Goal: Task Accomplishment & Management: Manage account settings

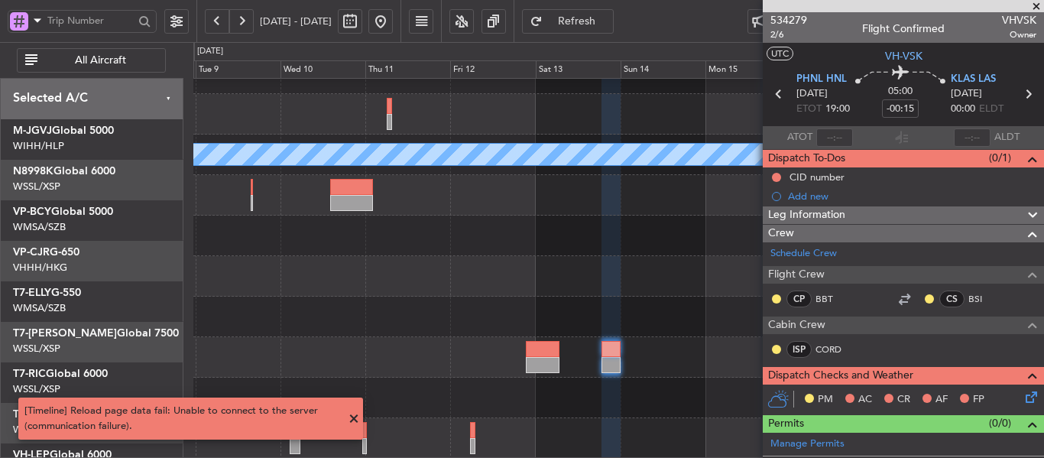
scroll to position [147, 0]
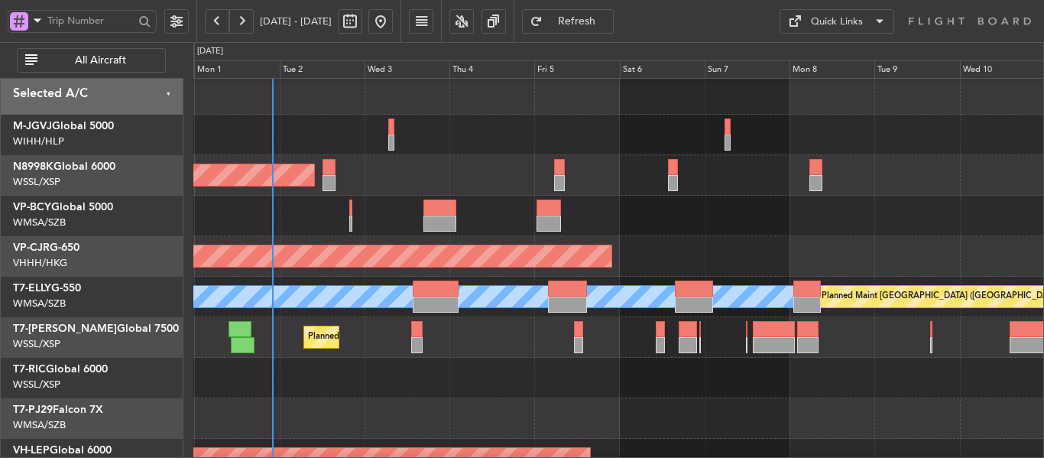
click at [469, 177] on div "Planned Maint [GEOGRAPHIC_DATA] (Seletar)" at bounding box center [618, 175] width 850 height 41
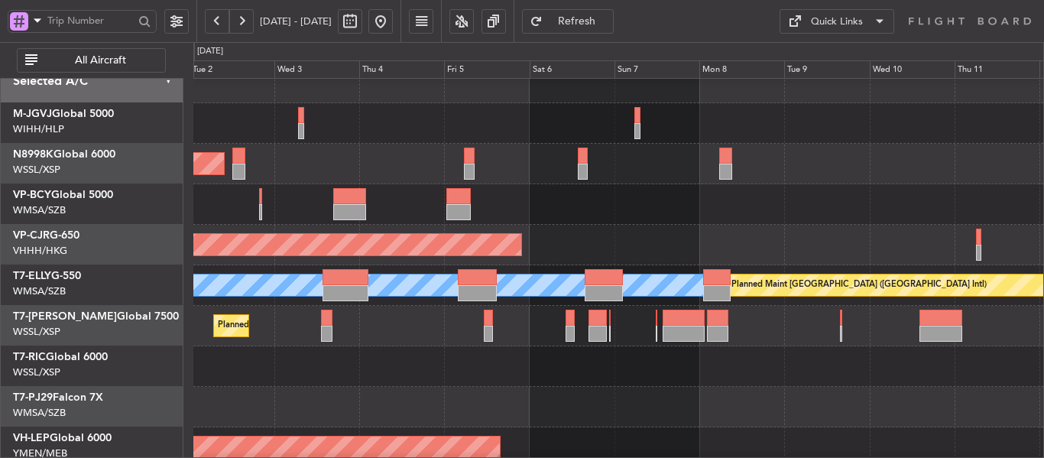
scroll to position [18, 0]
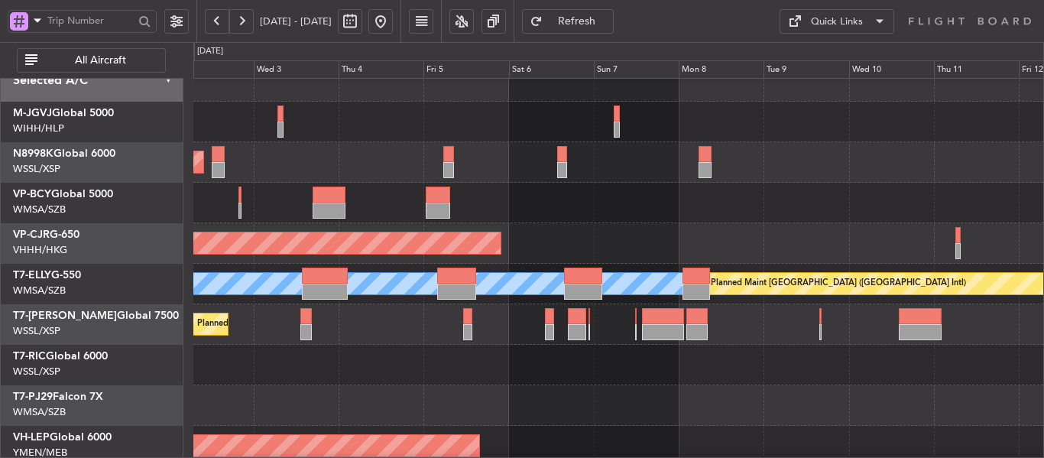
click at [595, 214] on div at bounding box center [618, 203] width 850 height 41
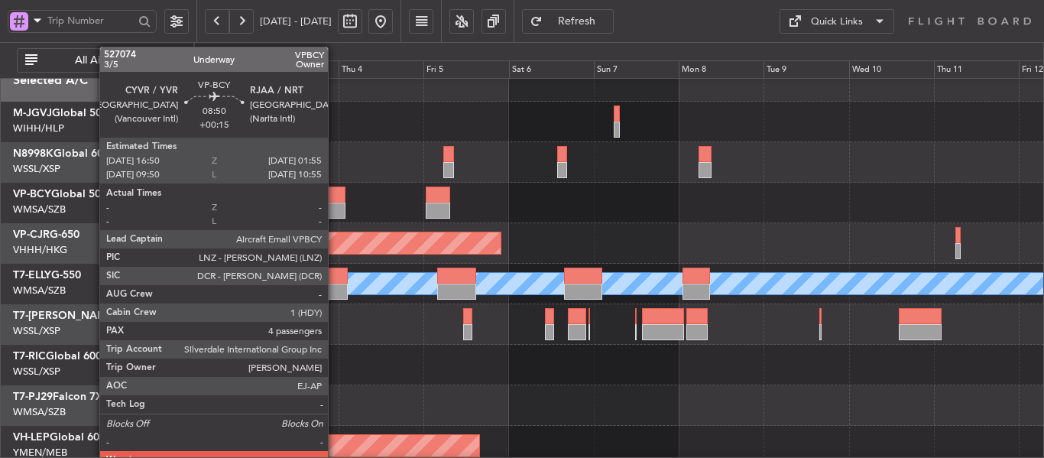
click at [335, 206] on div at bounding box center [329, 211] width 33 height 16
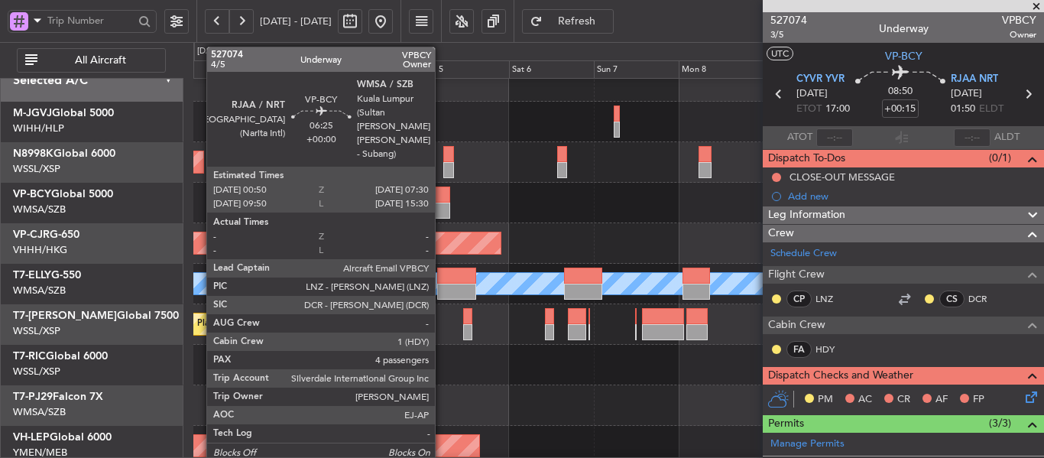
click at [442, 204] on div at bounding box center [438, 211] width 24 height 16
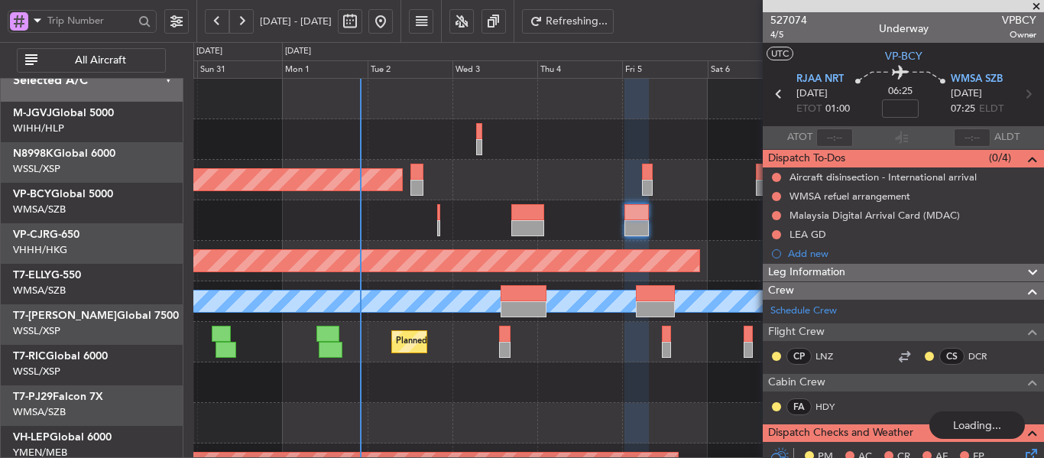
scroll to position [0, 0]
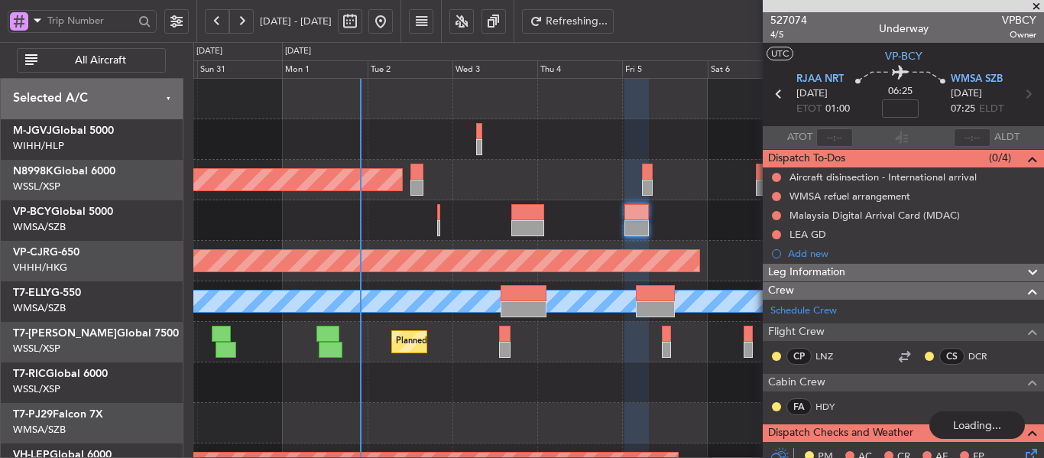
click at [608, 337] on div "Planned Maint [GEOGRAPHIC_DATA] (Seletar) Planned Maint [GEOGRAPHIC_DATA] ([GEO…" at bounding box center [618, 342] width 850 height 527
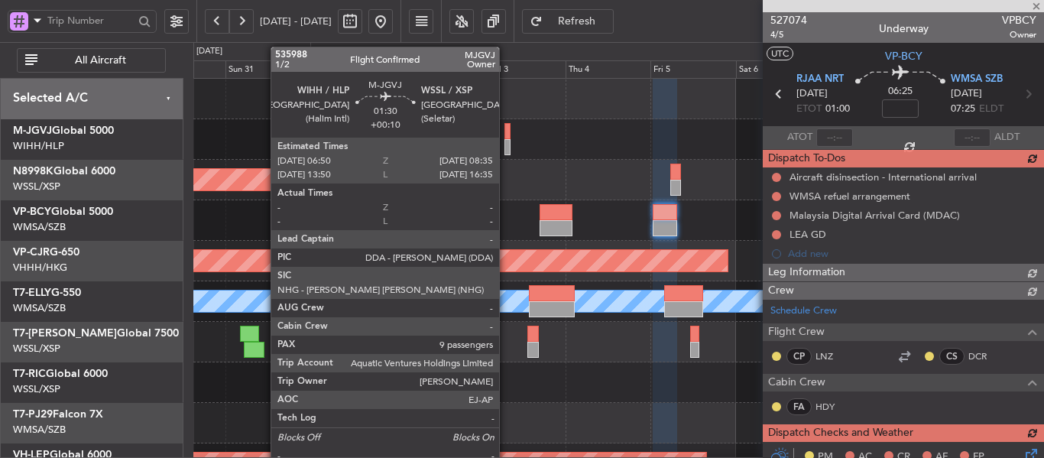
click at [506, 144] on div at bounding box center [507, 147] width 7 height 16
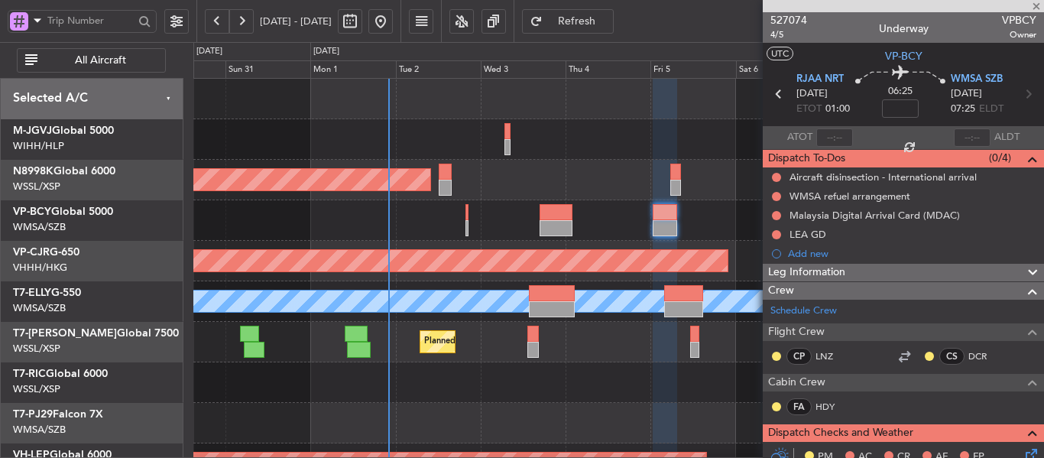
type input "+00:10"
type input "9"
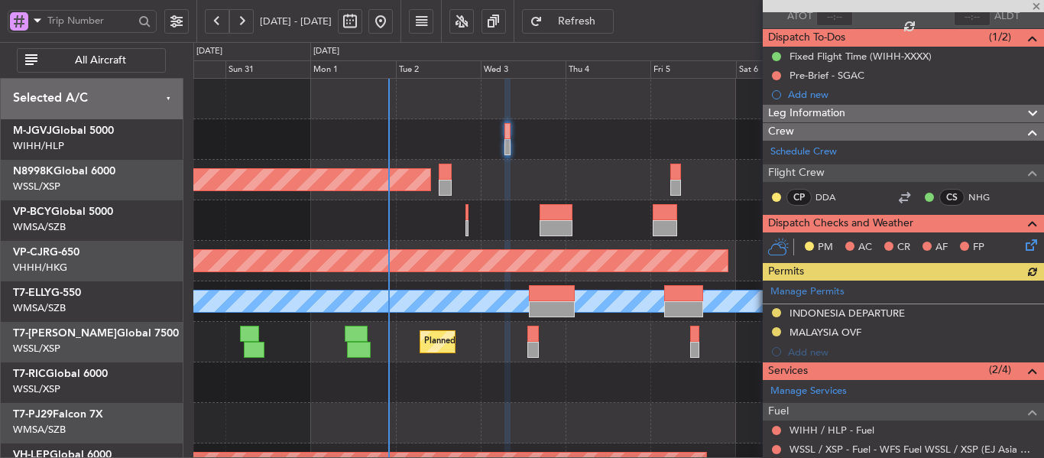
scroll to position [153, 0]
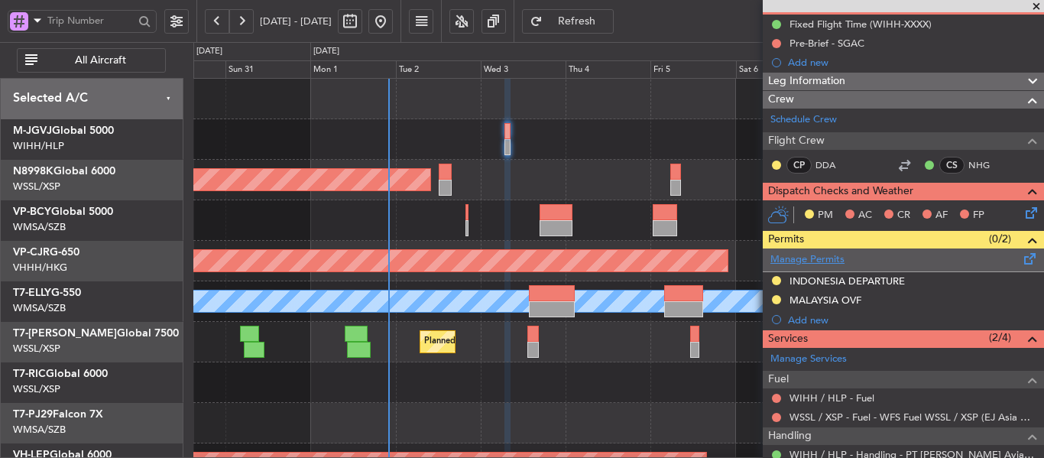
click at [809, 256] on link "Manage Permits" at bounding box center [808, 259] width 74 height 15
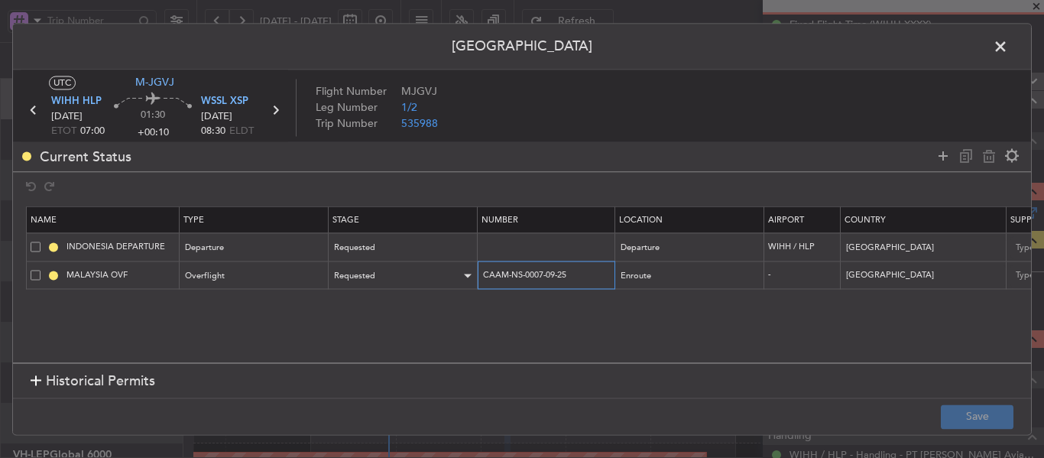
drag, startPoint x: 583, startPoint y: 277, endPoint x: 461, endPoint y: 275, distance: 122.3
click at [461, 275] on tr "MALAYSIA OVF Overflight Requested CAAM-NS-0007-09-25 Enroute - [GEOGRAPHIC_DATA…" at bounding box center [1002, 275] width 1950 height 28
paste input "42"
type input "CAAM-NS-0042-09-25"
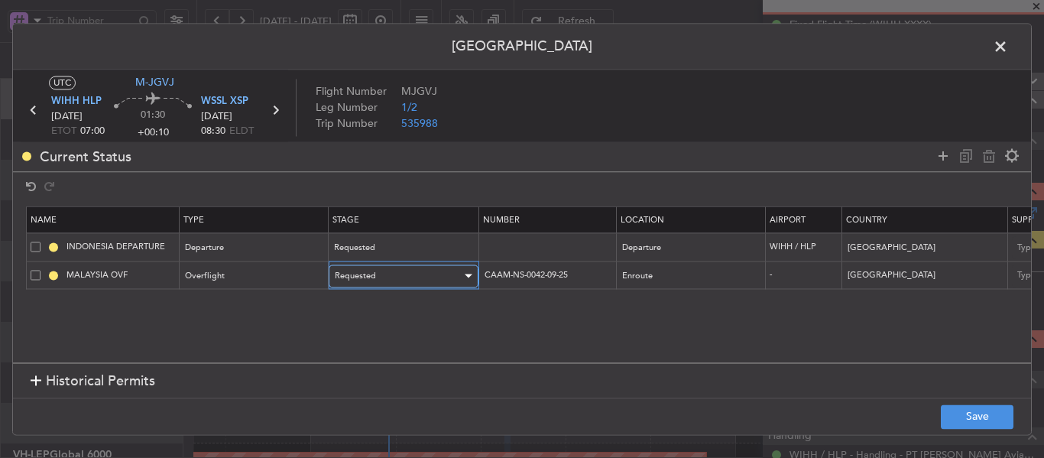
click at [447, 274] on div "Requested" at bounding box center [398, 275] width 127 height 23
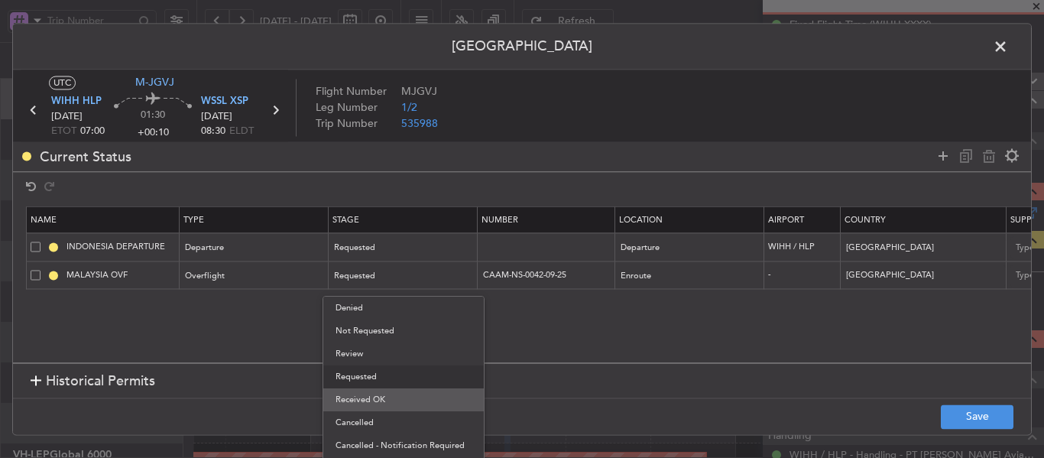
click at [415, 389] on span "Received OK" at bounding box center [404, 399] width 136 height 23
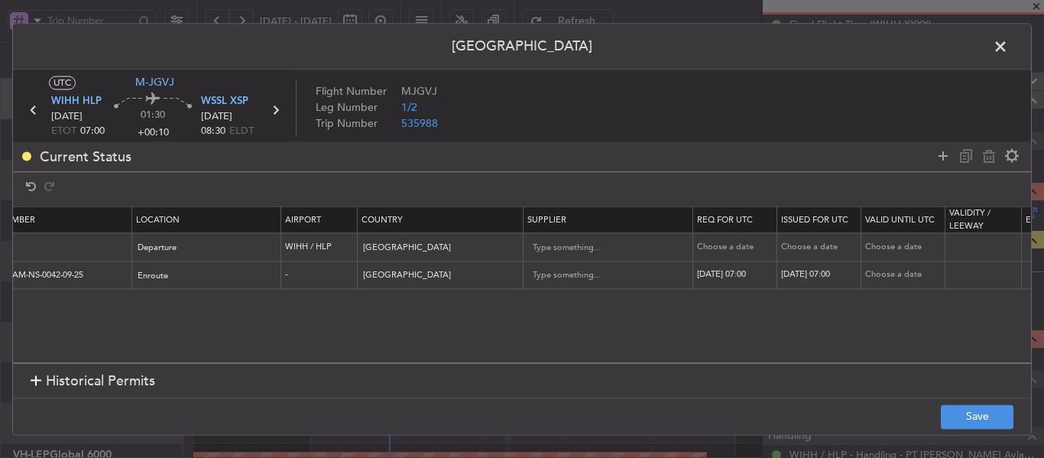
scroll to position [0, 520]
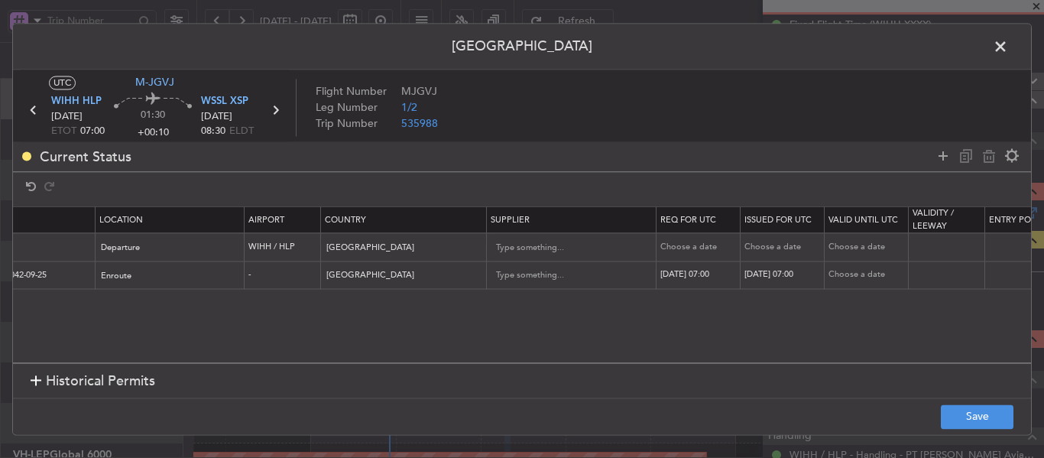
click at [710, 278] on div "[DATE] 07:00" at bounding box center [699, 275] width 79 height 13
select select "9"
select select "2025"
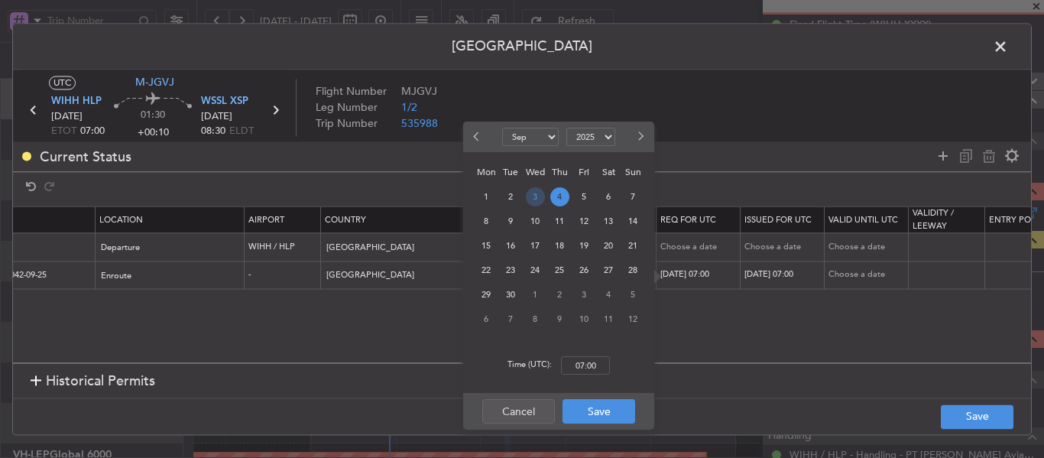
click at [537, 194] on span "3" at bounding box center [535, 196] width 19 height 19
click at [579, 362] on input "00:00" at bounding box center [585, 365] width 49 height 18
type input "07:00"
click at [612, 414] on button "Save" at bounding box center [599, 411] width 73 height 24
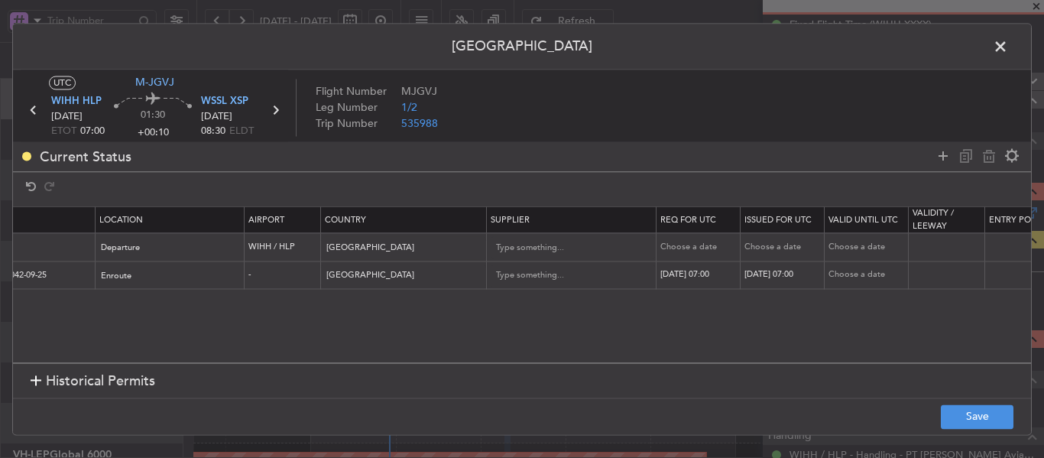
click at [776, 280] on div "[DATE] 07:00" at bounding box center [784, 275] width 79 height 13
select select "9"
select select "2025"
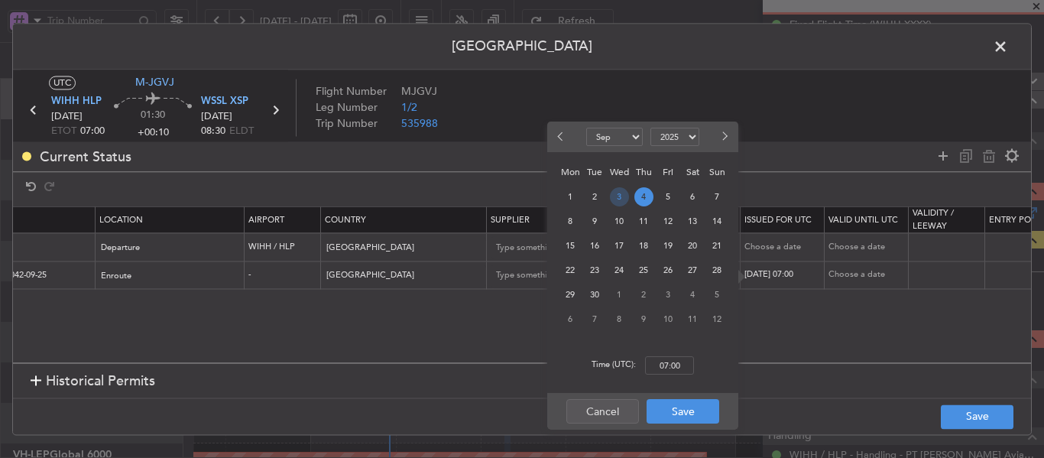
click at [623, 197] on span "3" at bounding box center [619, 196] width 19 height 19
click at [672, 368] on input "00:00" at bounding box center [669, 365] width 49 height 18
type input "07:00"
click at [685, 414] on button "Save" at bounding box center [683, 411] width 73 height 24
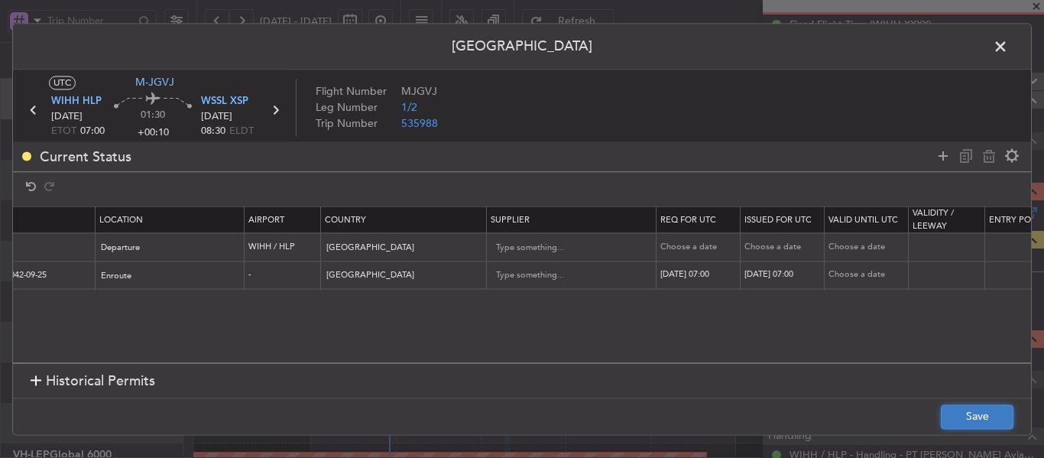
click at [976, 418] on button "Save" at bounding box center [977, 416] width 73 height 24
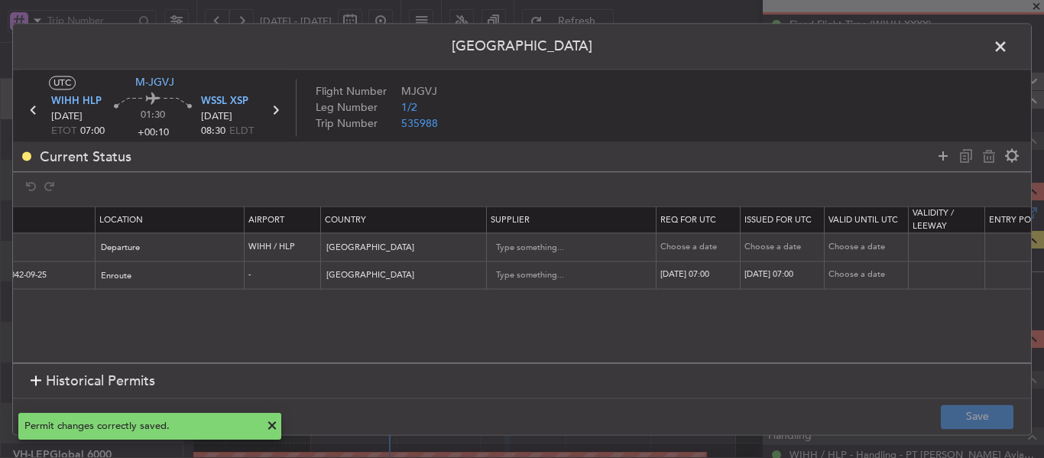
click at [276, 113] on icon at bounding box center [275, 110] width 20 height 20
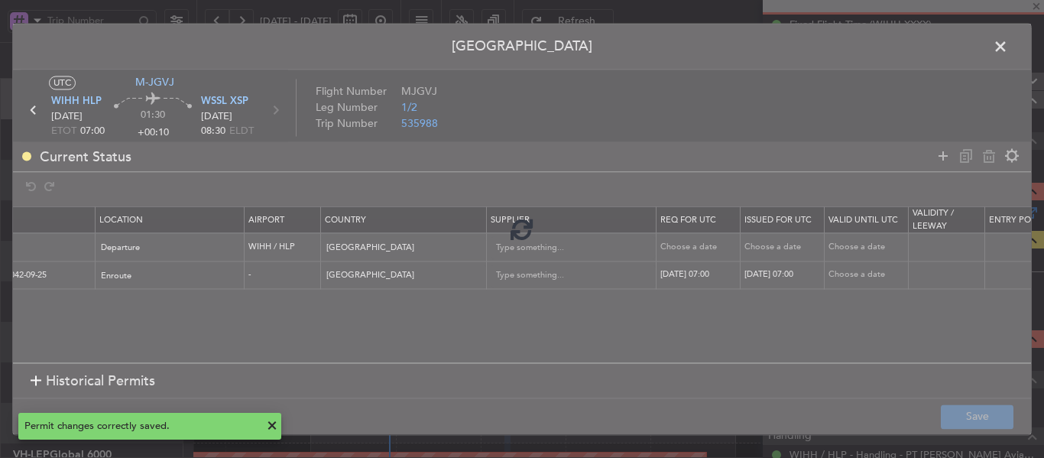
type input "+00:20"
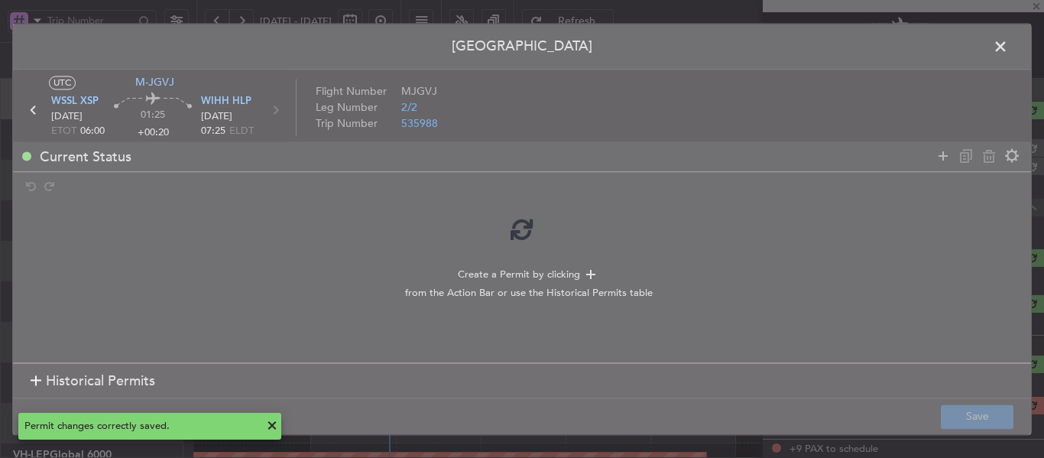
scroll to position [0, 0]
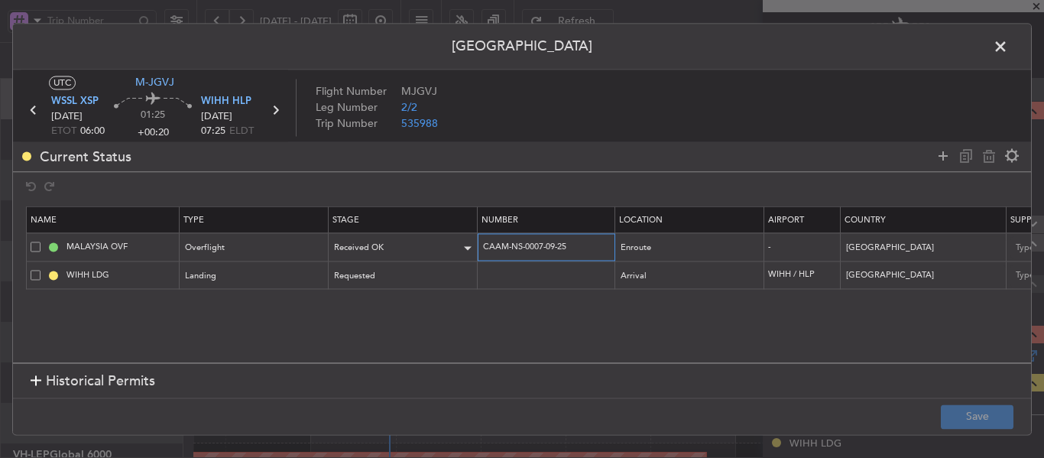
drag, startPoint x: 579, startPoint y: 246, endPoint x: 445, endPoint y: 248, distance: 133.8
click at [445, 248] on tr "MALAYSIA OVF Overflight Received OK CAAM-NS-0007-09-25 Enroute - [GEOGRAPHIC_DA…" at bounding box center [1002, 247] width 1950 height 28
paste input "42"
type input "CAAM-NS-0042-09-25"
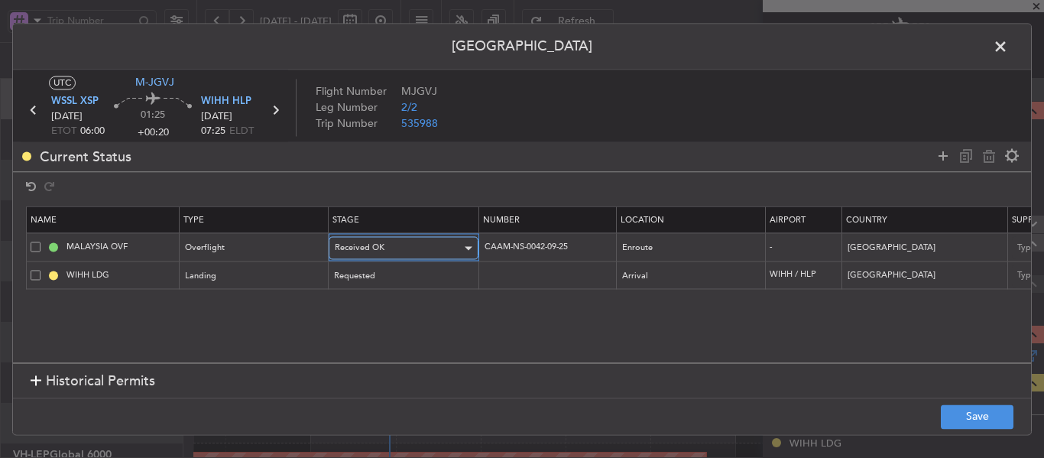
click at [438, 248] on div "Received OK" at bounding box center [398, 248] width 127 height 23
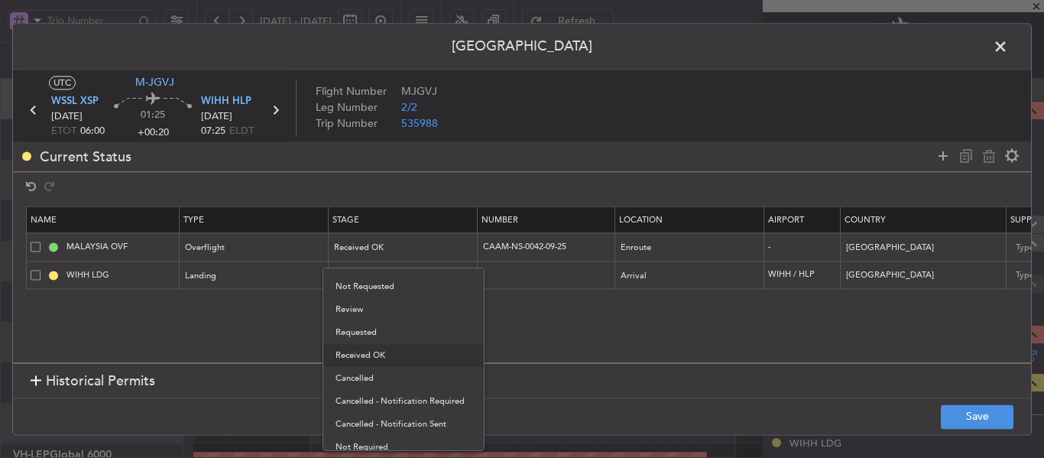
click at [622, 299] on div at bounding box center [522, 229] width 1044 height 458
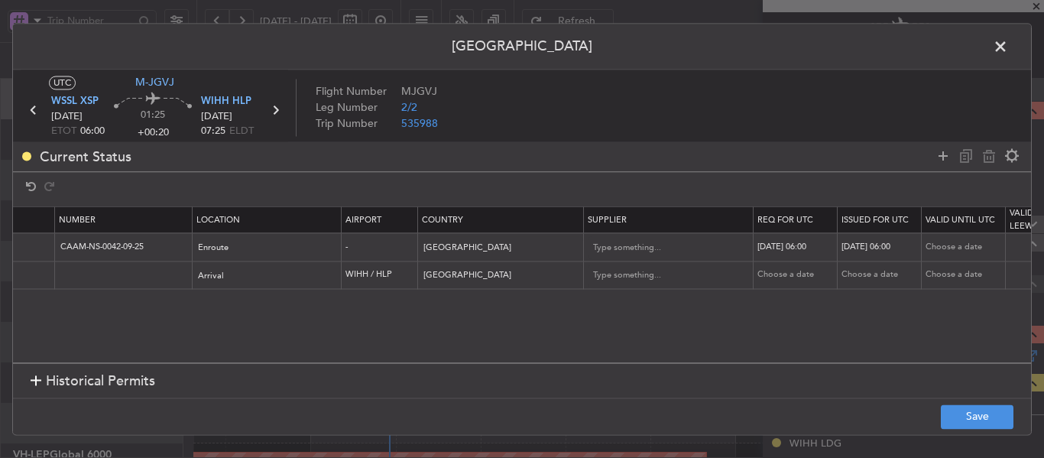
scroll to position [0, 496]
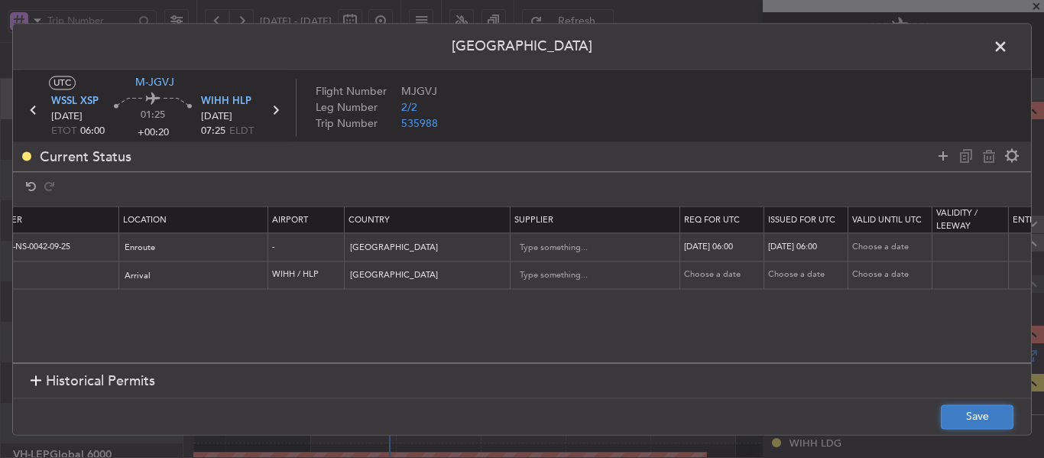
click at [953, 410] on button "Save" at bounding box center [977, 416] width 73 height 24
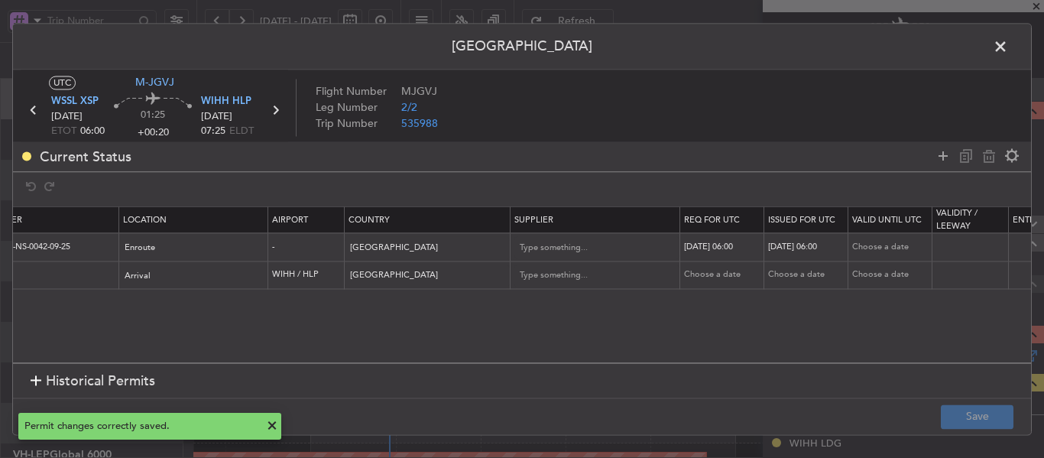
click at [1008, 54] on span at bounding box center [1008, 50] width 0 height 31
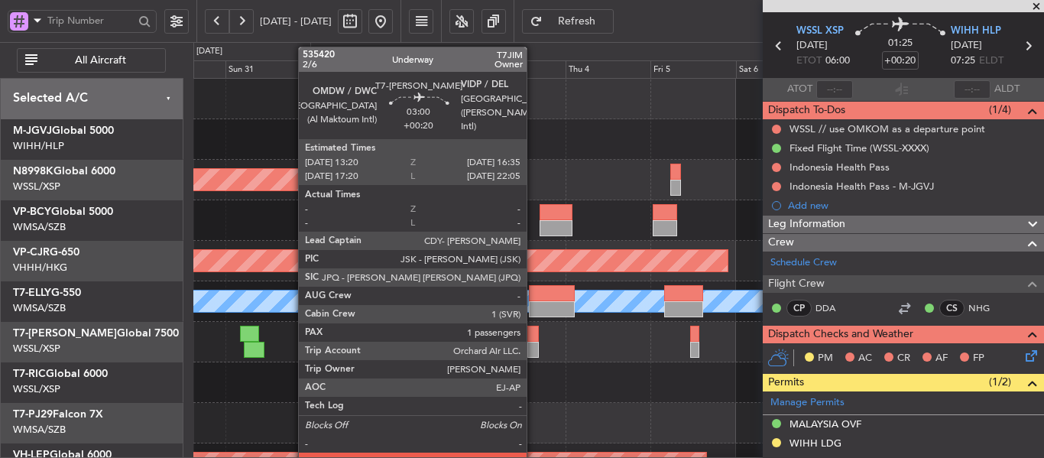
click at [534, 342] on div at bounding box center [533, 350] width 12 height 16
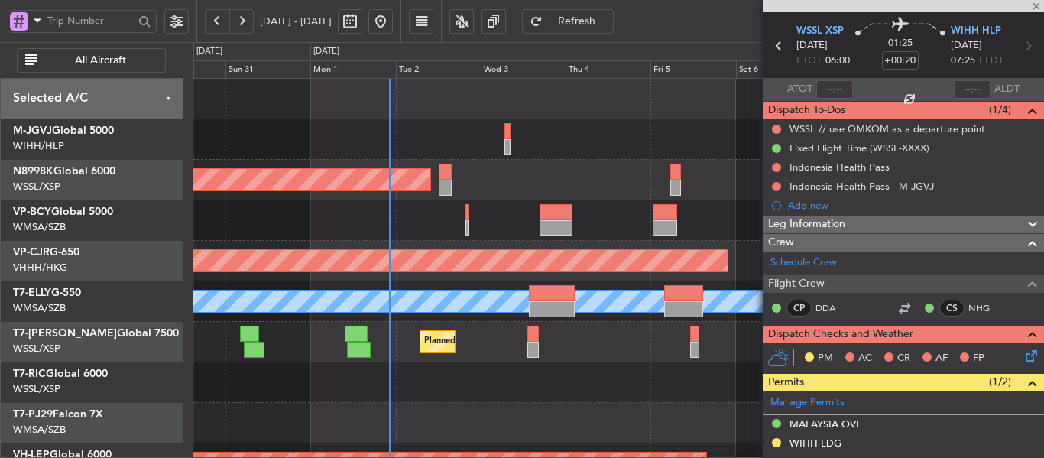
type input "1"
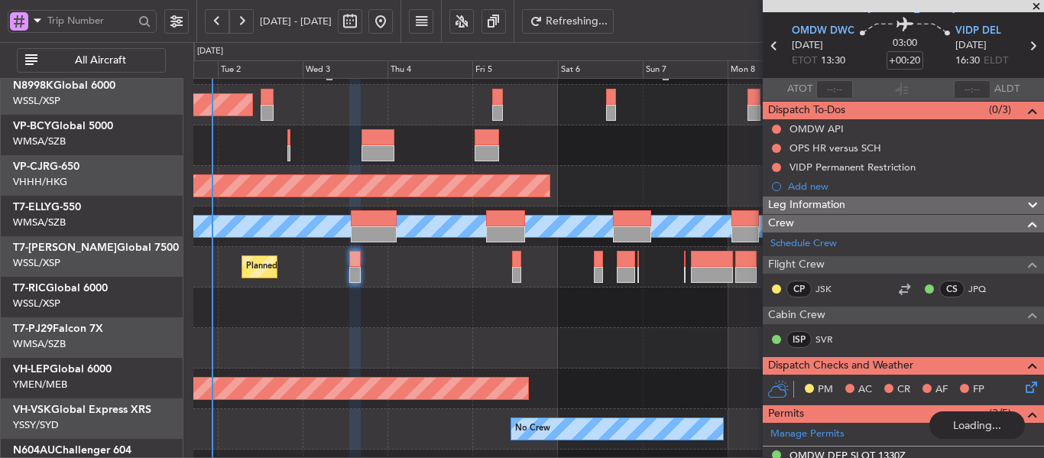
click at [320, 267] on div "Planned Maint Dubai (Al Maktoum Intl)" at bounding box center [618, 267] width 850 height 41
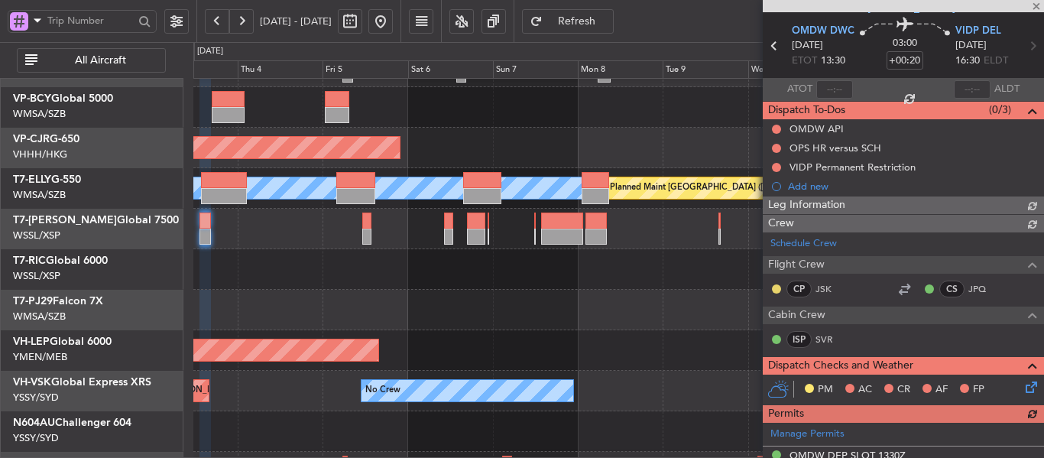
scroll to position [147, 0]
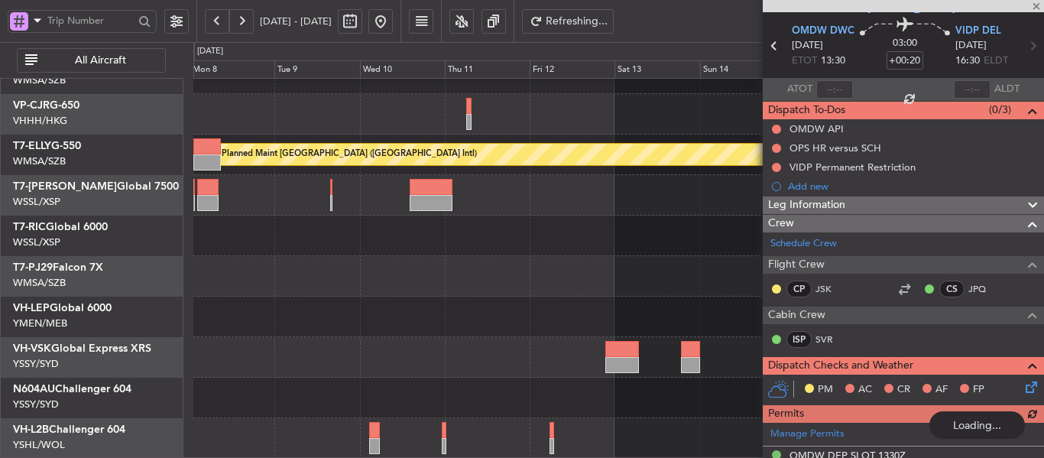
click at [326, 308] on div "Unplanned Maint Wichita (Wichita Mid-continent)" at bounding box center [618, 317] width 850 height 41
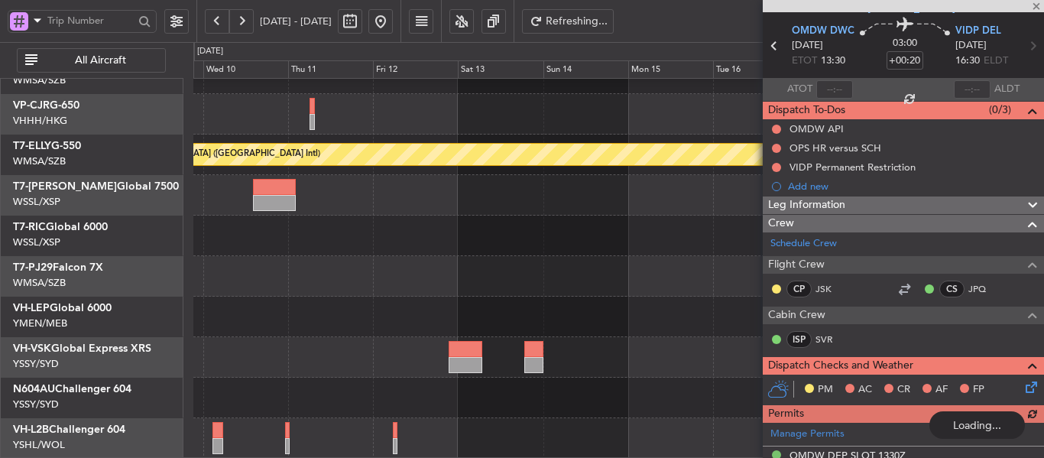
click at [488, 366] on div "No Crew" at bounding box center [618, 357] width 850 height 41
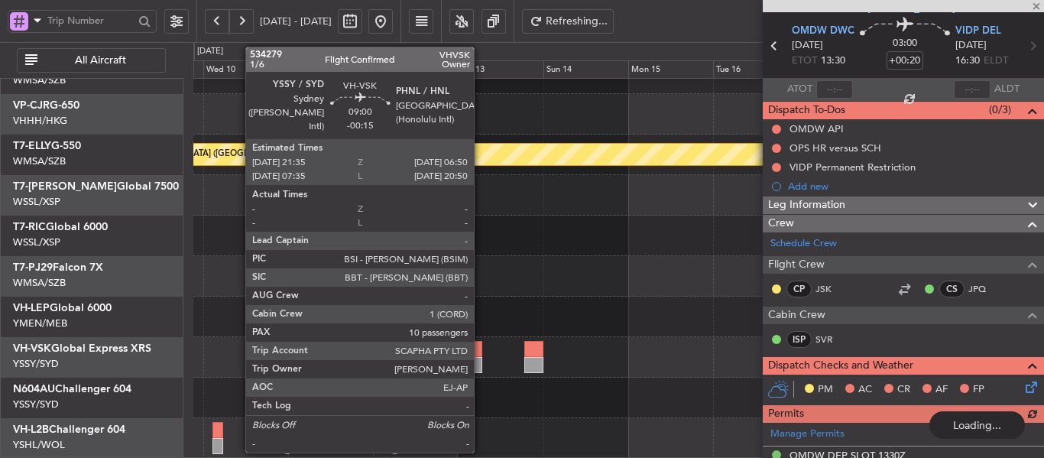
click at [481, 362] on div at bounding box center [465, 365] width 33 height 16
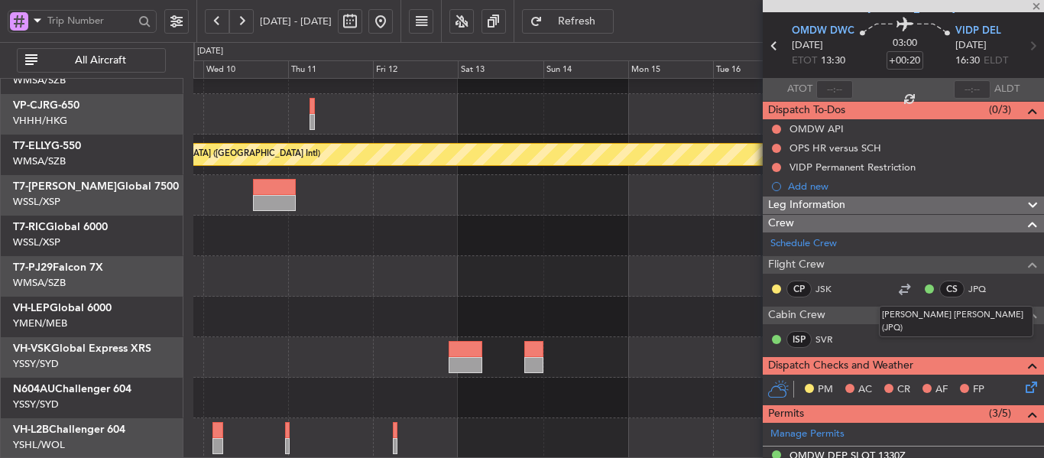
type input "-00:15"
type input "10"
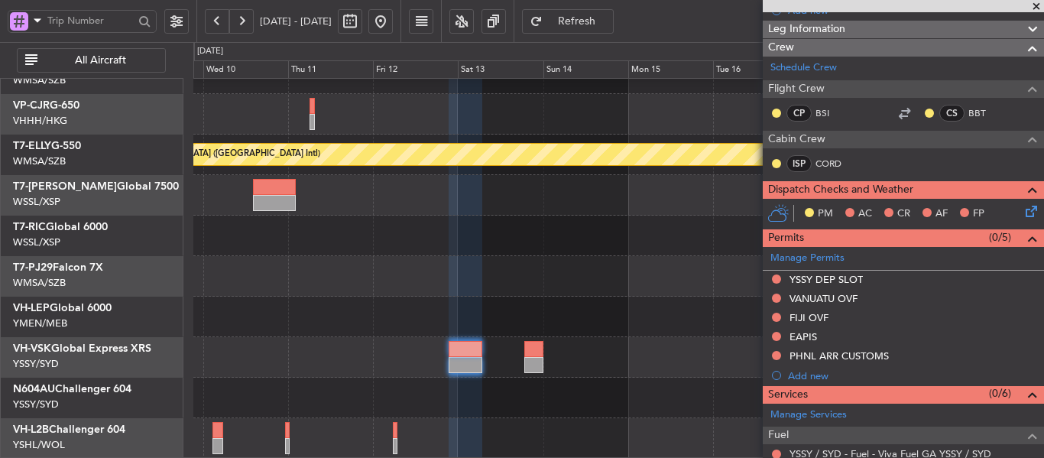
scroll to position [229, 0]
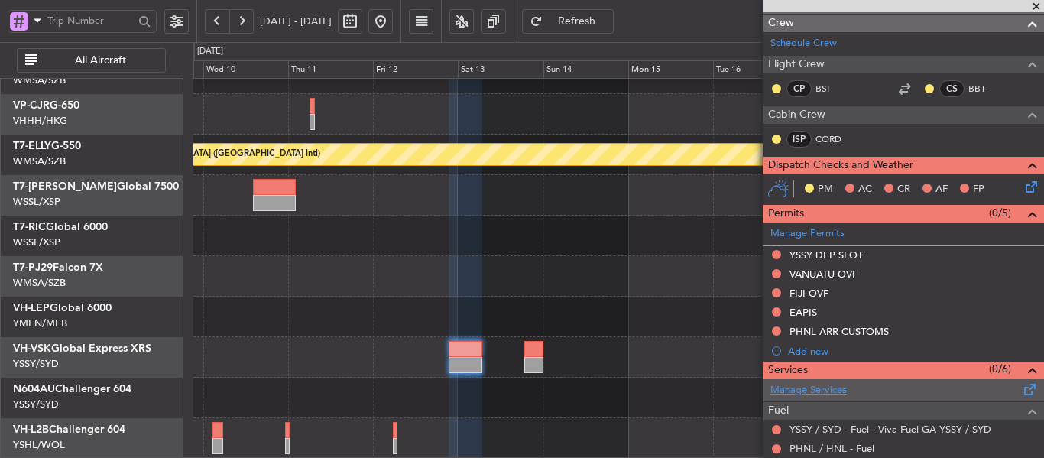
click at [790, 385] on link "Manage Services" at bounding box center [809, 390] width 76 height 15
click at [608, 17] on span "Refresh" at bounding box center [577, 21] width 63 height 11
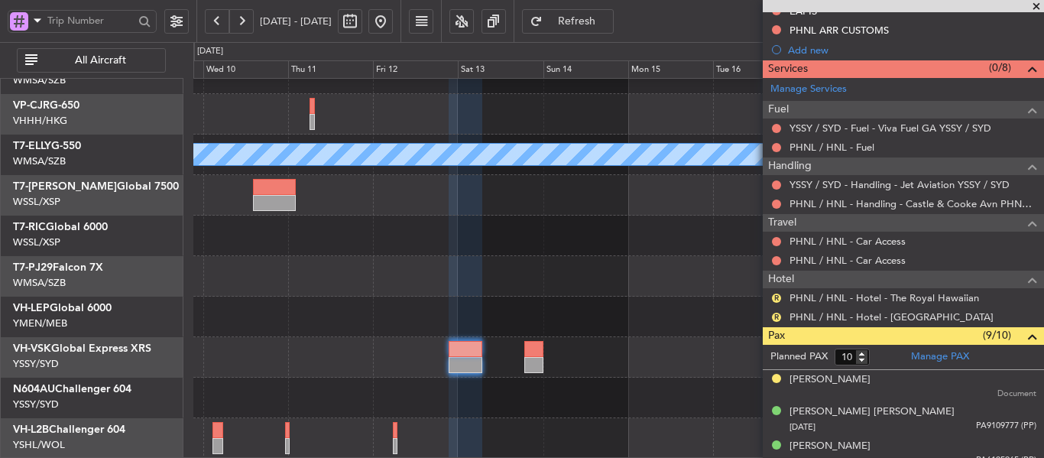
scroll to position [535, 0]
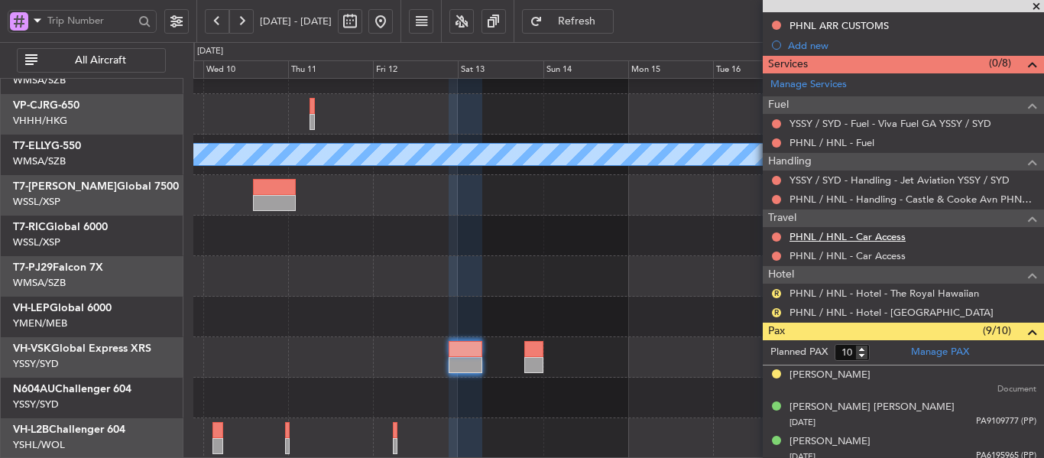
click at [826, 237] on link "PHNL / HNL - Car Access" at bounding box center [848, 236] width 116 height 13
click at [608, 27] on span "Refresh" at bounding box center [577, 21] width 63 height 11
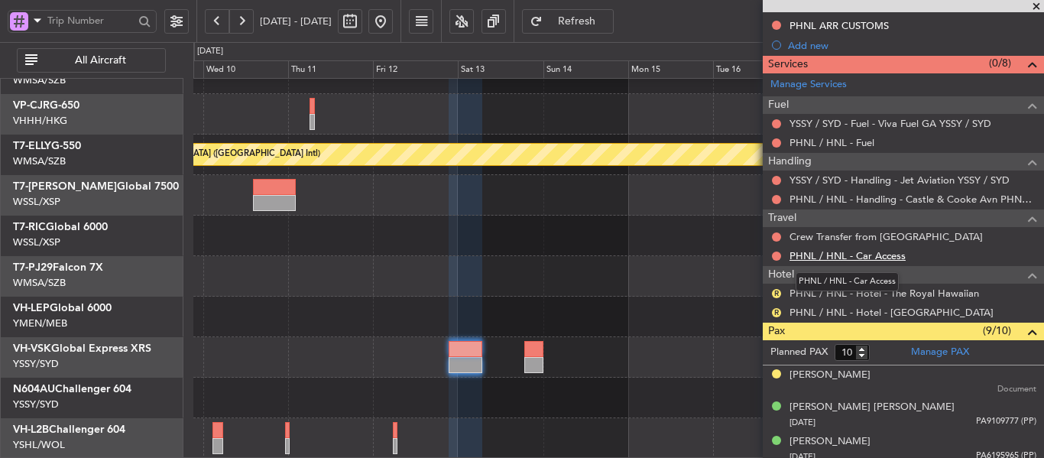
click at [826, 255] on link "PHNL / HNL - Car Access" at bounding box center [848, 255] width 116 height 13
click at [599, 28] on button "Refresh" at bounding box center [568, 21] width 92 height 24
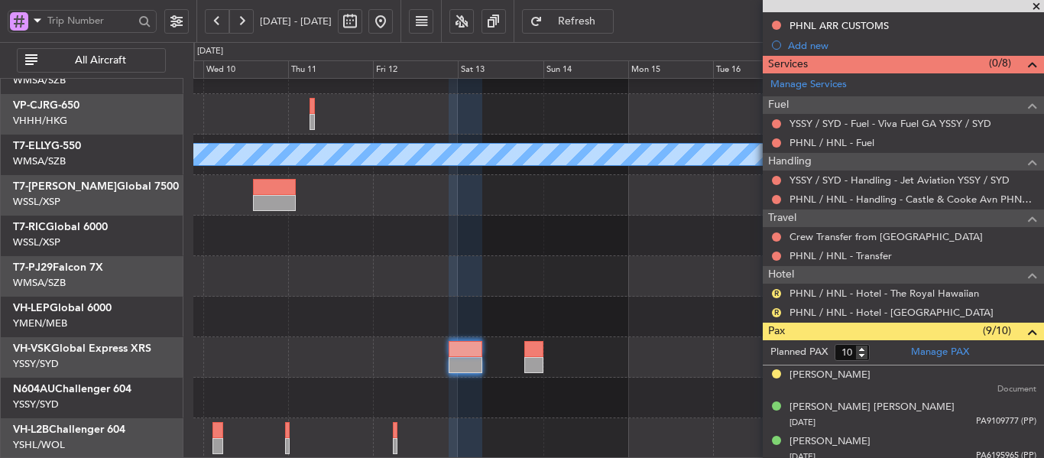
click at [606, 22] on span "Refresh" at bounding box center [577, 21] width 63 height 11
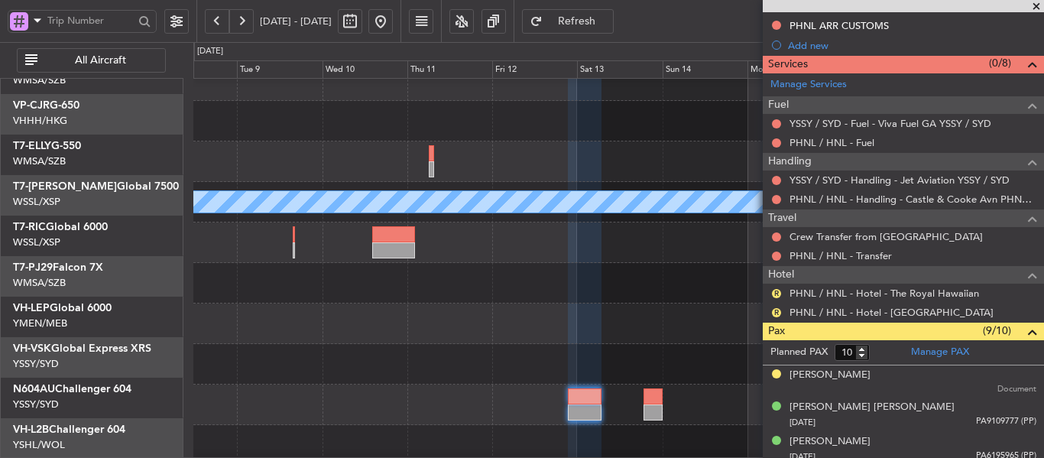
scroll to position [76, 0]
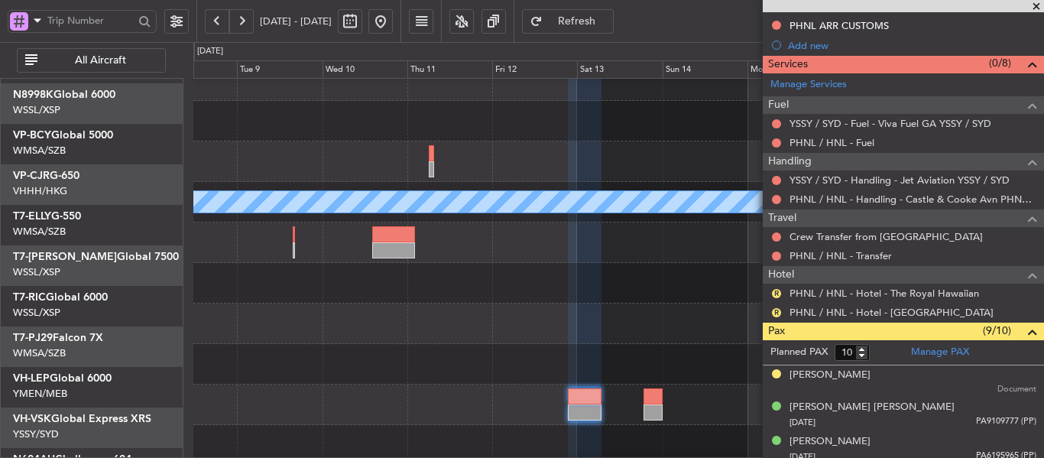
click at [559, 380] on div at bounding box center [618, 364] width 850 height 41
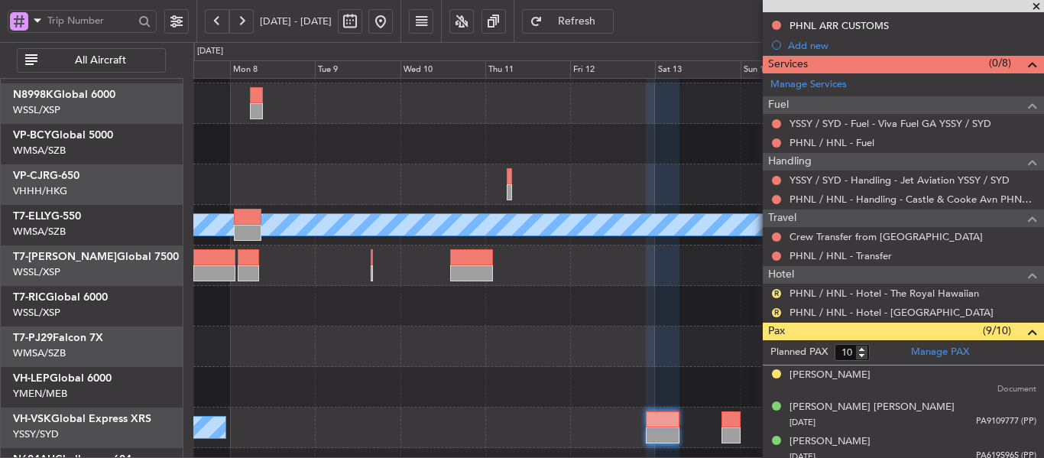
scroll to position [0, 0]
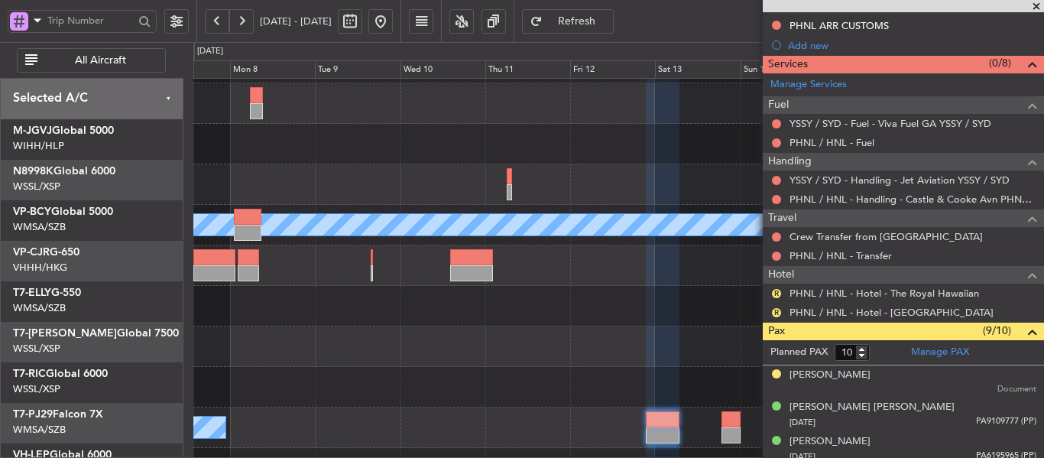
click at [478, 378] on div "Planned Maint [GEOGRAPHIC_DATA] ([GEOGRAPHIC_DATA] Intl) Planned Maint [GEOGRAP…" at bounding box center [618, 265] width 850 height 527
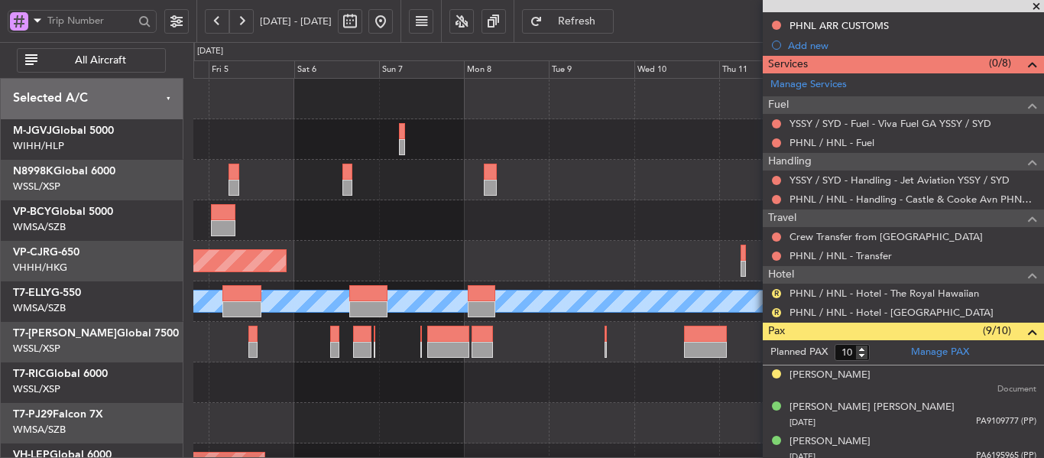
click at [628, 252] on div "Planned Maint [GEOGRAPHIC_DATA] (Seletar) Planned Maint [GEOGRAPHIC_DATA] ([GEO…" at bounding box center [618, 342] width 850 height 527
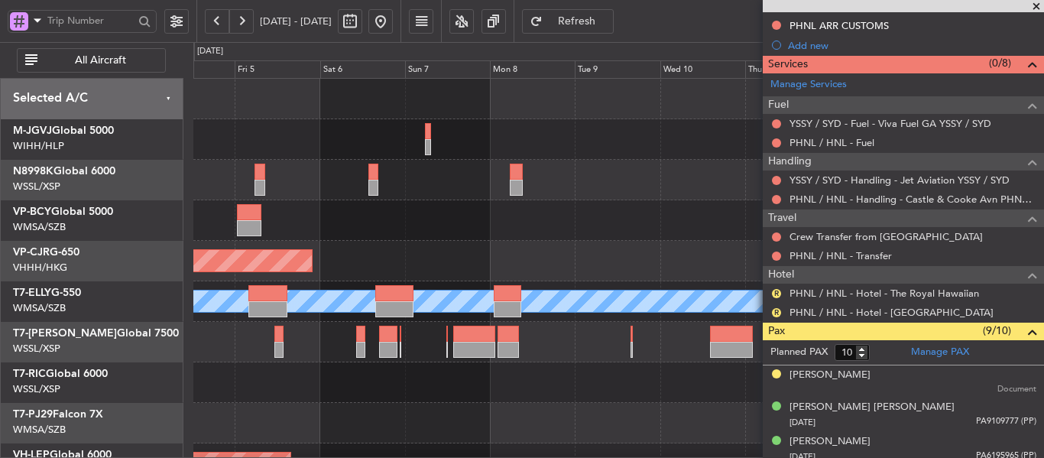
click at [398, 205] on div "Planned Maint [GEOGRAPHIC_DATA] (Seletar) Planned Maint [GEOGRAPHIC_DATA] ([GEO…" at bounding box center [618, 342] width 850 height 527
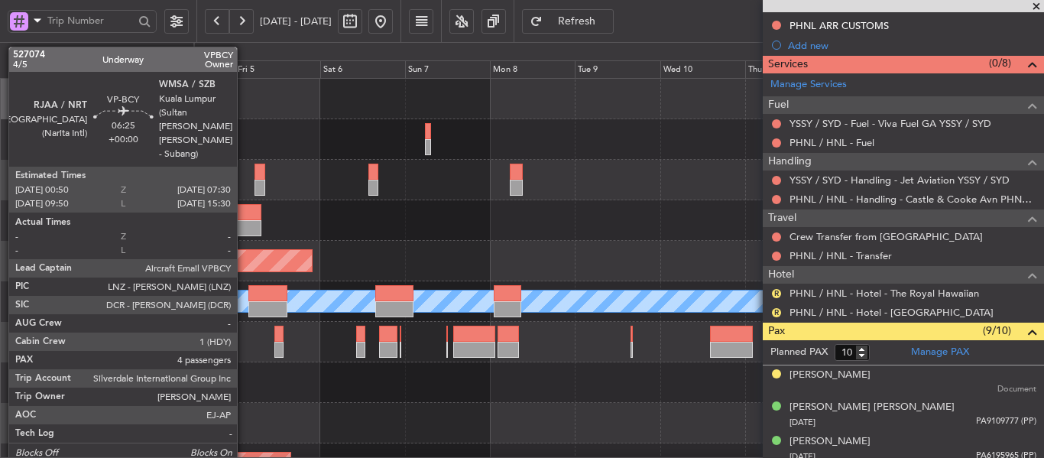
click at [244, 222] on div at bounding box center [249, 228] width 24 height 16
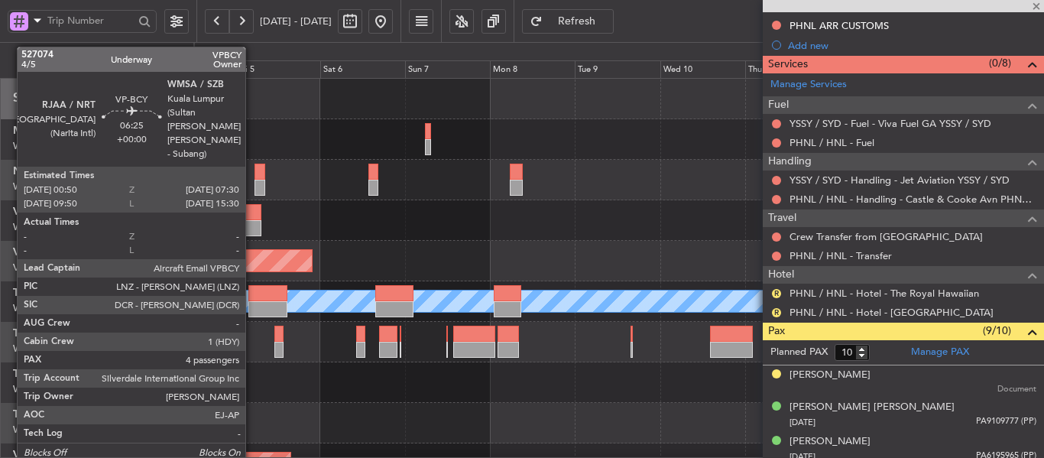
type input "4"
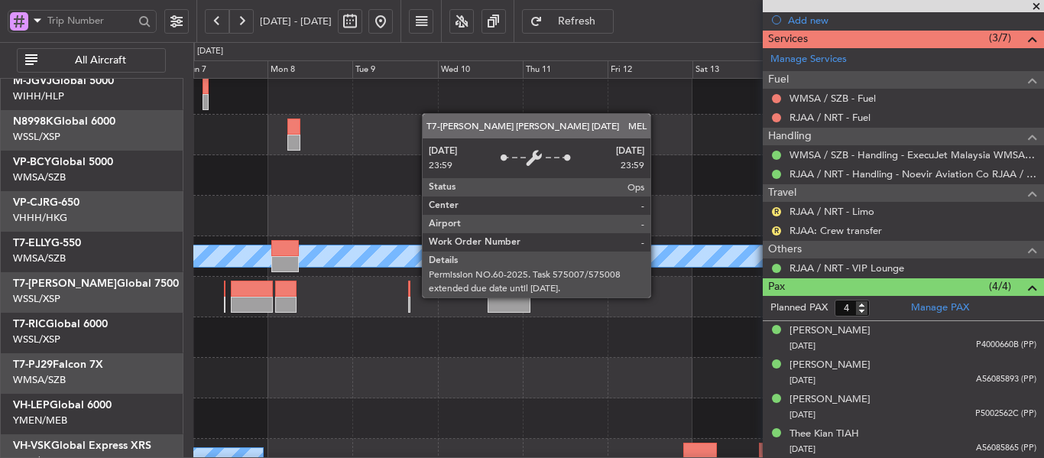
click at [295, 245] on div "MEL" at bounding box center [618, 255] width 2549 height 21
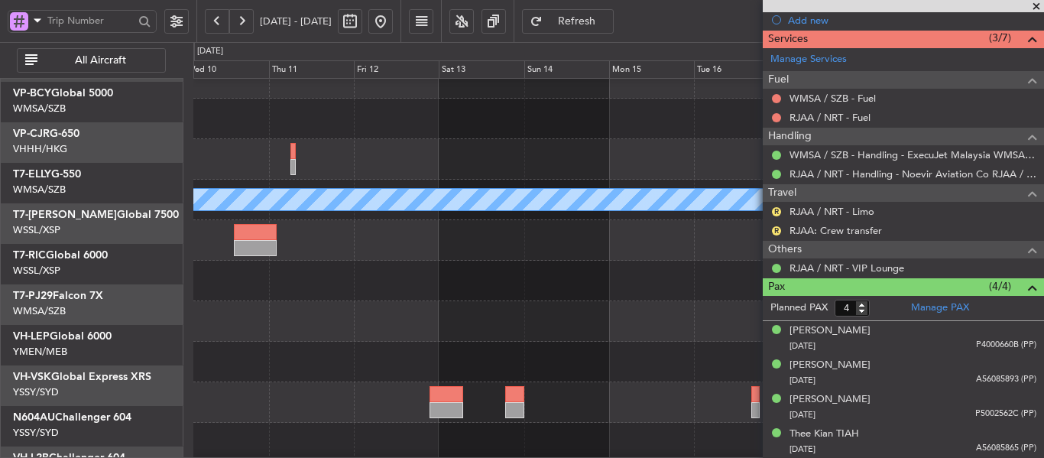
click at [396, 313] on div at bounding box center [618, 321] width 850 height 41
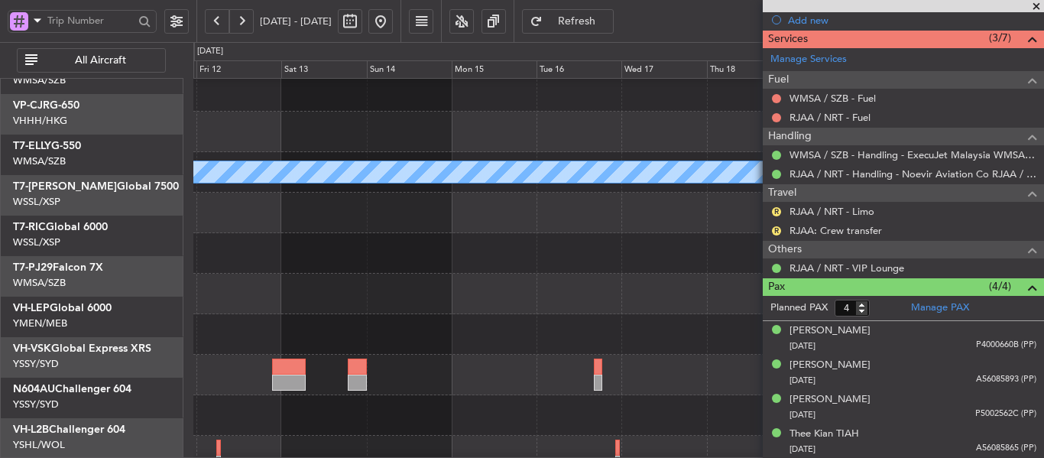
scroll to position [128, 0]
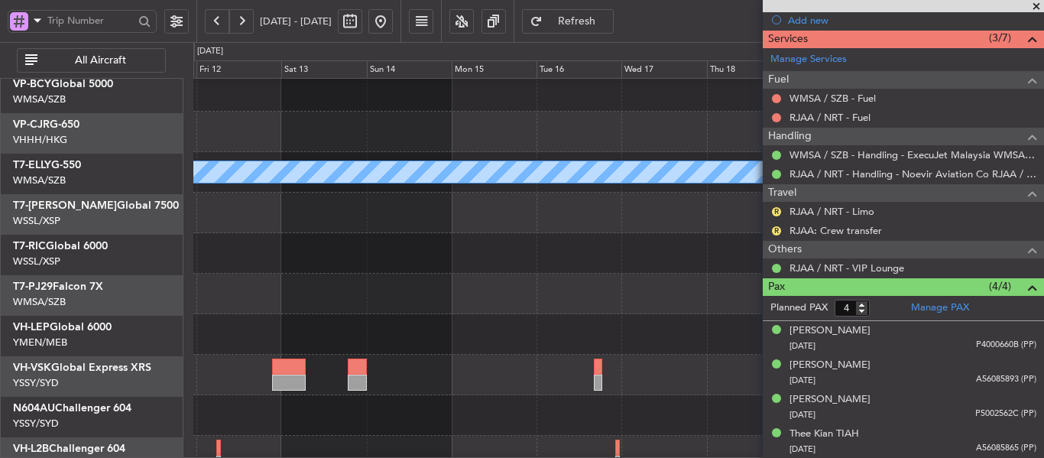
click at [601, 391] on div at bounding box center [618, 375] width 850 height 41
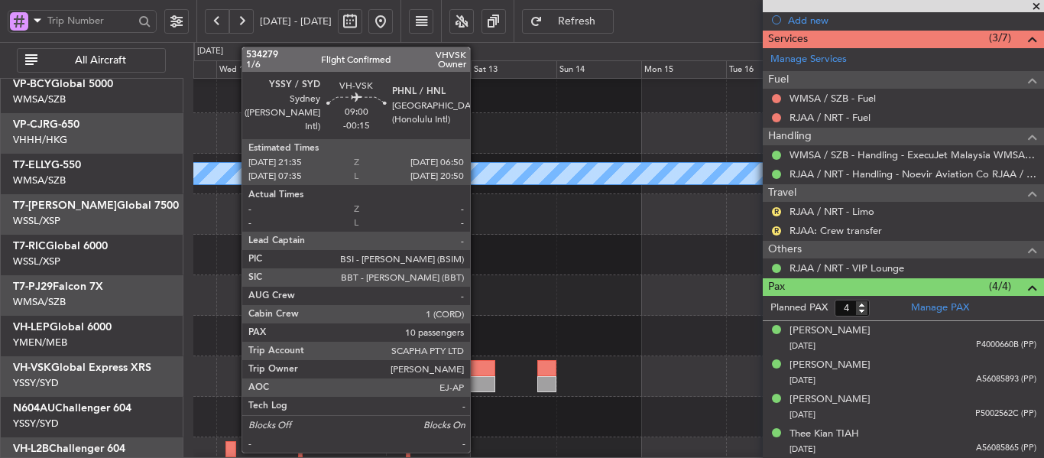
click at [477, 375] on div at bounding box center [478, 368] width 33 height 16
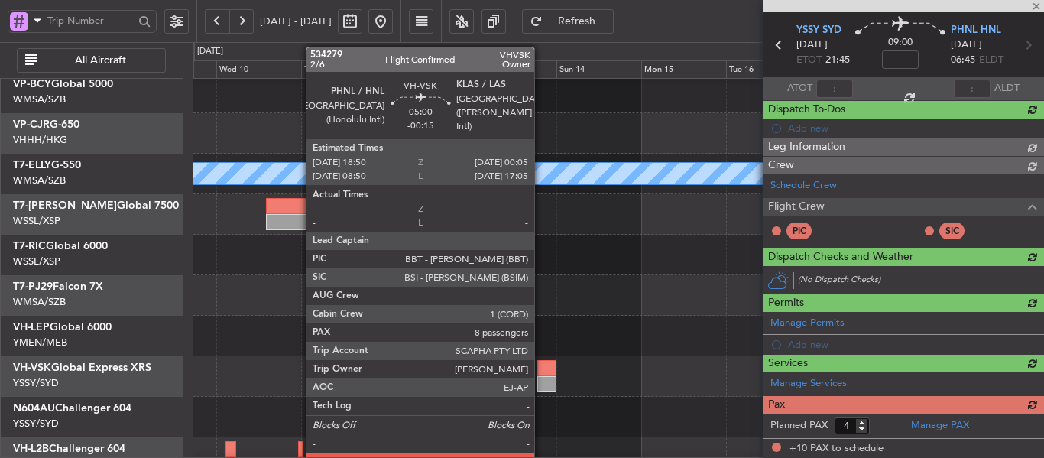
type input "-00:15"
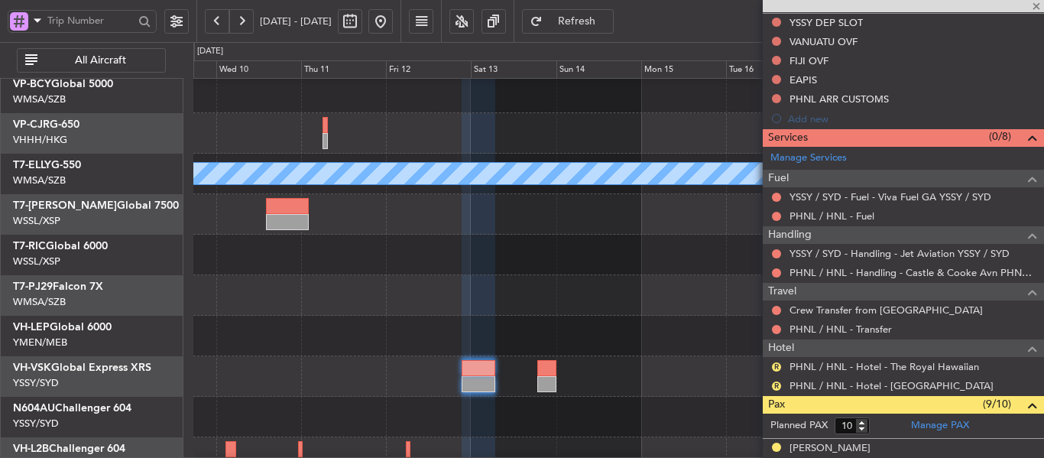
scroll to position [560, 0]
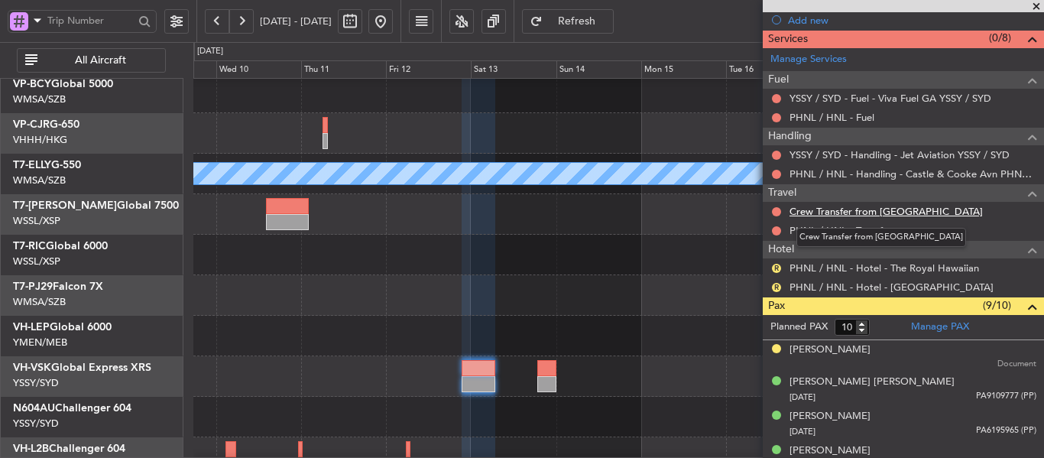
click at [825, 213] on link "Crew Transfer from [GEOGRAPHIC_DATA]" at bounding box center [886, 211] width 193 height 13
click at [608, 24] on span "Refresh" at bounding box center [577, 21] width 63 height 11
click at [836, 232] on link "PHNL / HNL - Transfer" at bounding box center [841, 230] width 102 height 13
click at [608, 18] on span "Refresh" at bounding box center [577, 21] width 63 height 11
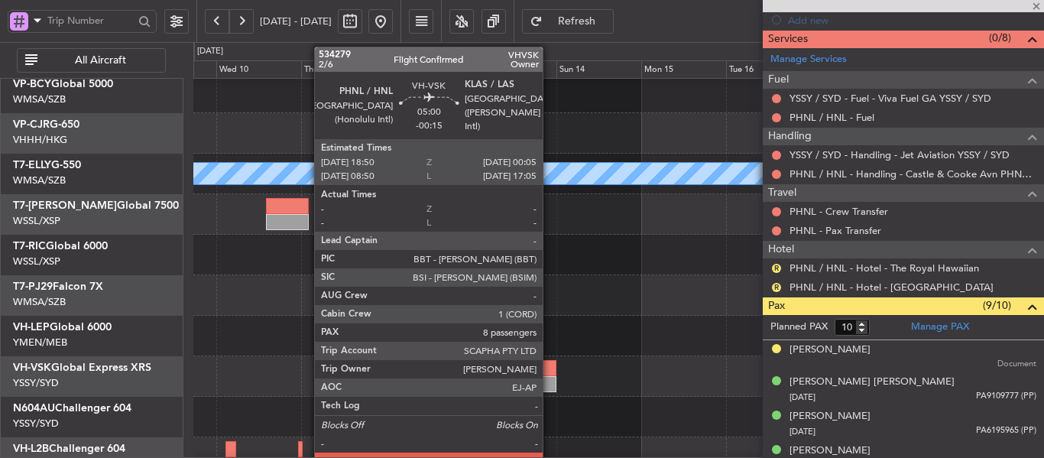
click at [550, 375] on div at bounding box center [546, 368] width 19 height 16
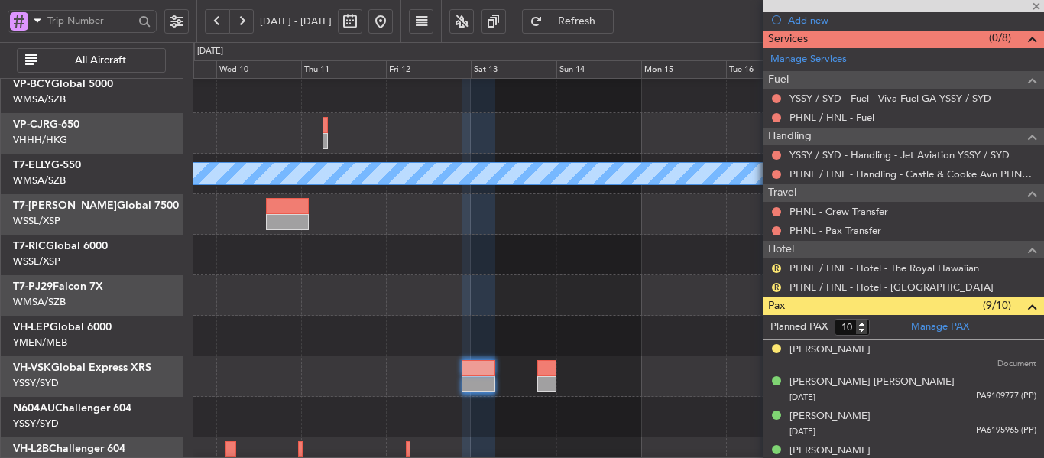
type input "8"
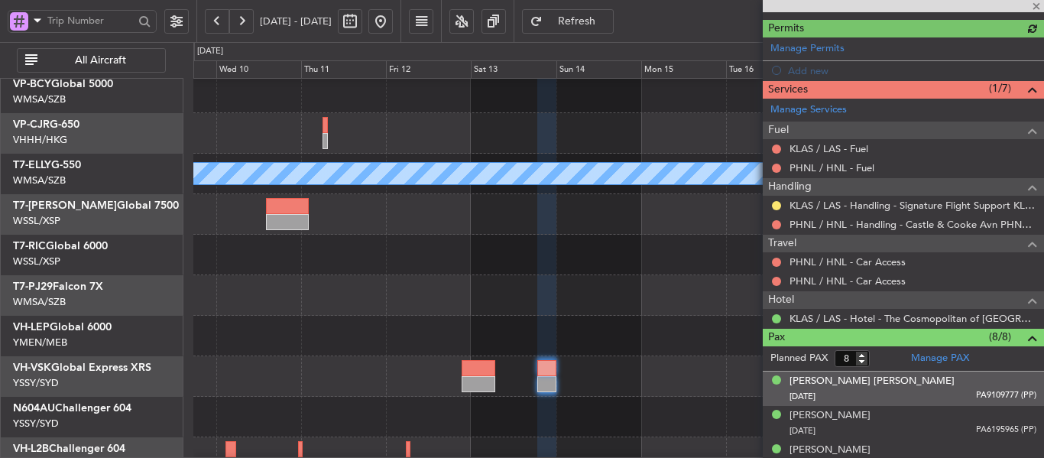
scroll to position [446, 0]
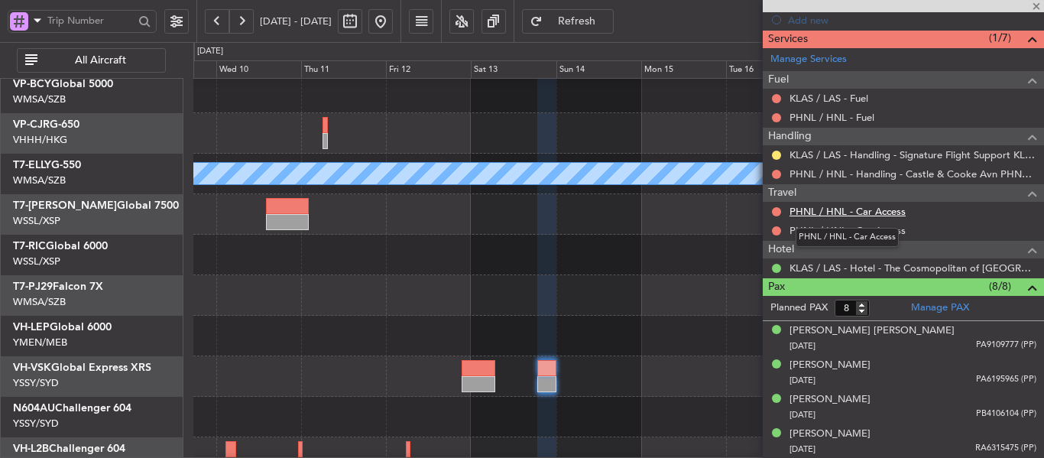
click at [822, 213] on link "PHNL / HNL - Car Access" at bounding box center [848, 211] width 116 height 13
click at [804, 232] on link "PHNL / HNL - Car Access" at bounding box center [848, 230] width 116 height 13
click at [604, 21] on span "Refresh" at bounding box center [577, 21] width 63 height 11
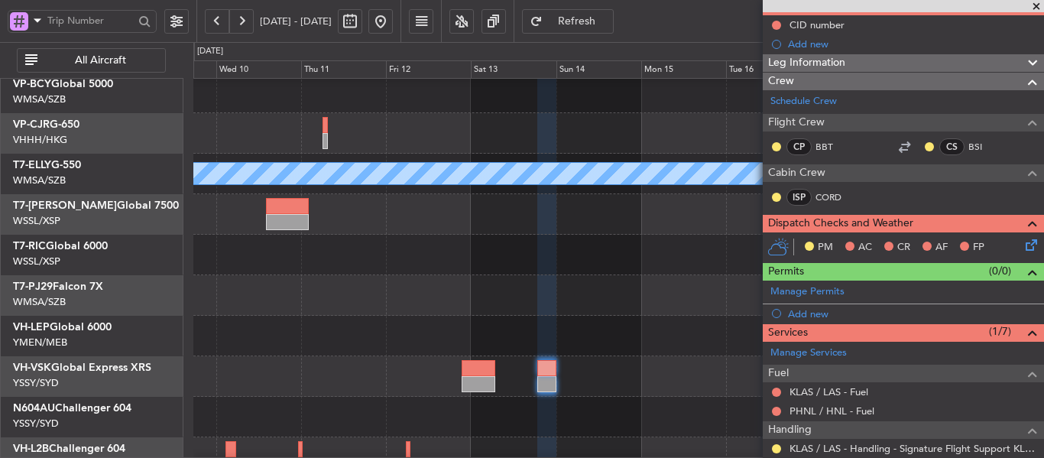
scroll to position [229, 0]
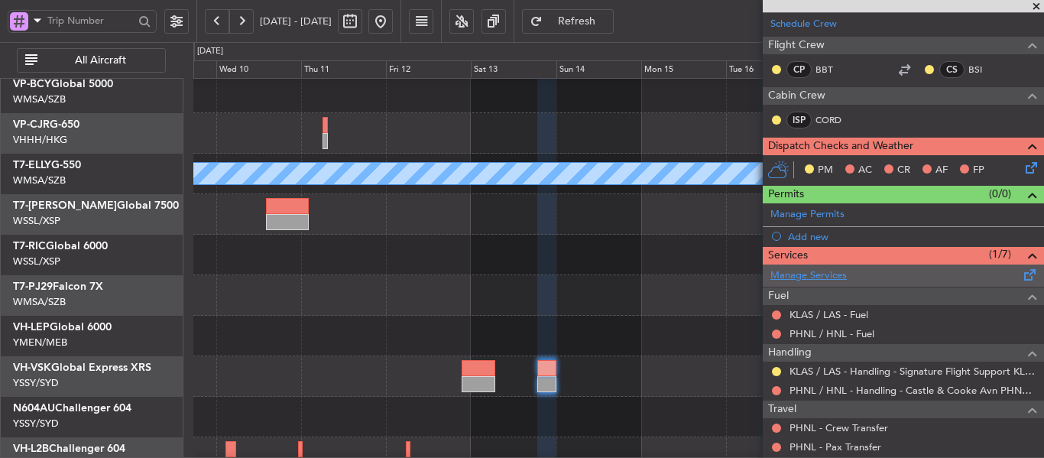
click at [823, 277] on link "Manage Services" at bounding box center [809, 275] width 76 height 15
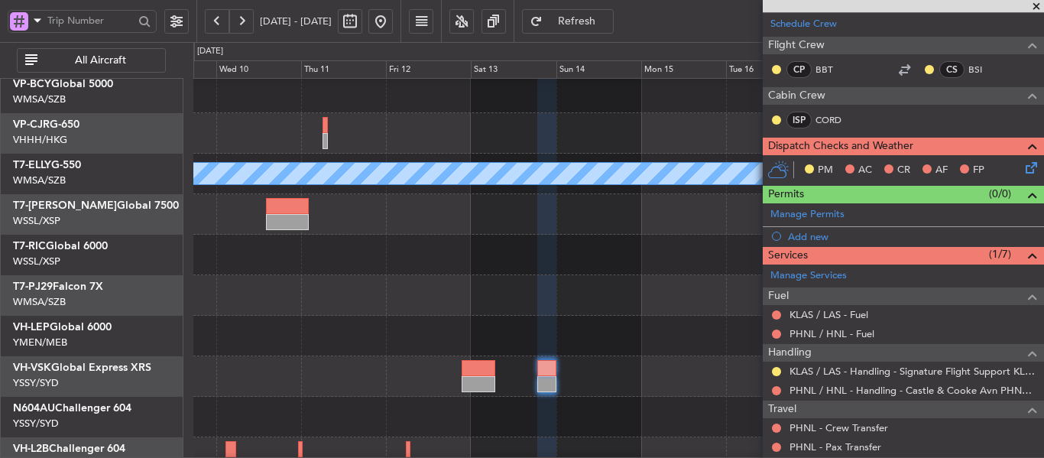
click at [605, 16] on span "Refresh" at bounding box center [577, 21] width 63 height 11
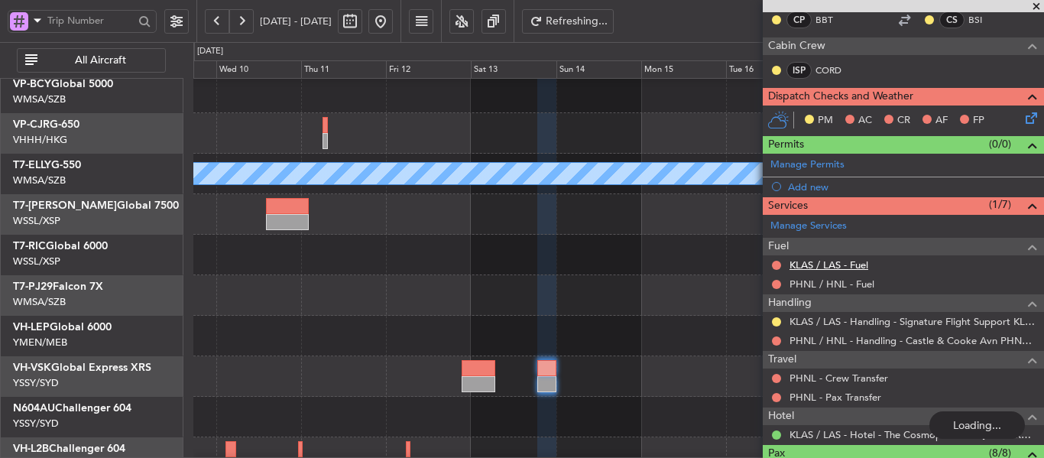
scroll to position [306, 0]
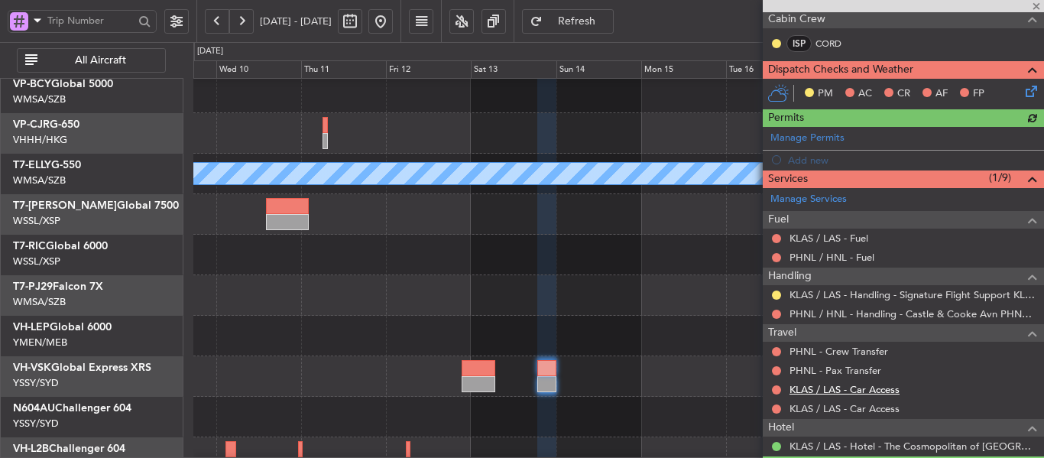
click at [816, 388] on link "KLAS / LAS - Car Access" at bounding box center [845, 389] width 110 height 13
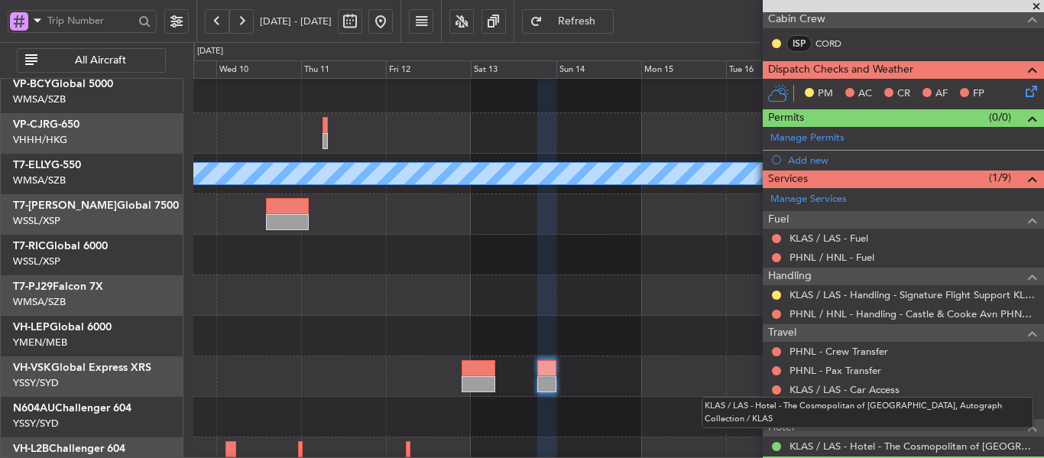
click at [884, 407] on mat-tooltip-component "KLAS / LAS - Hotel - The Cosmopolitan of [GEOGRAPHIC_DATA], Autograph Collectio…" at bounding box center [867, 412] width 353 height 53
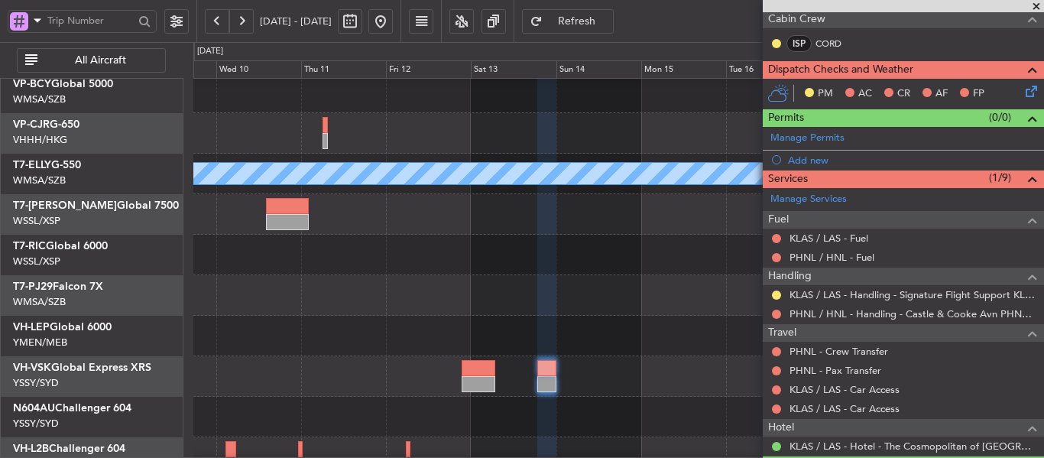
scroll to position [459, 0]
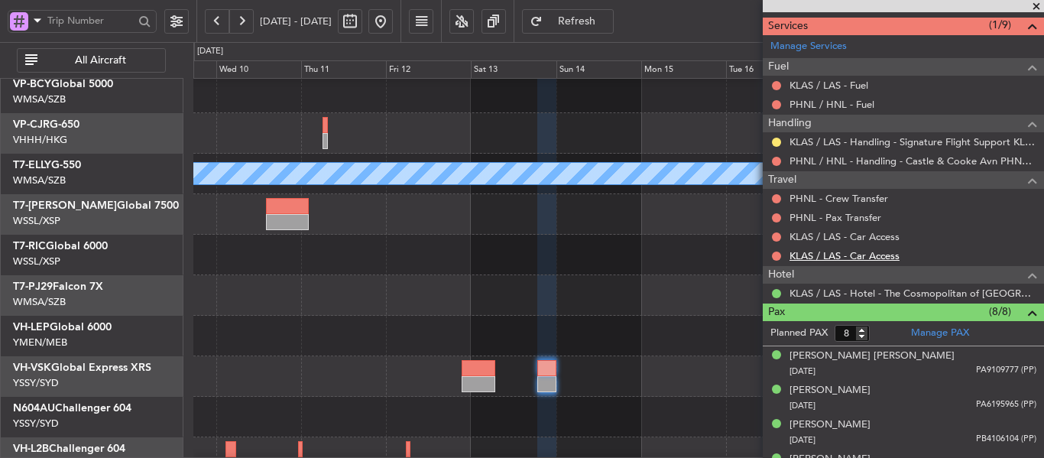
click at [873, 255] on link "KLAS / LAS - Car Access" at bounding box center [845, 255] width 110 height 13
click at [600, 18] on span "Refresh" at bounding box center [577, 21] width 63 height 11
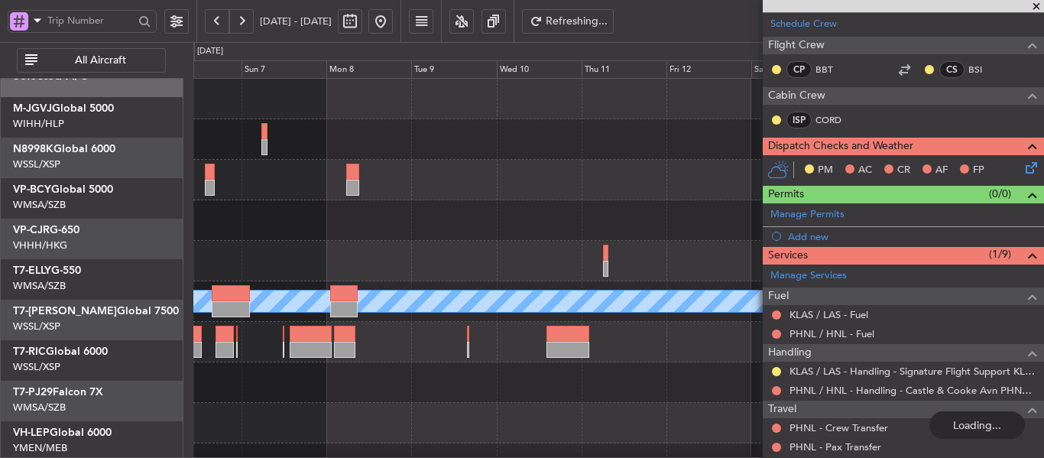
scroll to position [0, 0]
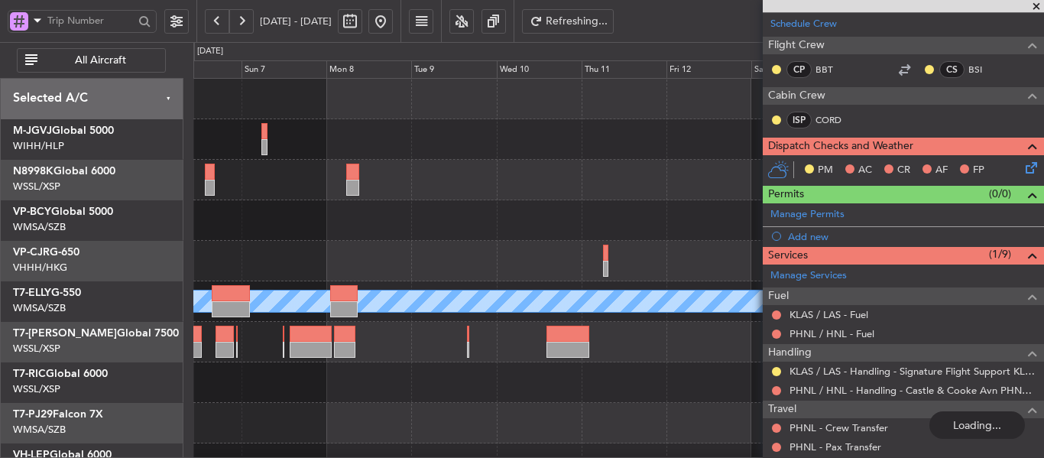
click at [656, 399] on div "Planned Maint [GEOGRAPHIC_DATA] ([GEOGRAPHIC_DATA] Intl) Planned Maint [GEOGRAP…" at bounding box center [618, 342] width 850 height 527
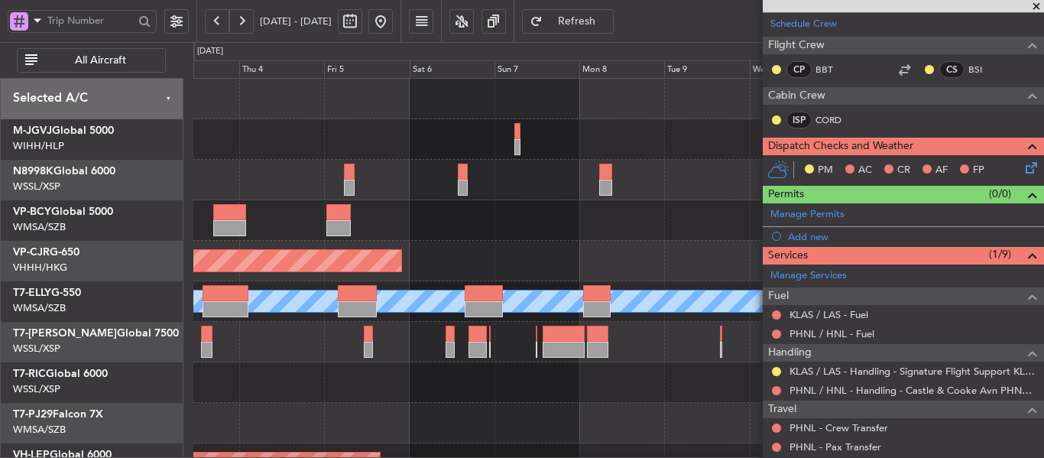
click at [684, 371] on div "Planned Maint [GEOGRAPHIC_DATA] (Seletar) Planned Maint [GEOGRAPHIC_DATA] ([GEO…" at bounding box center [618, 342] width 850 height 527
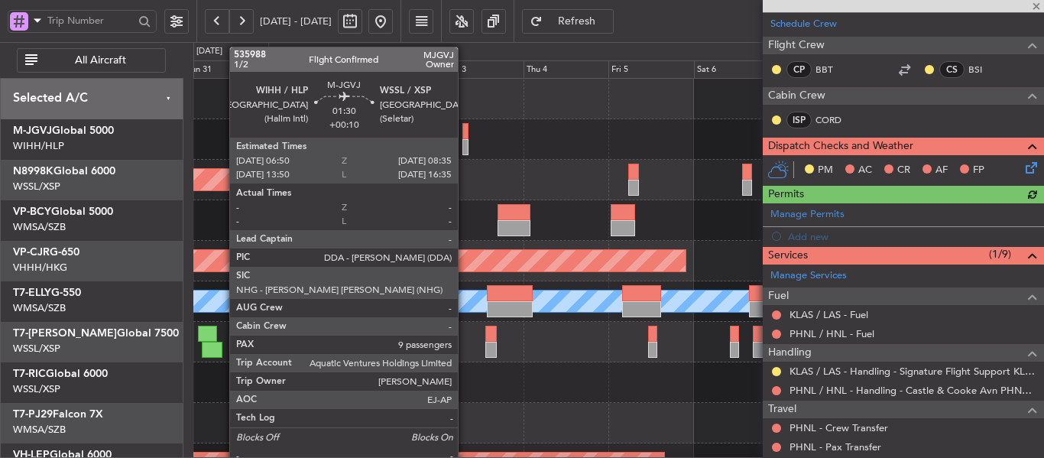
click at [465, 139] on div at bounding box center [465, 147] width 7 height 16
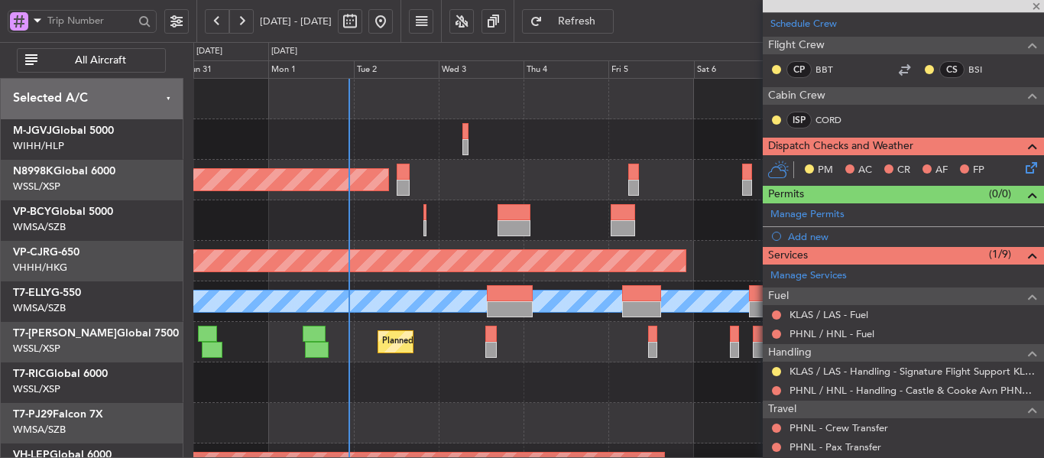
type input "+00:10"
type input "9"
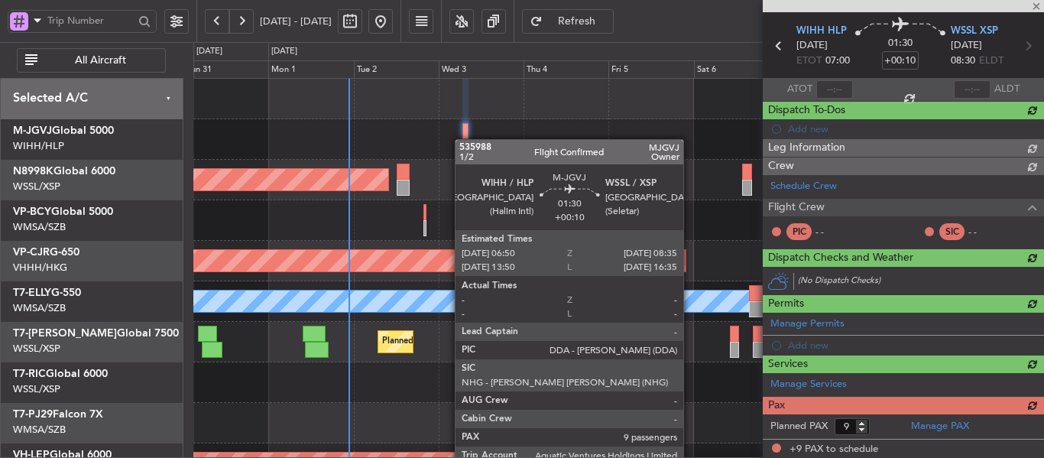
scroll to position [248, 0]
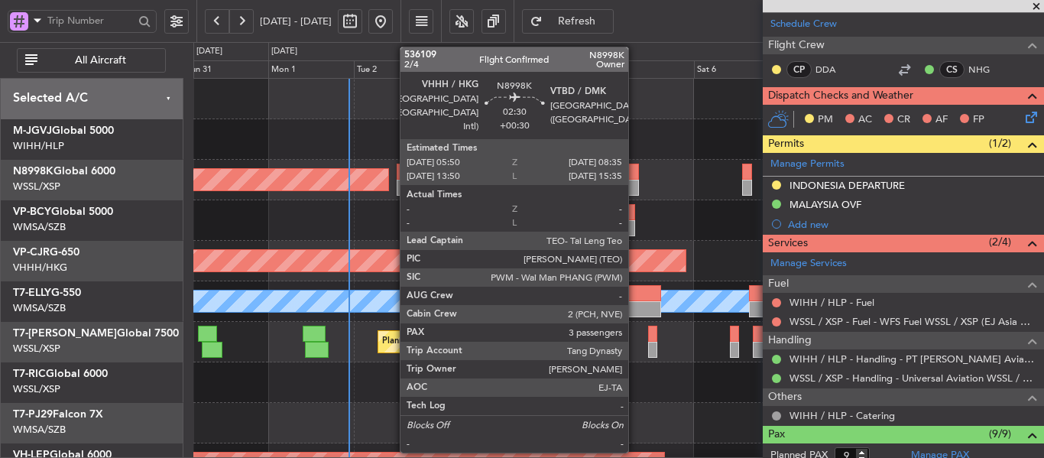
click at [635, 180] on div at bounding box center [633, 188] width 10 height 16
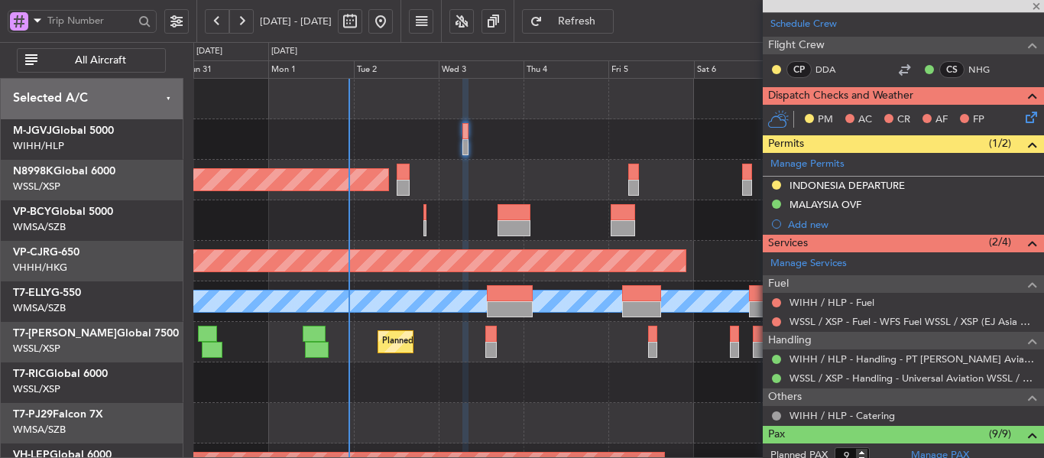
type input "+00:30"
type input "3"
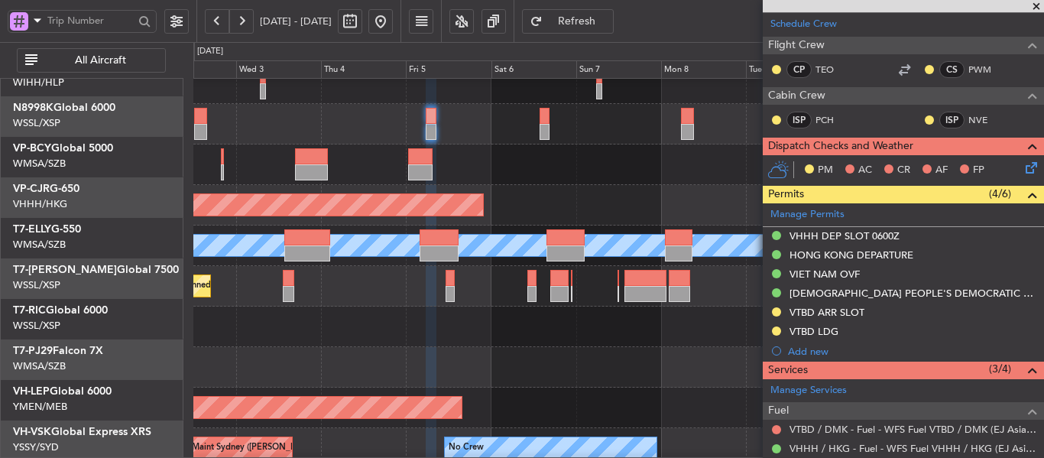
scroll to position [55, 0]
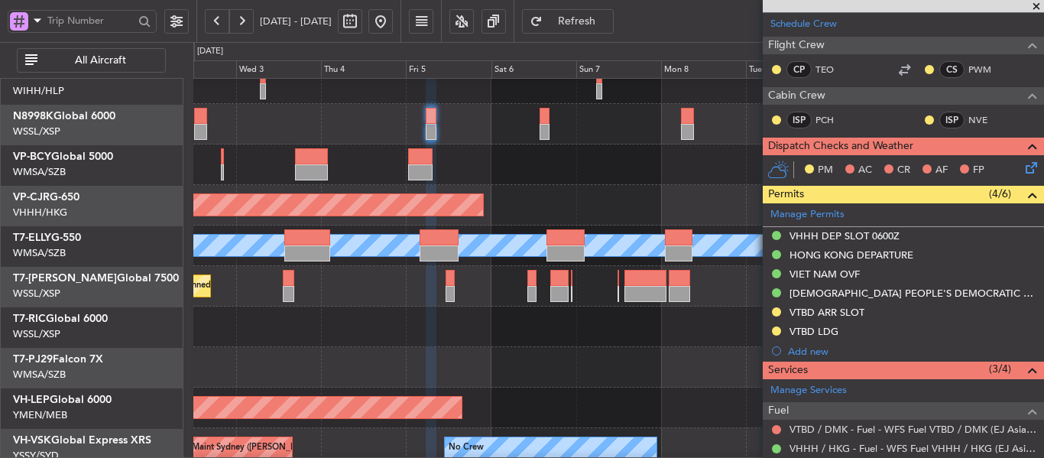
click at [397, 324] on div at bounding box center [618, 327] width 850 height 41
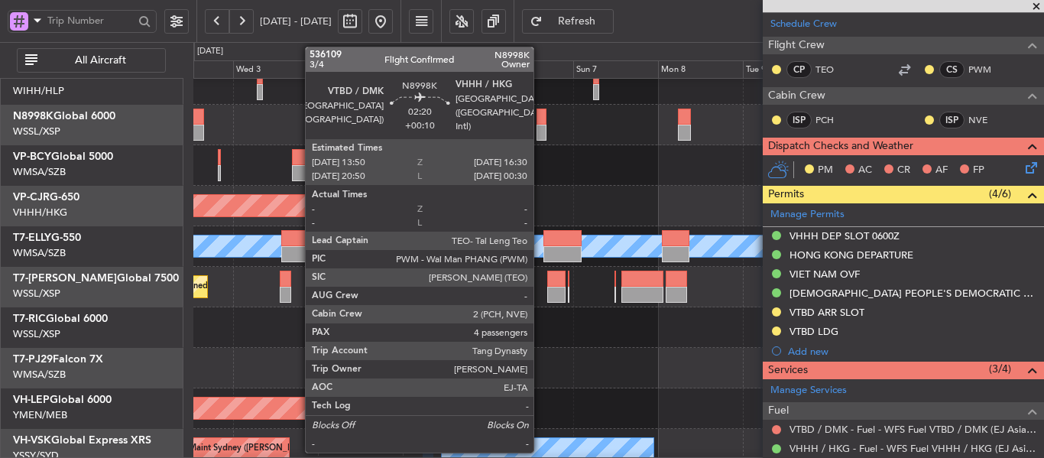
click at [540, 122] on div at bounding box center [542, 117] width 10 height 16
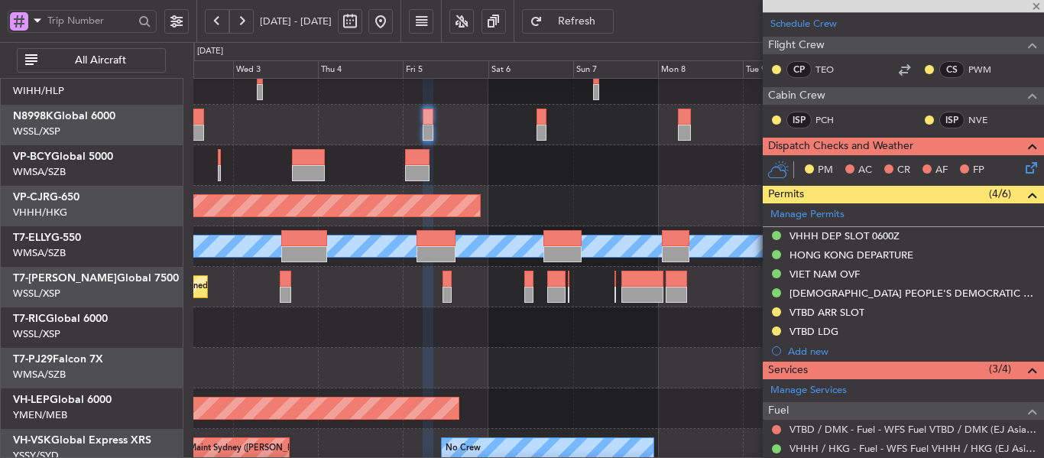
type input "+00:10"
type input "4"
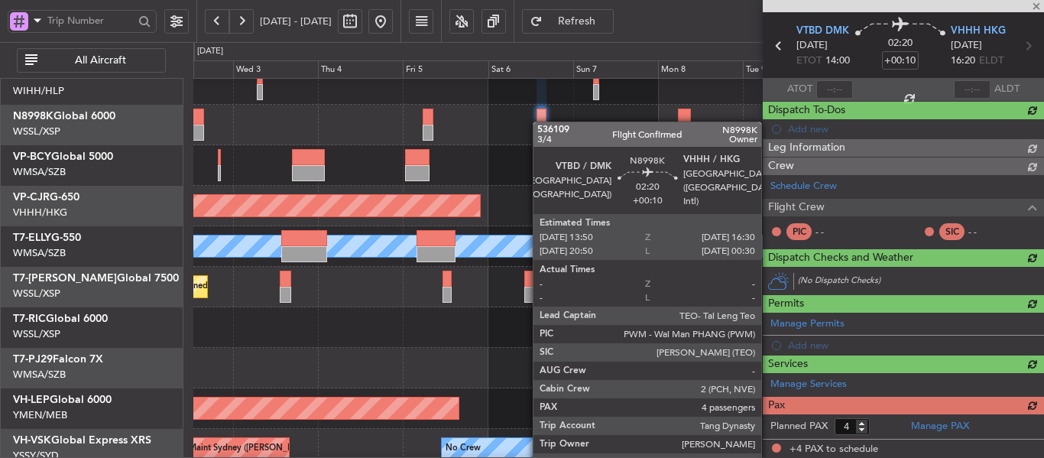
scroll to position [229, 0]
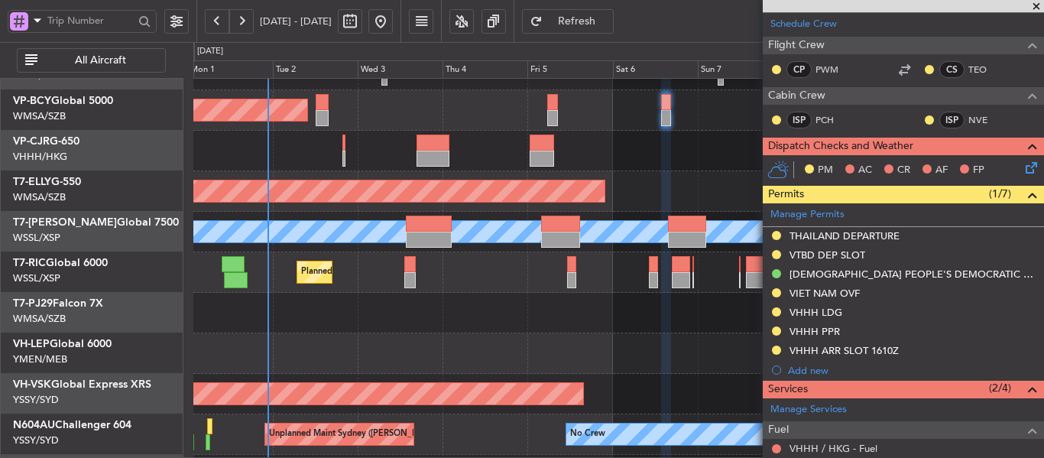
click at [598, 333] on div at bounding box center [618, 353] width 850 height 41
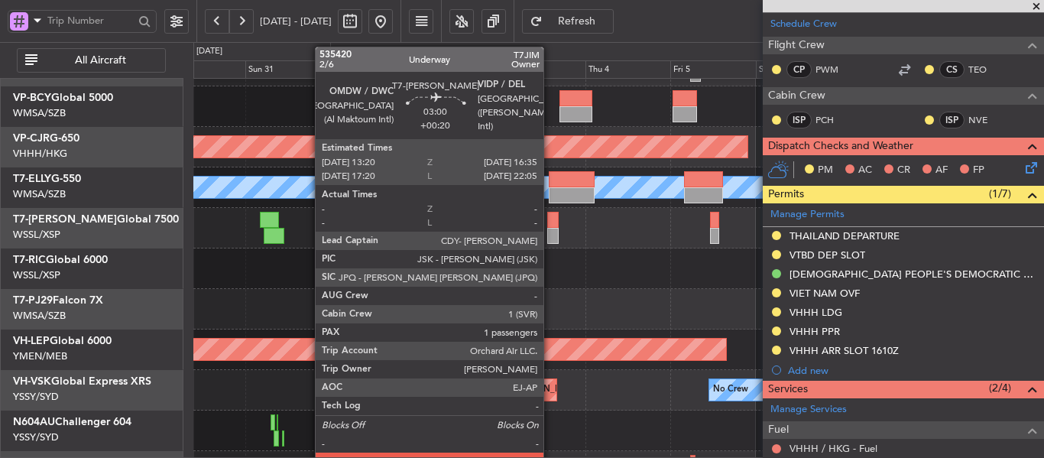
click at [550, 232] on div at bounding box center [553, 236] width 12 height 16
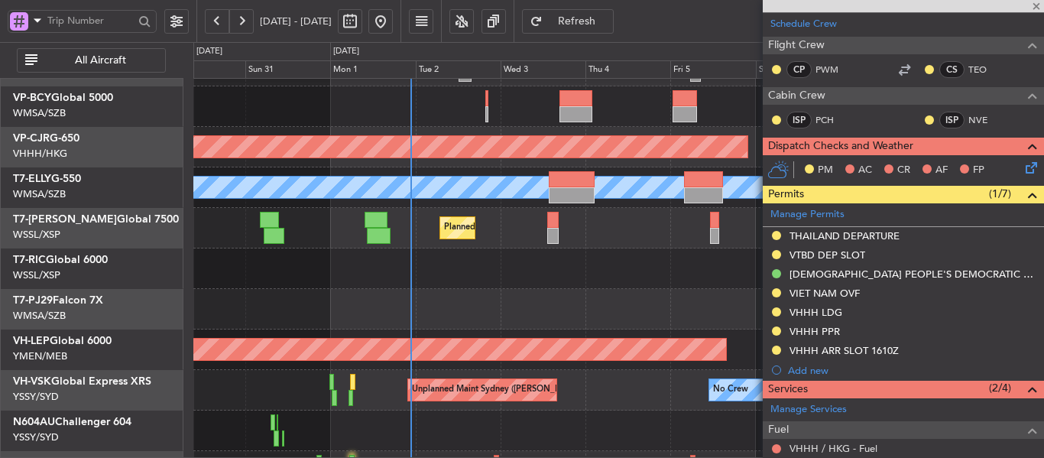
type input "+00:20"
type input "1"
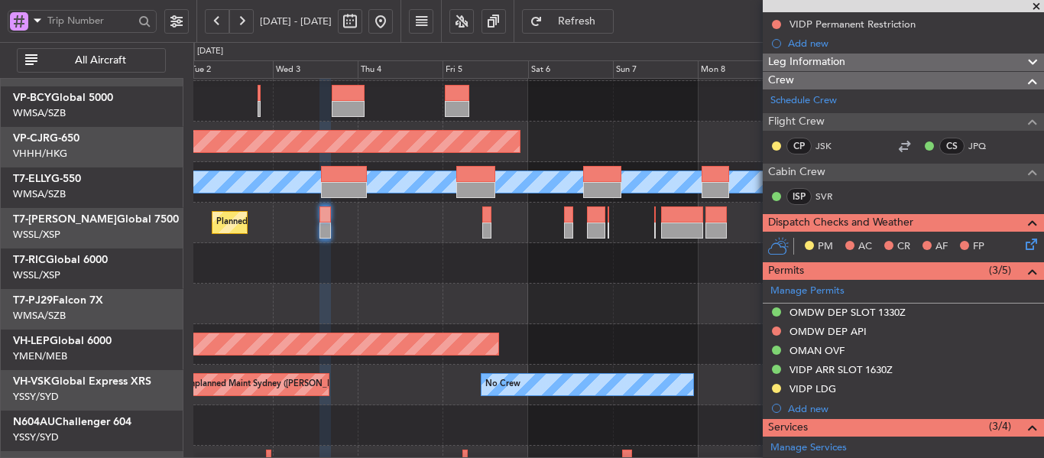
scroll to position [136, 0]
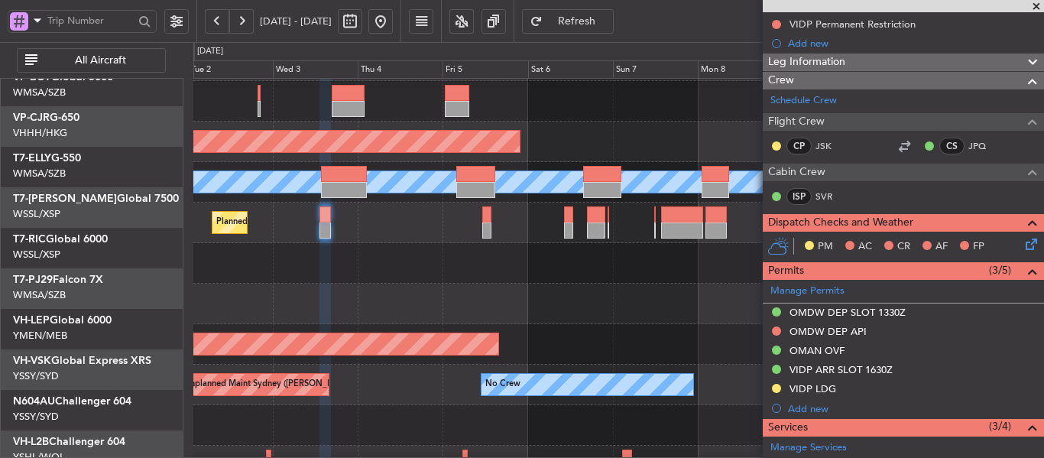
click at [331, 284] on div at bounding box center [618, 304] width 850 height 41
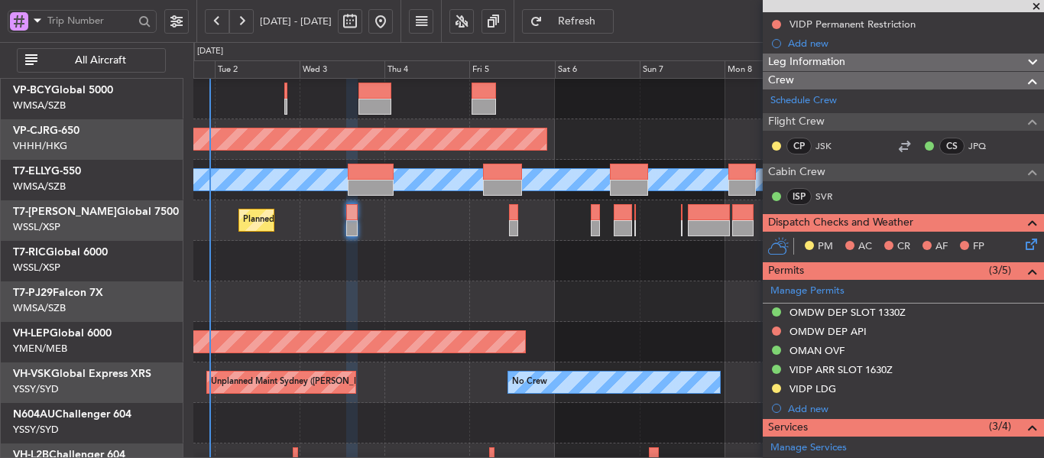
click at [442, 264] on div at bounding box center [618, 261] width 850 height 41
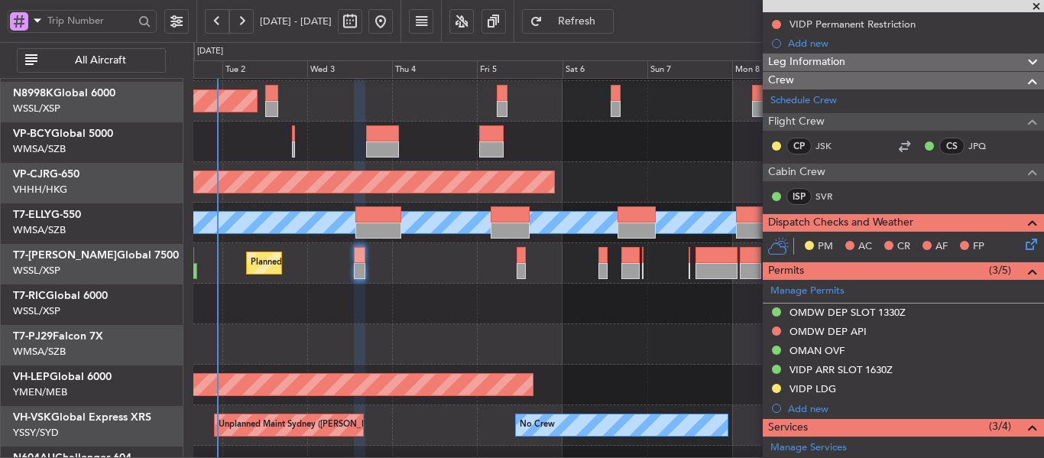
scroll to position [80, 0]
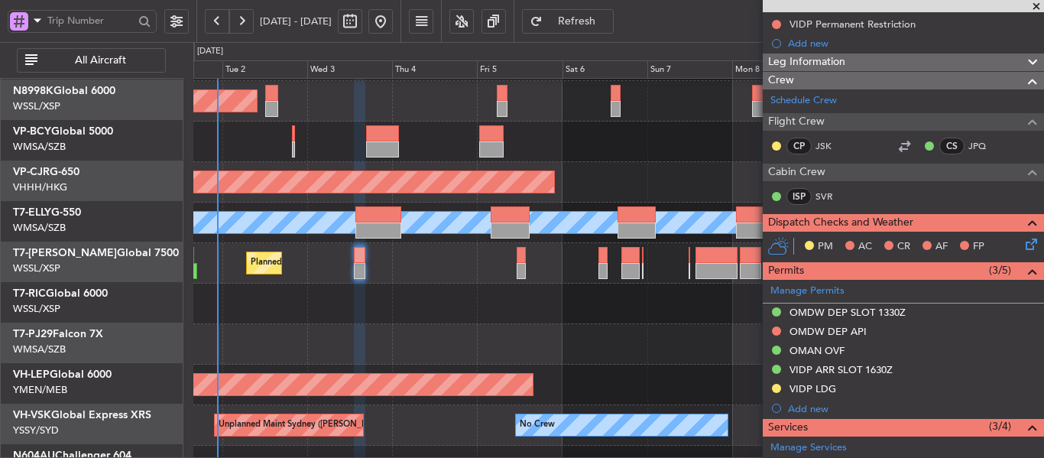
click at [390, 316] on div at bounding box center [618, 304] width 850 height 41
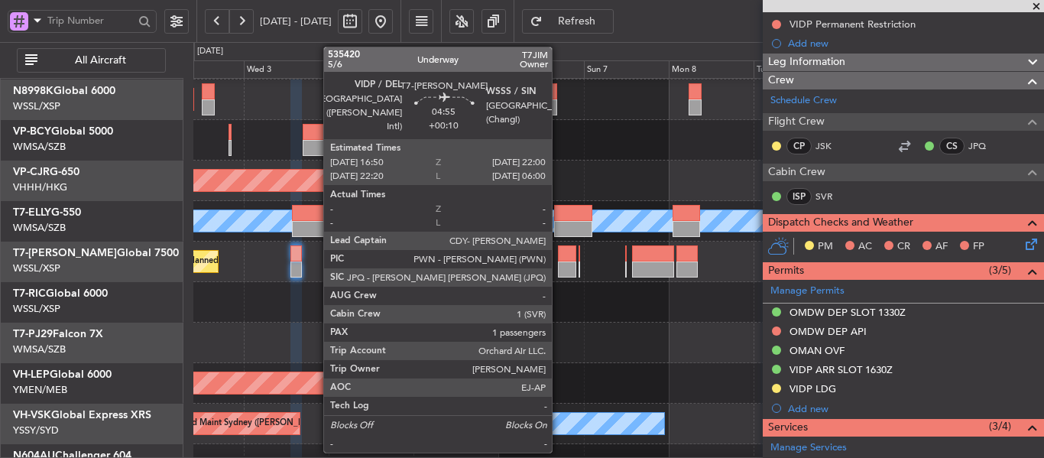
click at [559, 268] on div at bounding box center [567, 269] width 18 height 16
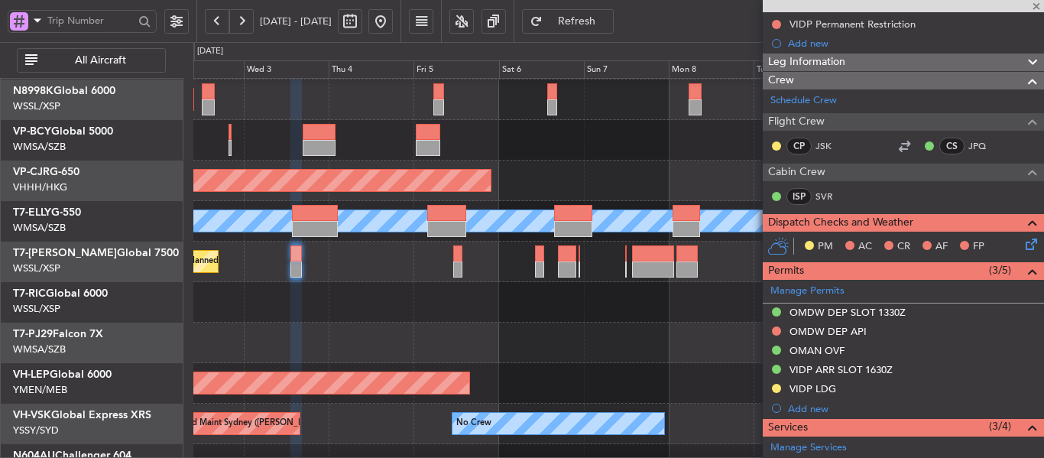
type input "+00:10"
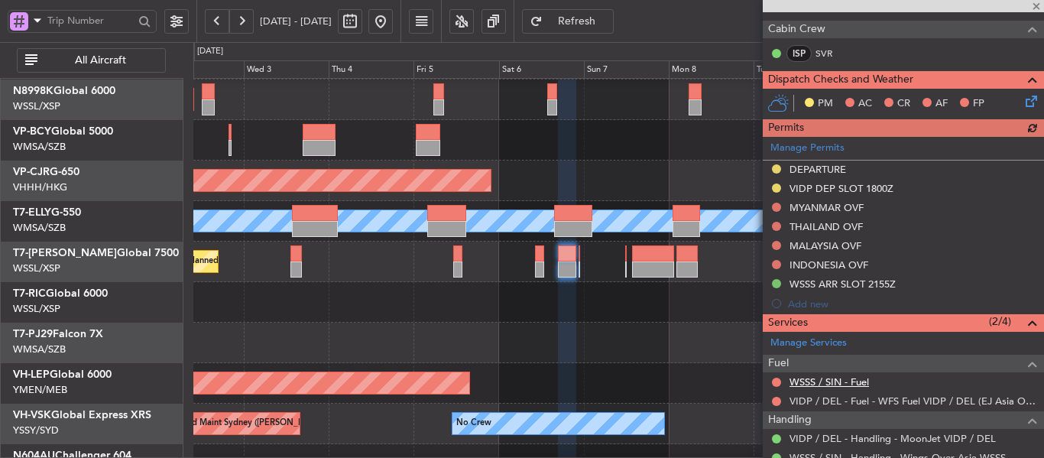
scroll to position [420, 0]
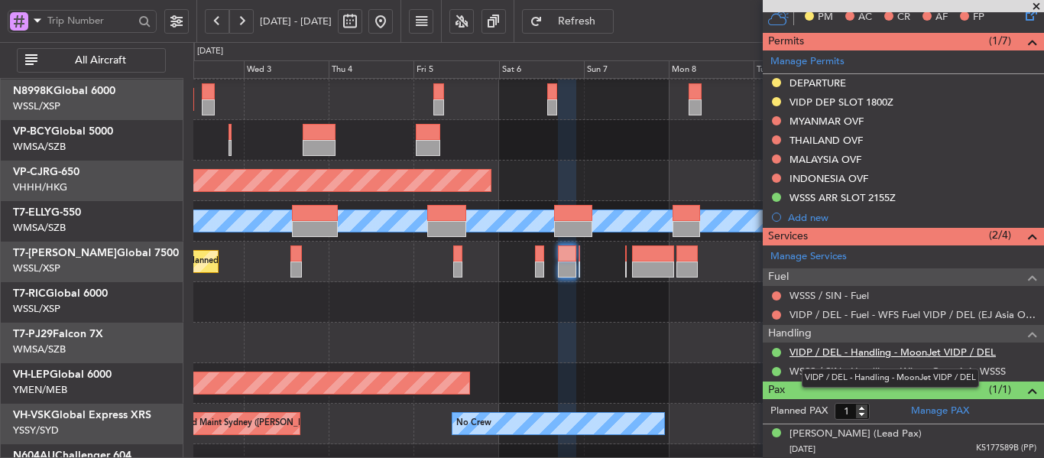
click at [870, 353] on link "VIDP / DEL - Handling - MoonJet VIDP / DEL" at bounding box center [893, 352] width 206 height 13
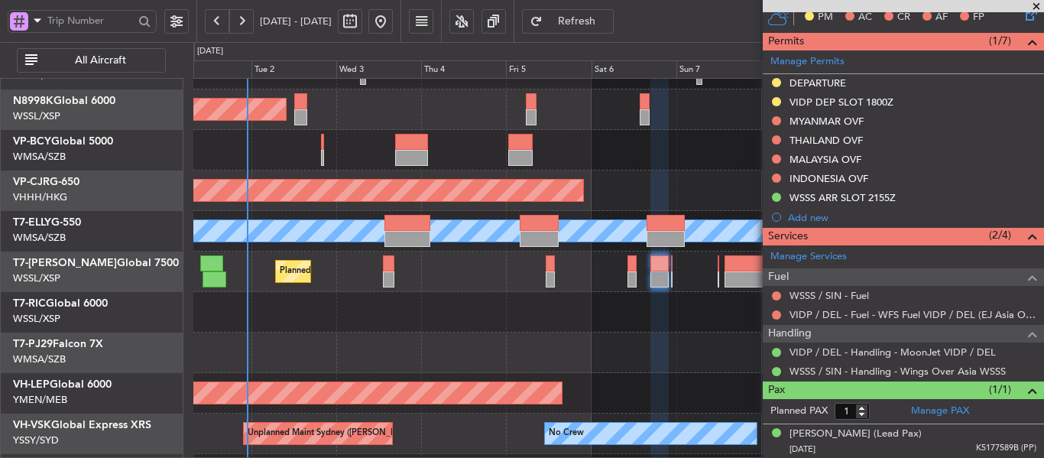
click at [501, 343] on div at bounding box center [618, 353] width 850 height 41
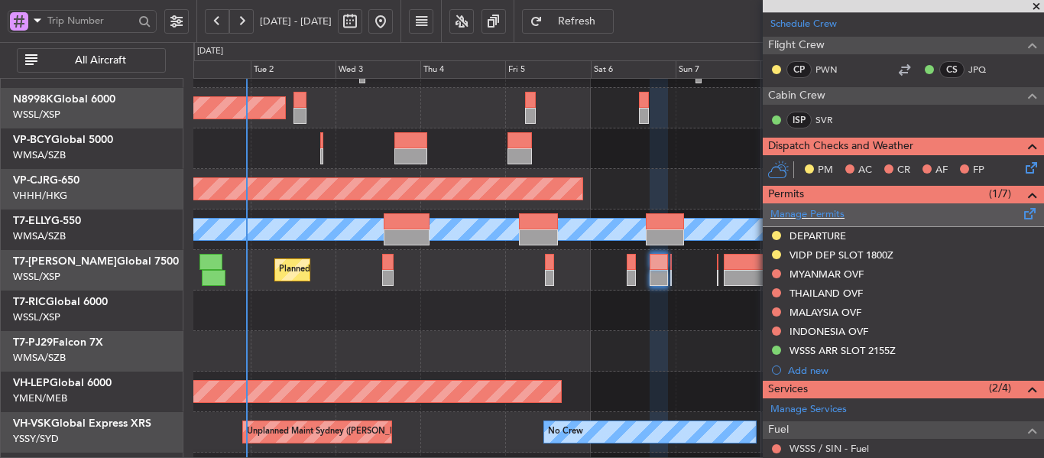
scroll to position [191, 0]
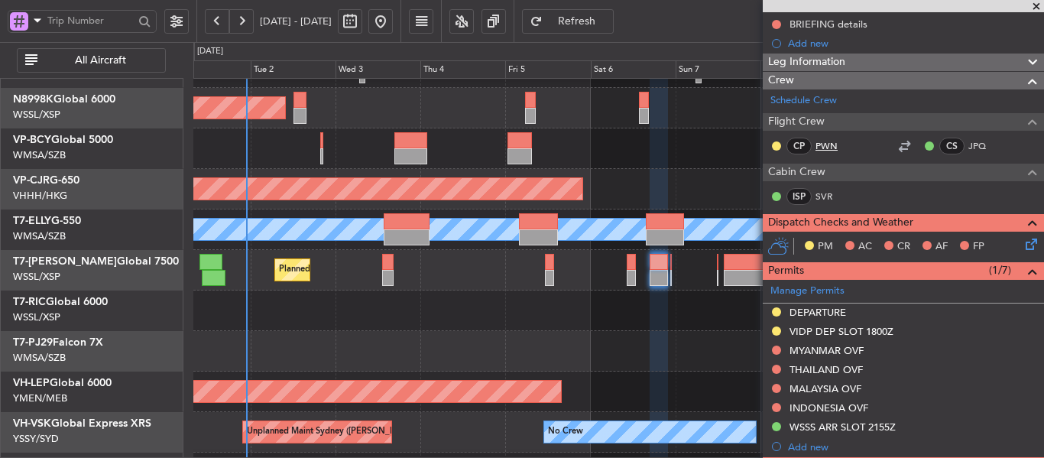
click at [829, 148] on link "PWN" at bounding box center [833, 146] width 34 height 14
click at [968, 144] on link "JPQ" at bounding box center [985, 146] width 34 height 14
click at [777, 346] on button at bounding box center [776, 350] width 9 height 9
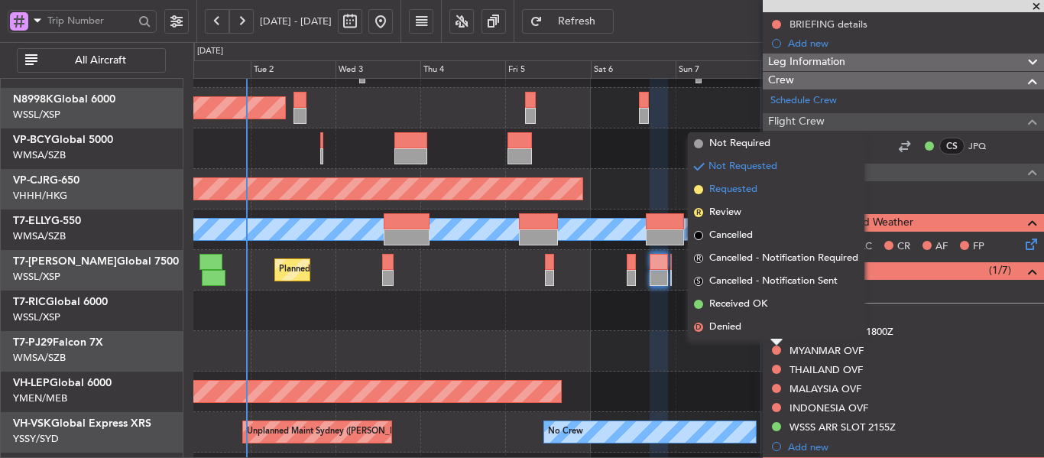
click at [700, 190] on span at bounding box center [698, 189] width 9 height 9
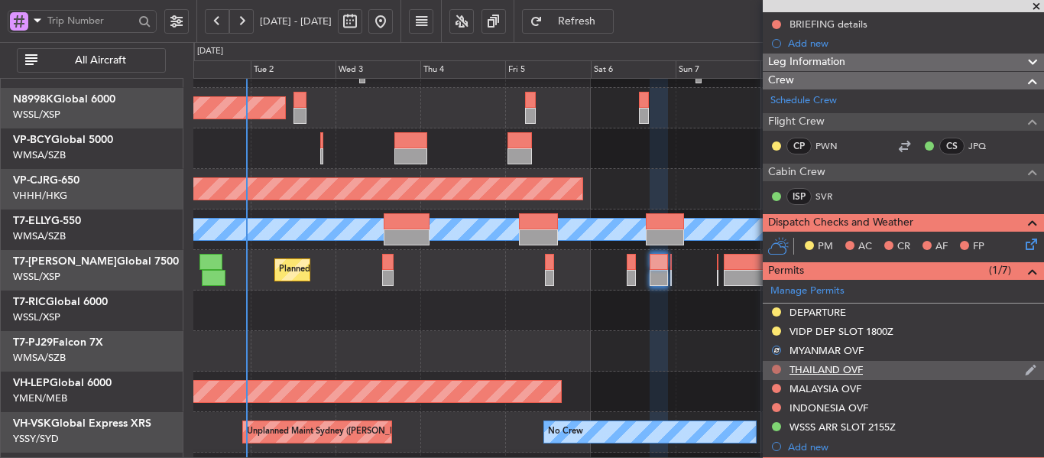
click at [777, 369] on button at bounding box center [776, 369] width 9 height 9
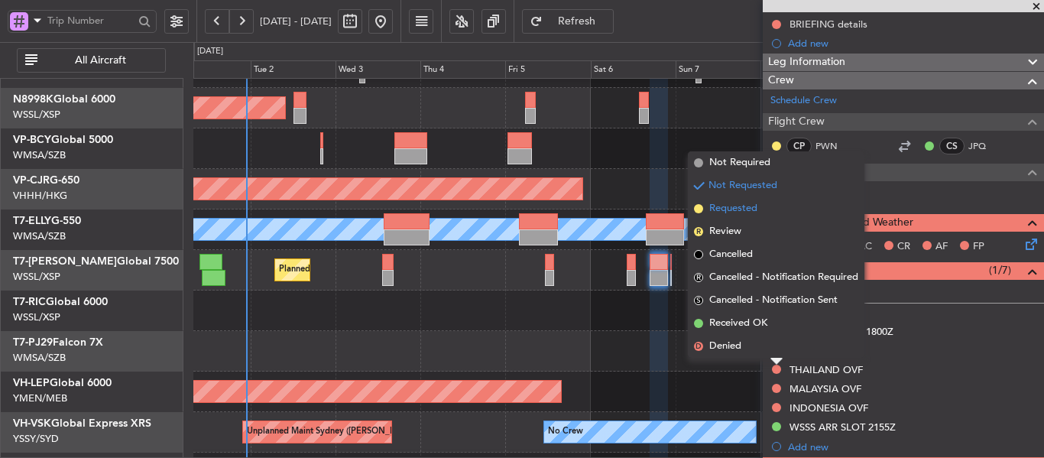
click at [697, 208] on span at bounding box center [698, 208] width 9 height 9
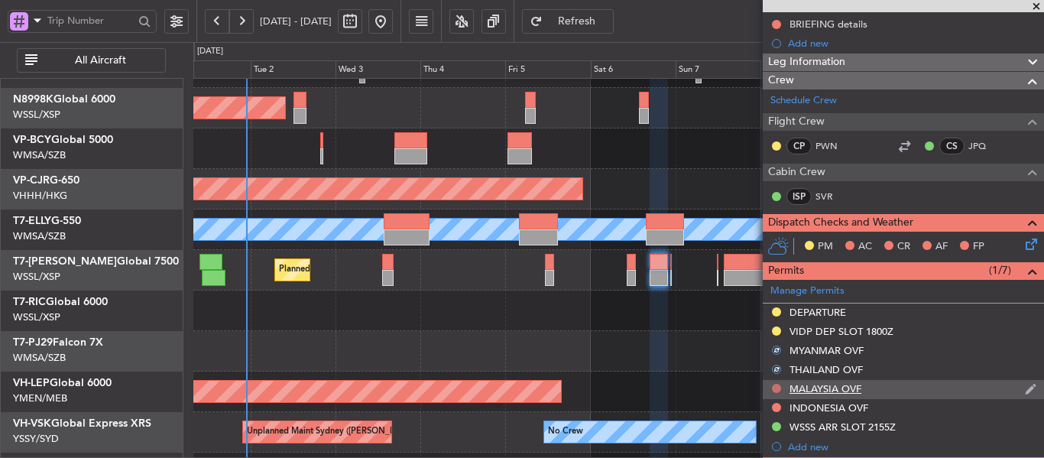
click at [775, 388] on button at bounding box center [776, 388] width 9 height 9
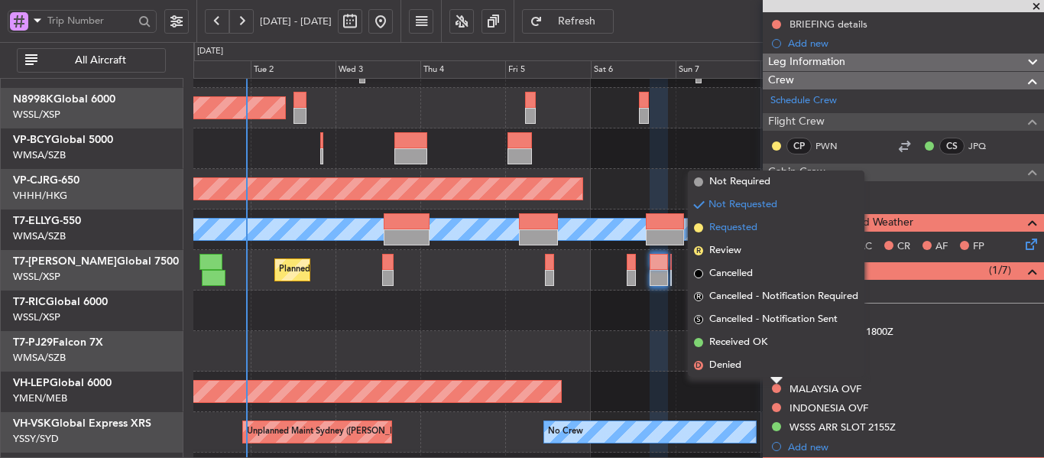
click at [699, 226] on span at bounding box center [698, 227] width 9 height 9
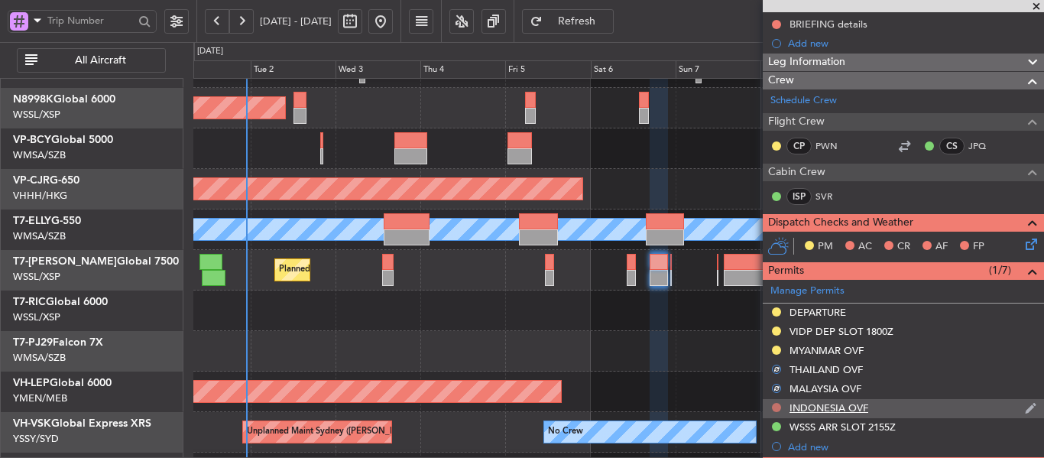
click at [776, 406] on button at bounding box center [776, 407] width 9 height 9
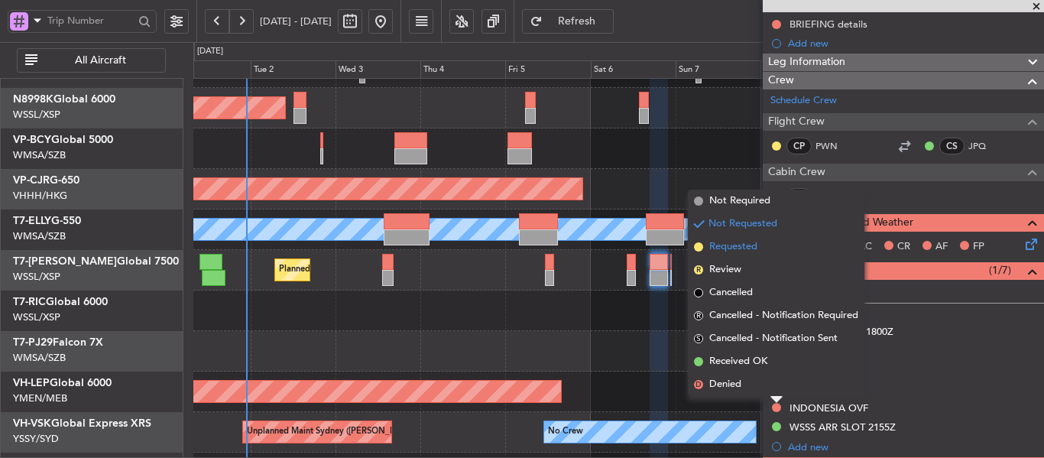
click at [698, 248] on span at bounding box center [698, 246] width 9 height 9
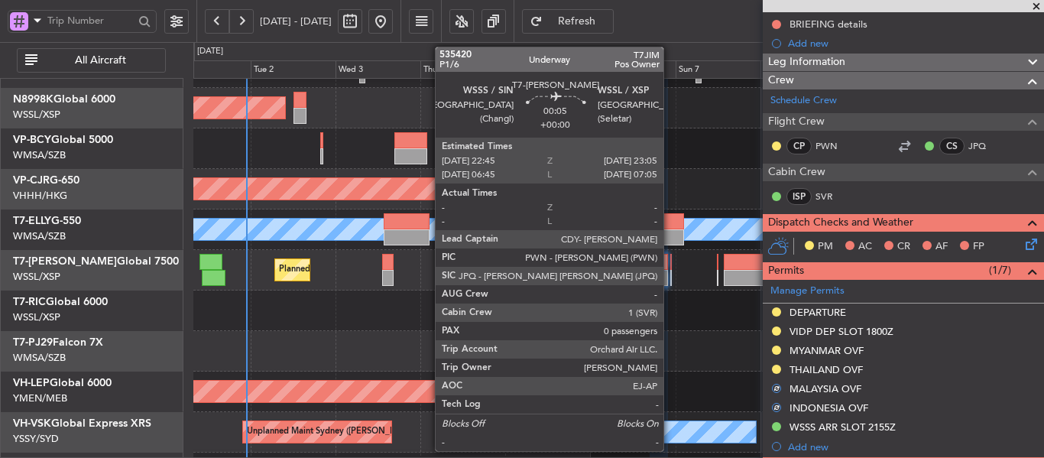
click at [670, 266] on div at bounding box center [671, 262] width 2 height 16
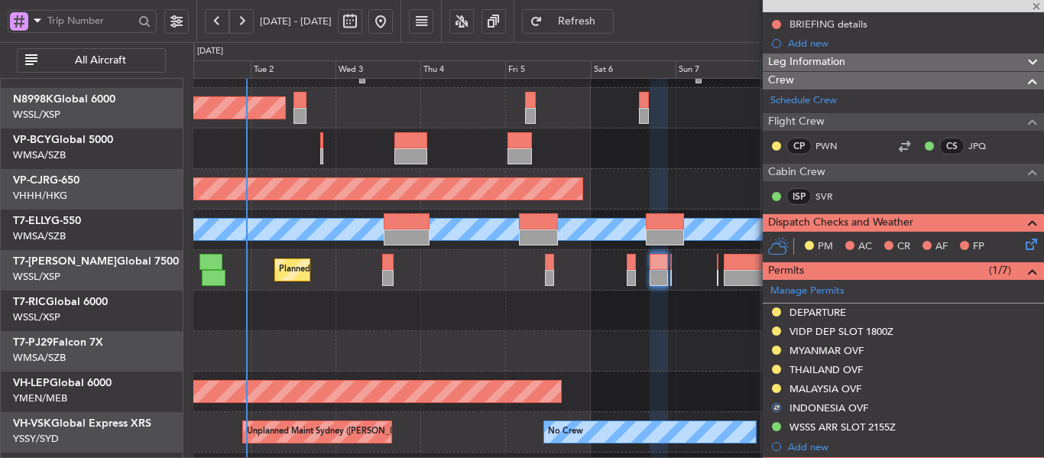
type input "0"
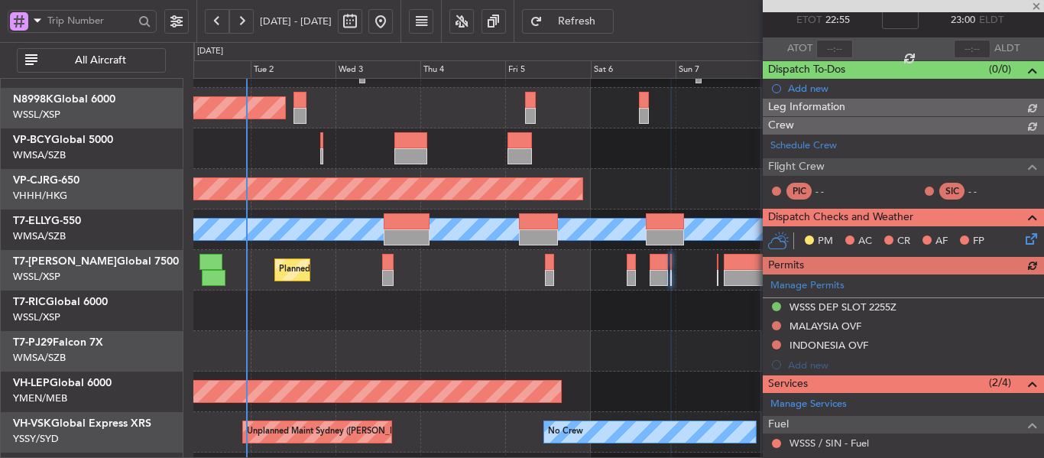
scroll to position [134, 0]
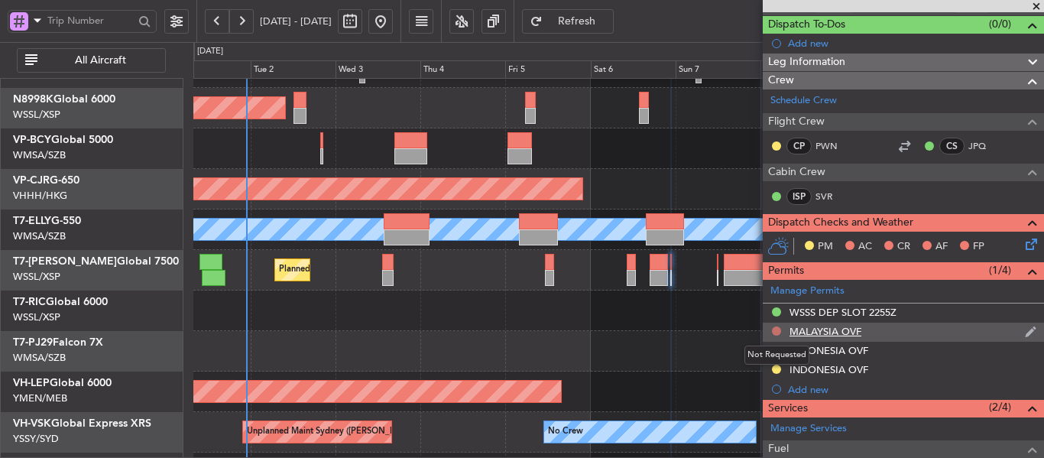
click at [776, 331] on button at bounding box center [776, 330] width 9 height 9
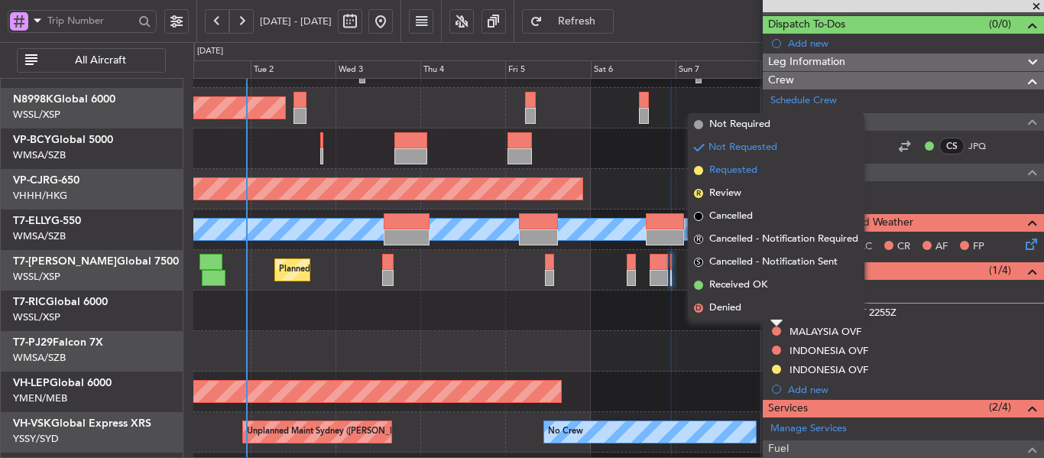
click at [698, 173] on span at bounding box center [698, 170] width 9 height 9
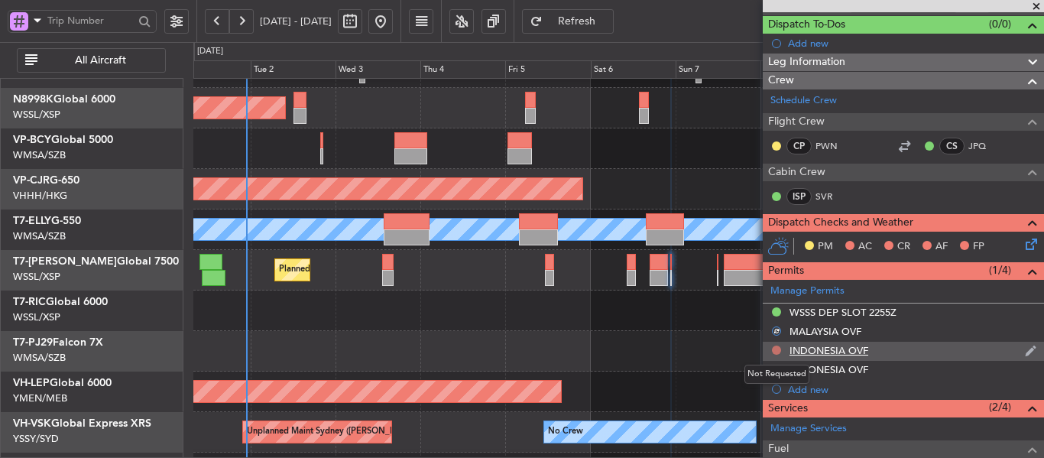
click at [776, 350] on button at bounding box center [776, 350] width 9 height 9
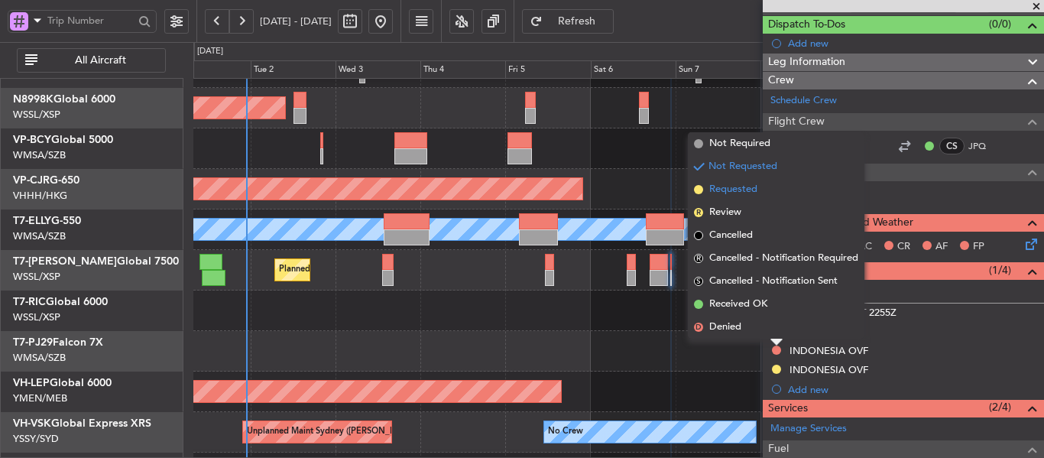
click at [699, 189] on span at bounding box center [698, 189] width 9 height 9
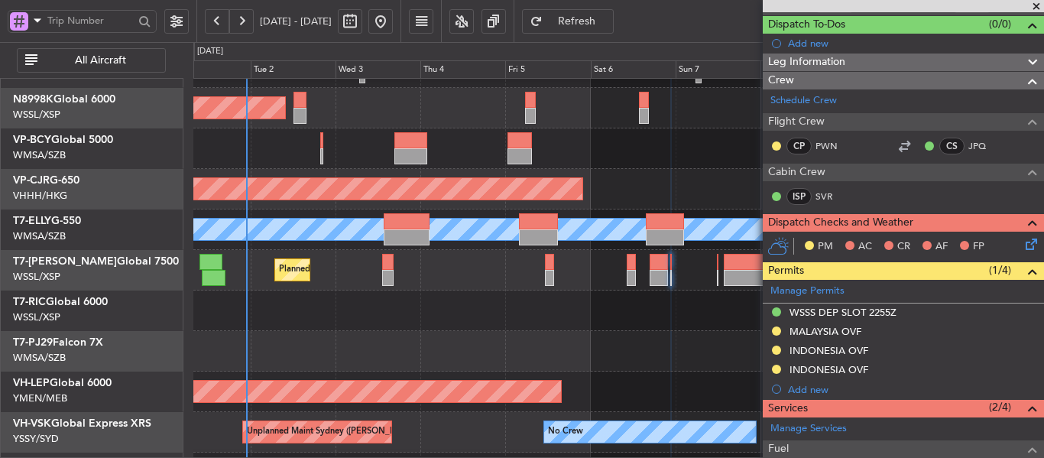
click at [601, 23] on span "Refresh" at bounding box center [577, 21] width 63 height 11
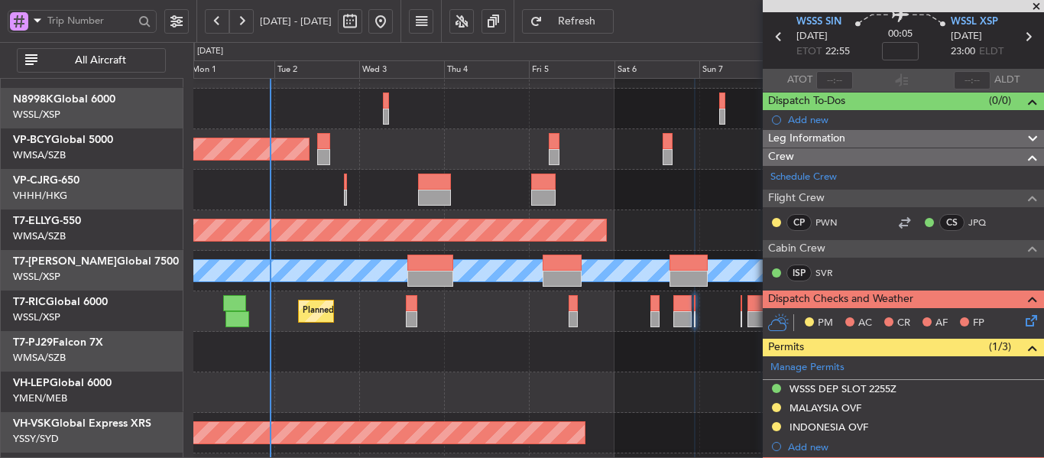
scroll to position [30, 0]
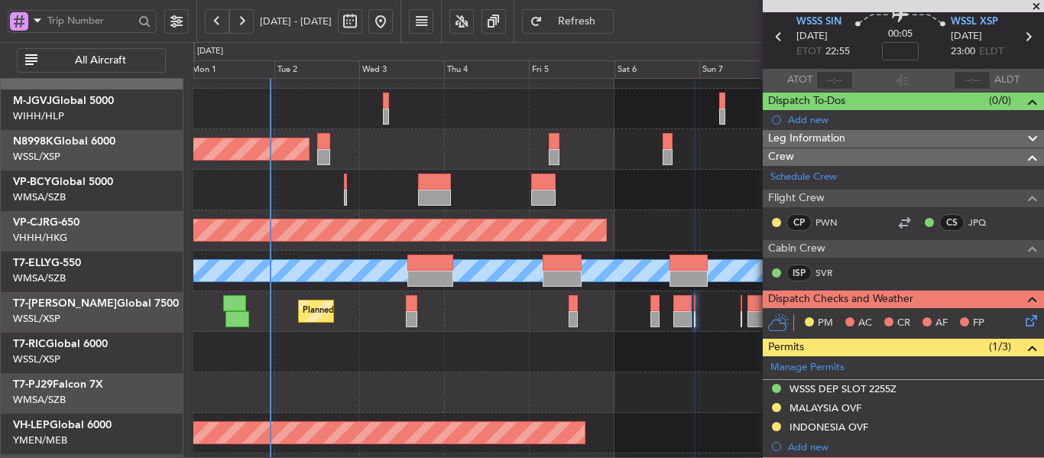
click at [315, 196] on div at bounding box center [618, 190] width 850 height 41
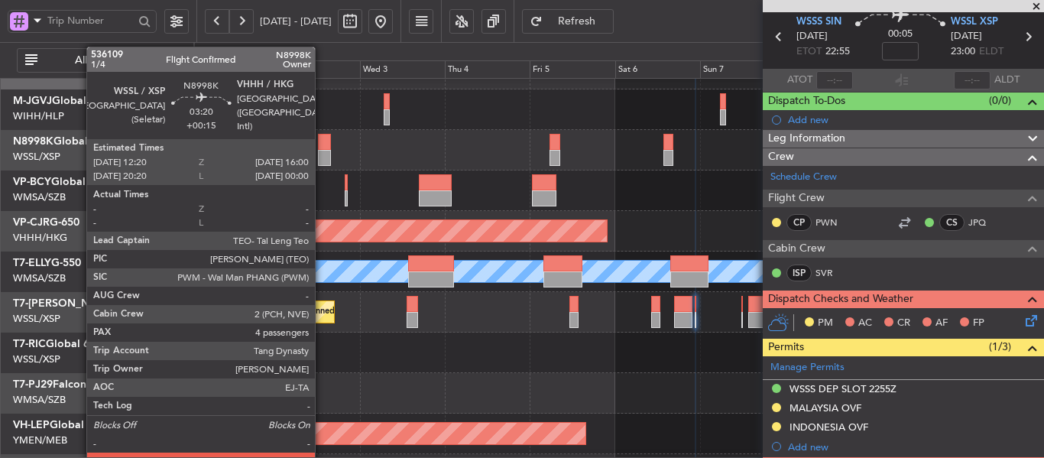
click at [322, 154] on div at bounding box center [324, 158] width 13 height 16
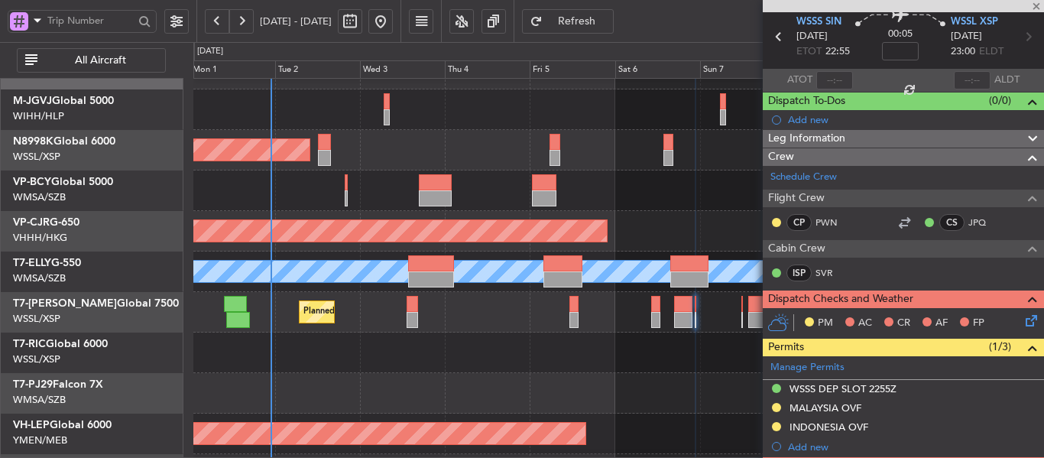
type input "+00:15"
type input "4"
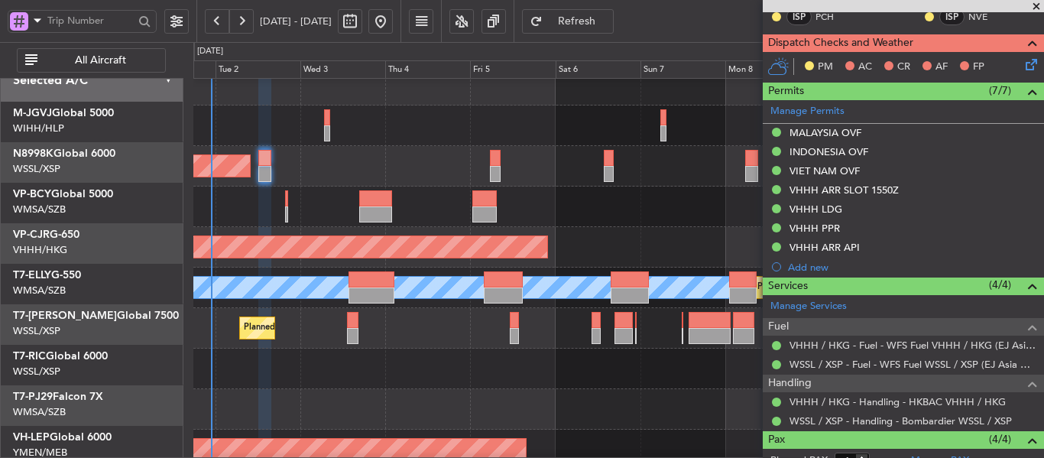
scroll to position [14, 0]
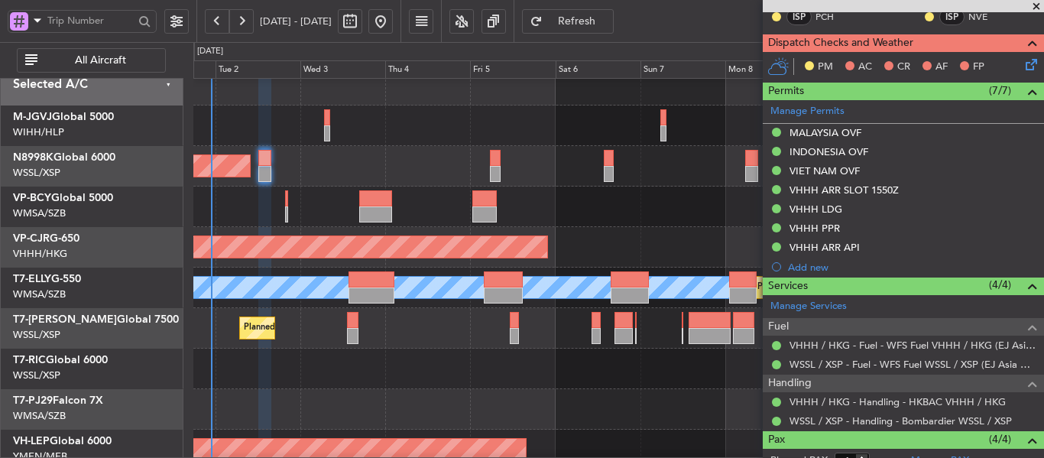
click at [588, 242] on div "Planned Maint [GEOGRAPHIC_DATA] ([GEOGRAPHIC_DATA] Intl)" at bounding box center [618, 247] width 850 height 41
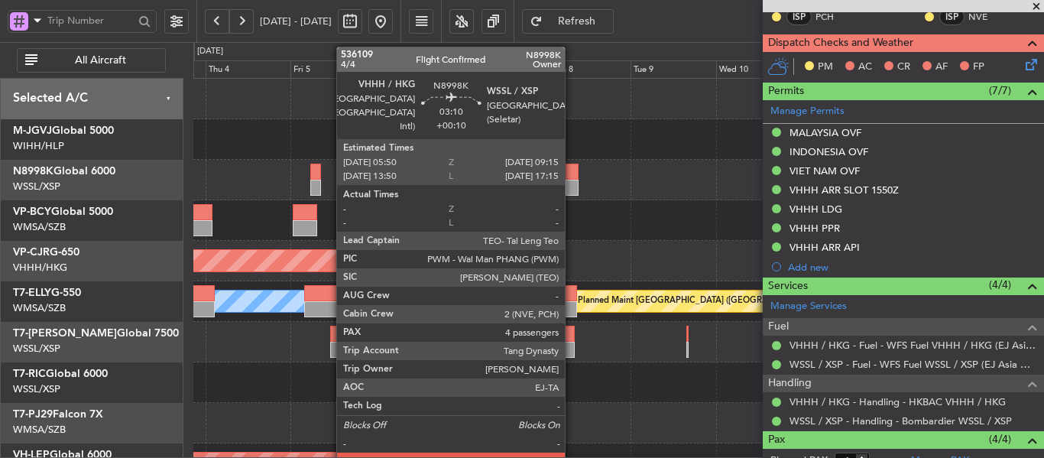
click at [572, 180] on div at bounding box center [572, 188] width 12 height 16
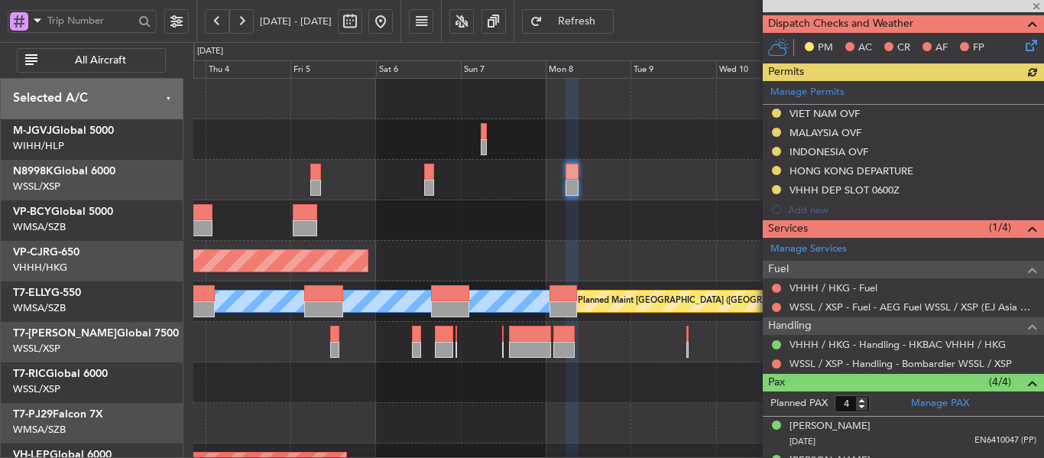
scroll to position [333, 0]
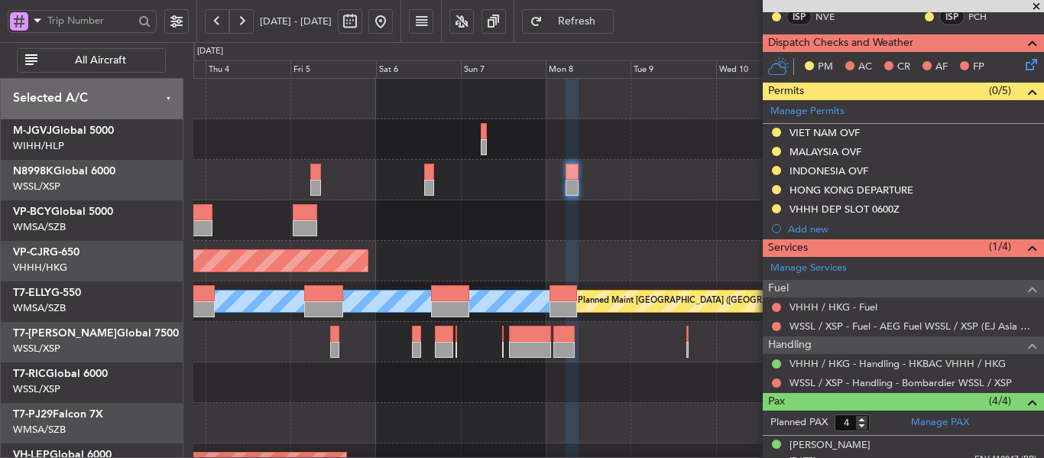
click at [588, 225] on div "Planned Maint [GEOGRAPHIC_DATA] (Seletar) Planned Maint [GEOGRAPHIC_DATA] ([GEO…" at bounding box center [618, 342] width 850 height 527
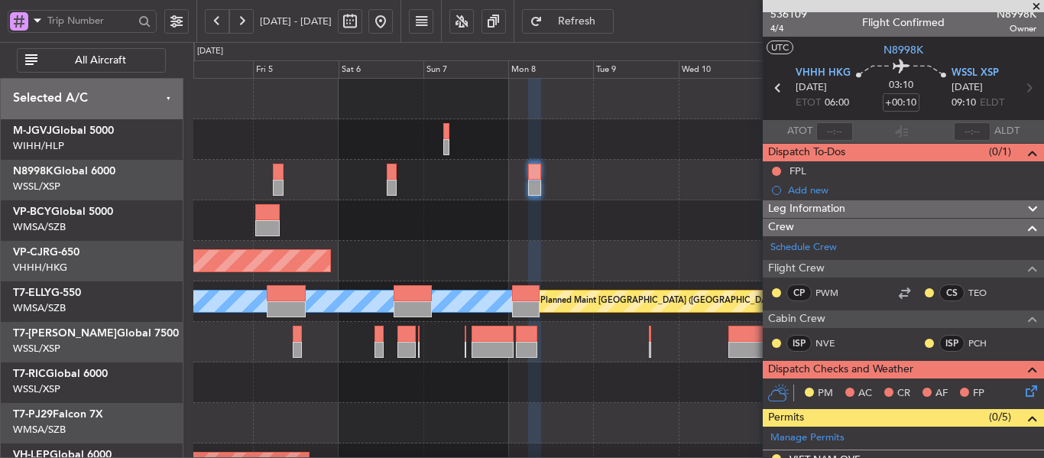
scroll to position [0, 0]
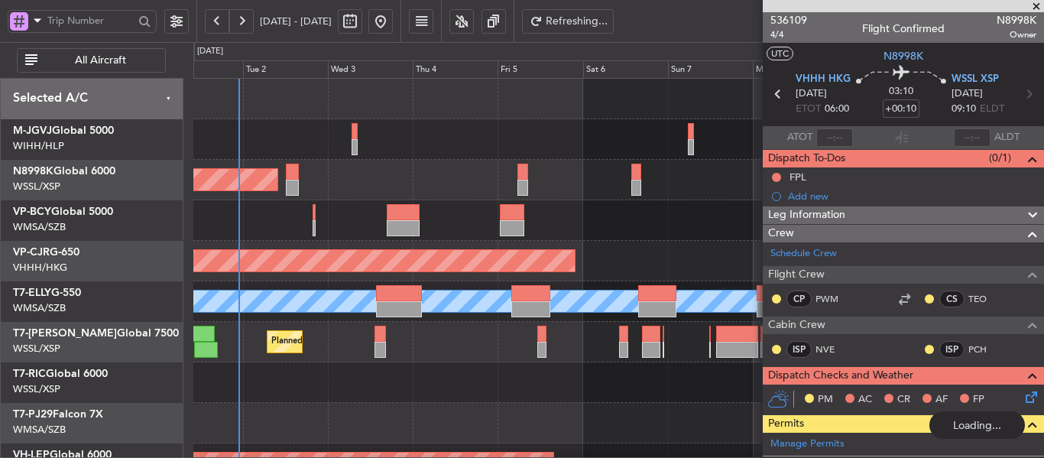
click at [594, 351] on div "Planned Maint Dubai (Al Maktoum Intl)" at bounding box center [618, 342] width 850 height 41
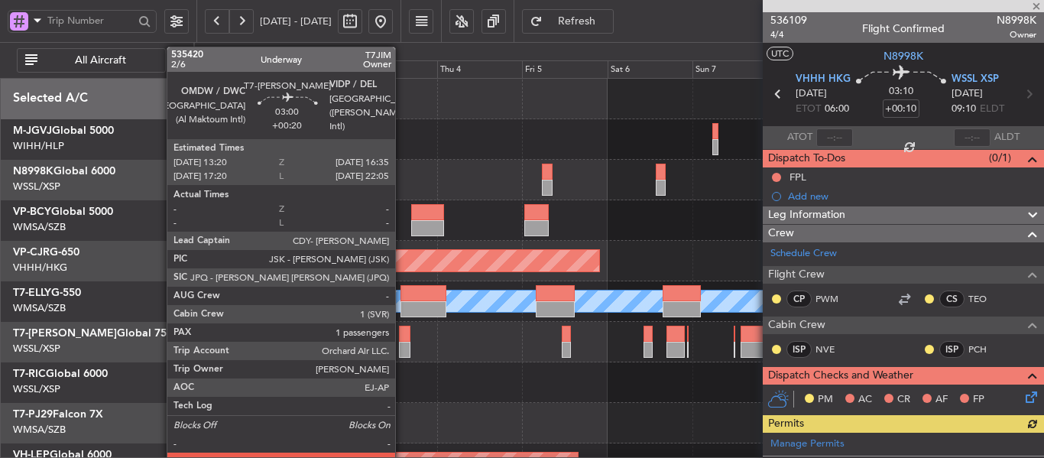
click at [402, 346] on div at bounding box center [405, 350] width 12 height 16
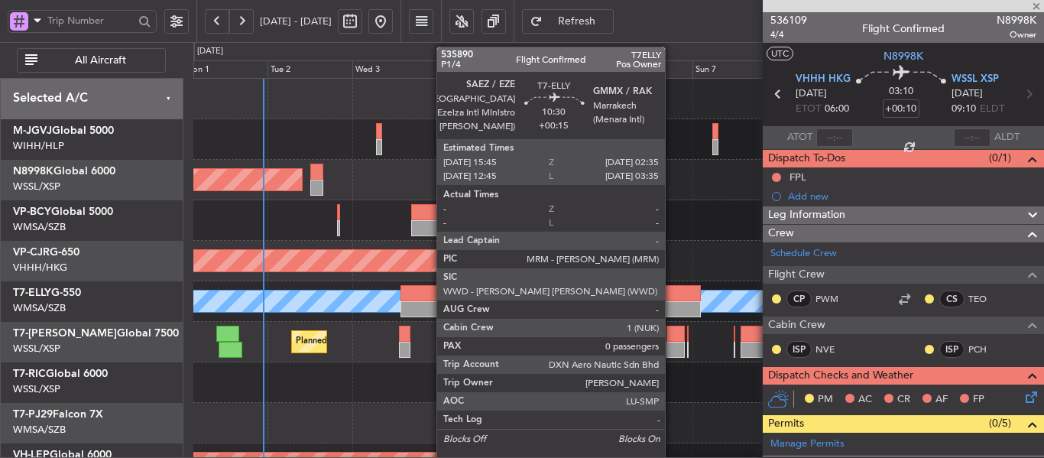
type input "+00:20"
type input "1"
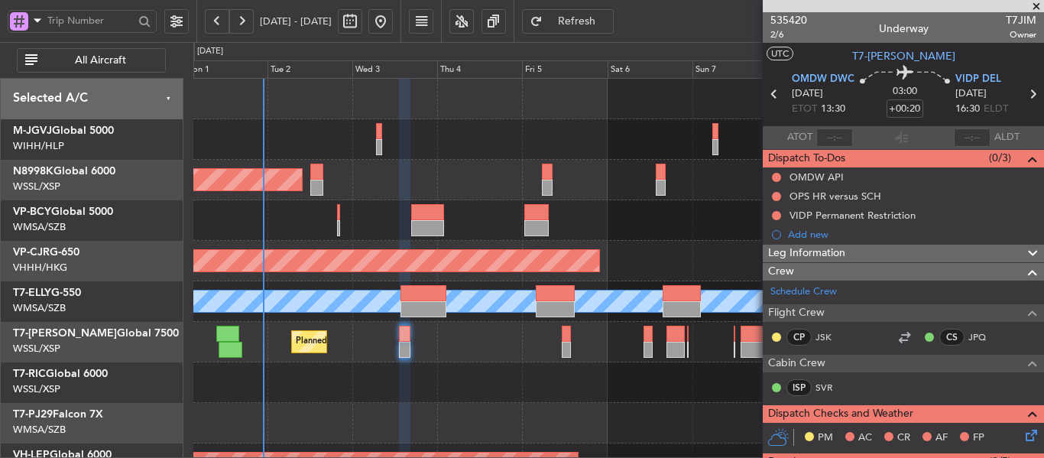
scroll to position [8, 0]
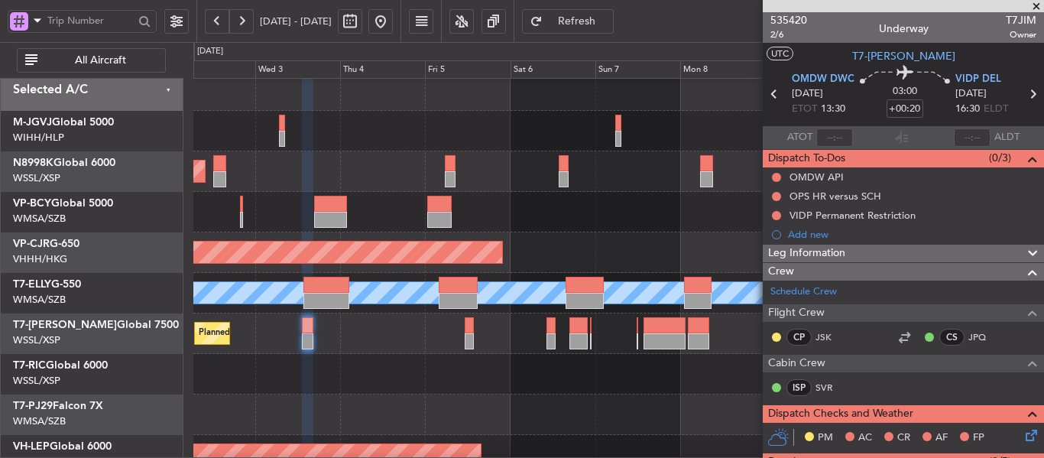
click at [488, 363] on div at bounding box center [618, 374] width 850 height 41
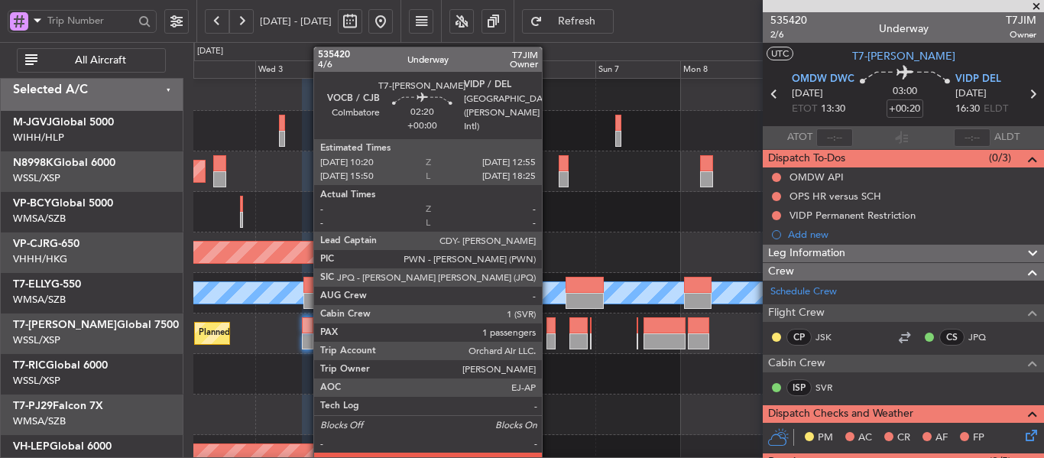
click at [549, 333] on div at bounding box center [551, 325] width 9 height 16
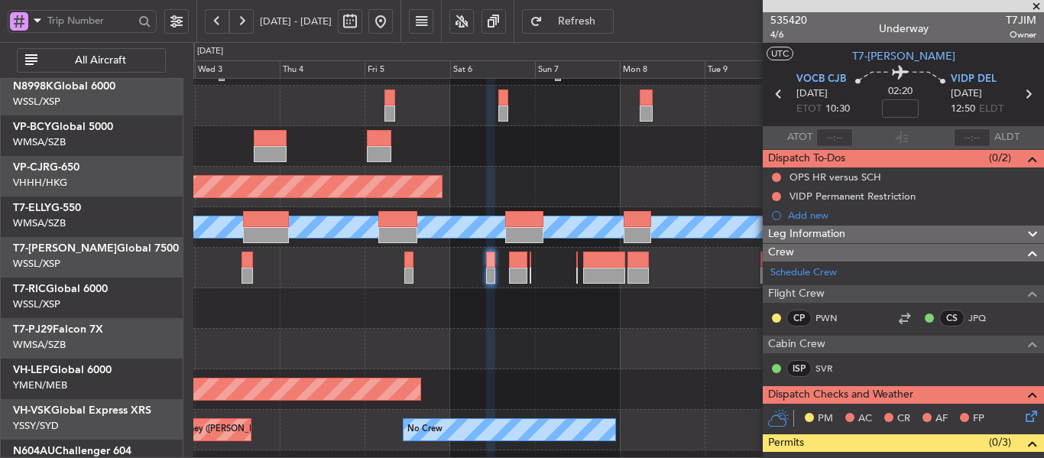
scroll to position [74, 0]
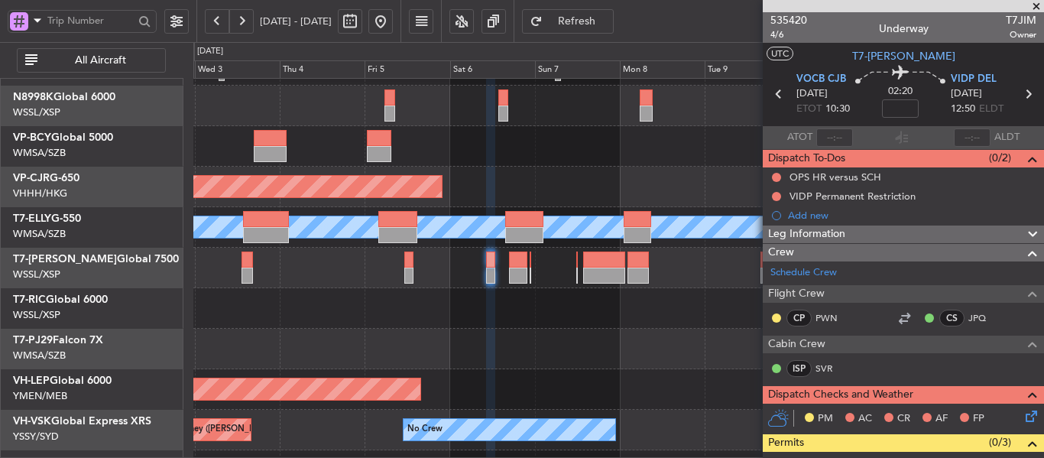
click at [588, 321] on div at bounding box center [618, 308] width 850 height 41
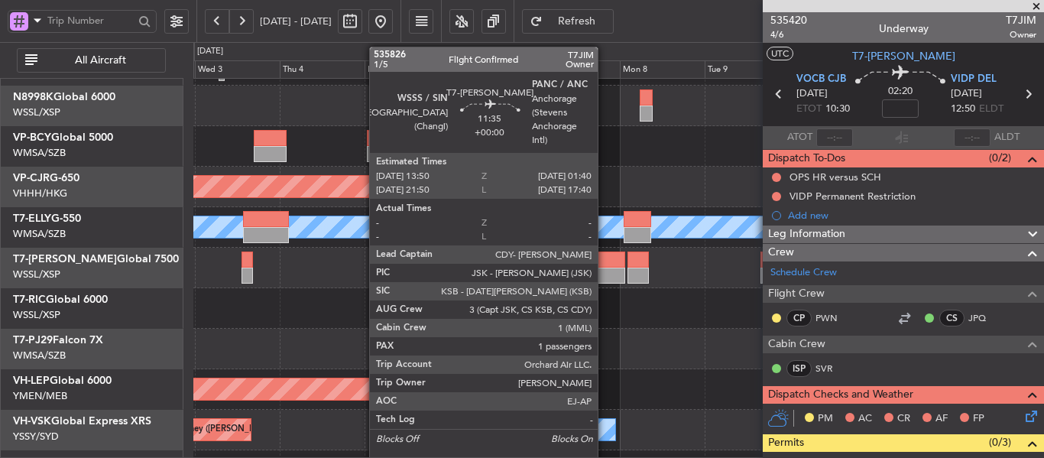
click at [605, 274] on div at bounding box center [604, 276] width 42 height 16
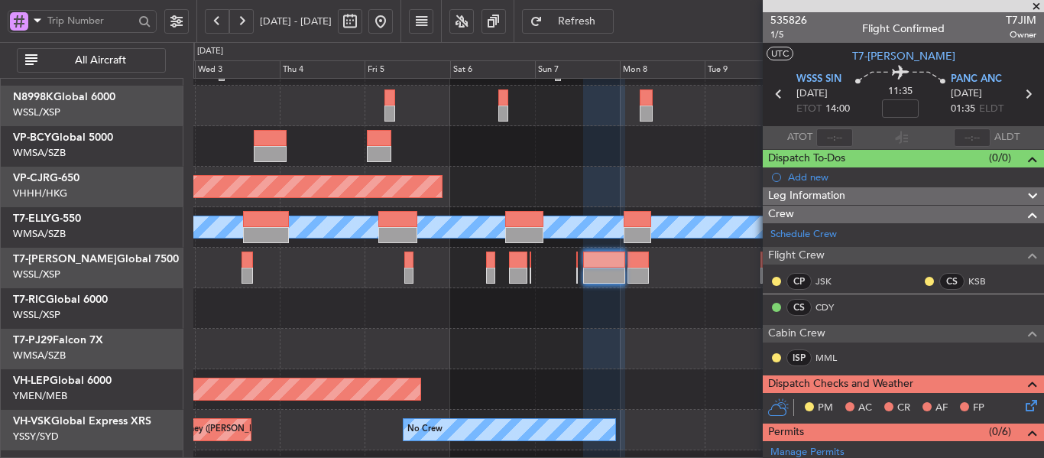
click at [546, 276] on div "Planned Maint Dubai (Al Maktoum Intl)" at bounding box center [618, 268] width 850 height 41
click at [527, 342] on div at bounding box center [618, 349] width 850 height 41
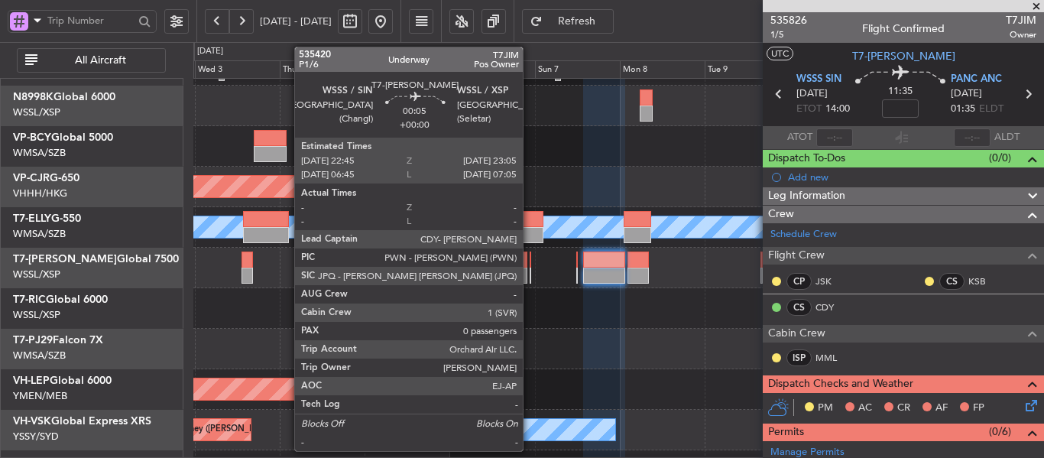
click at [530, 270] on div at bounding box center [531, 276] width 2 height 16
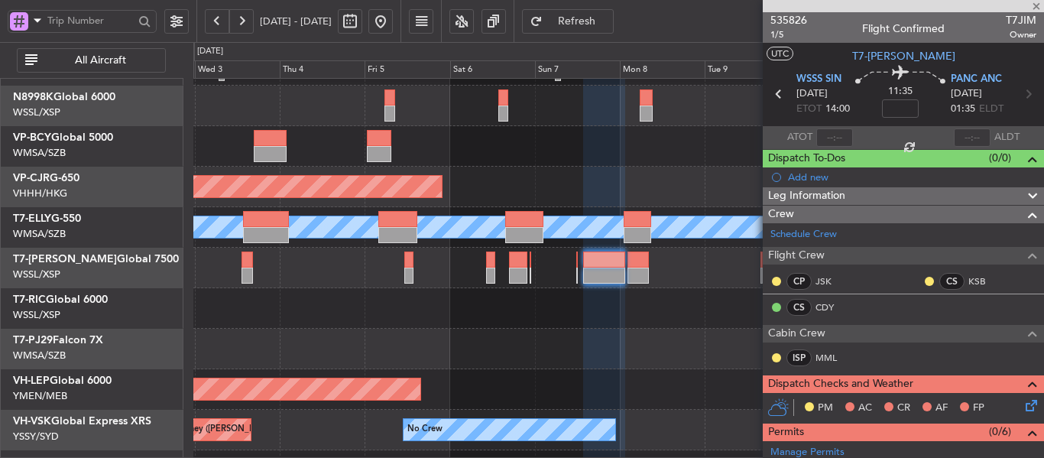
type input "0"
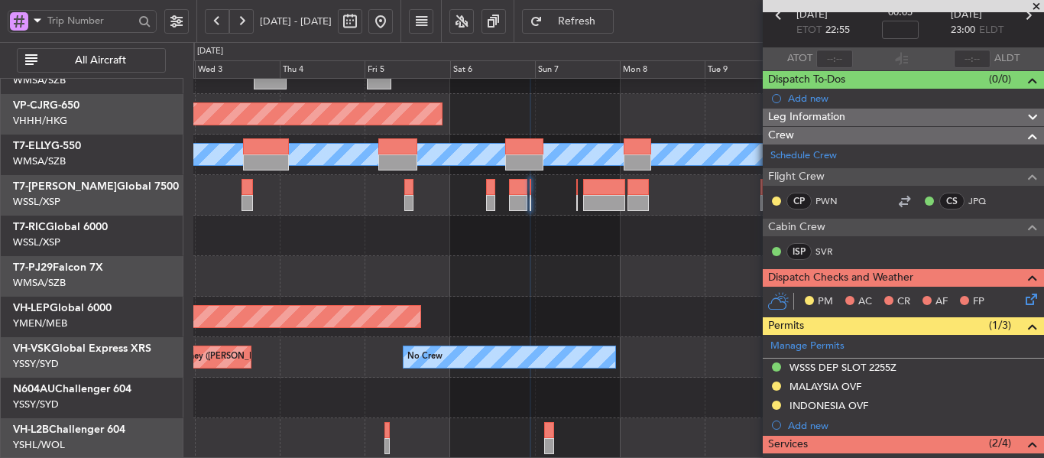
scroll to position [153, 0]
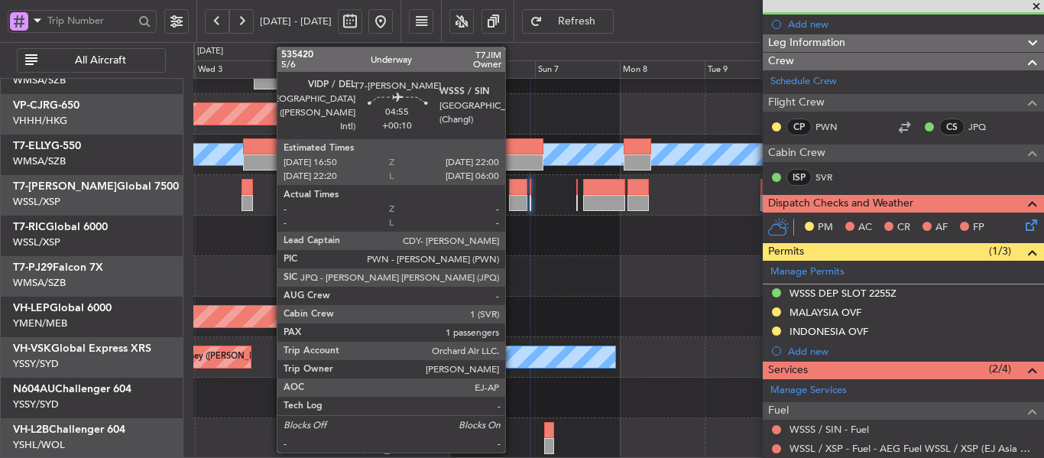
click at [512, 200] on div at bounding box center [518, 203] width 18 height 16
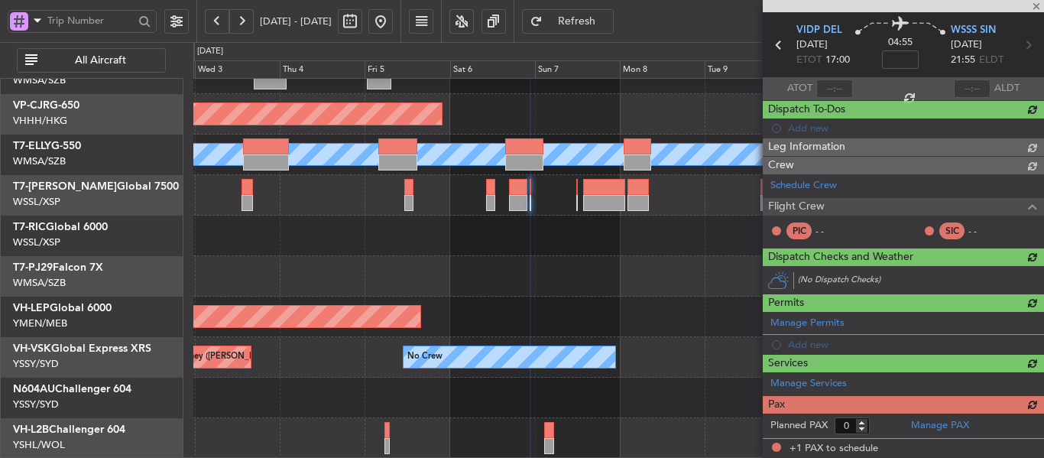
type input "+00:10"
type input "1"
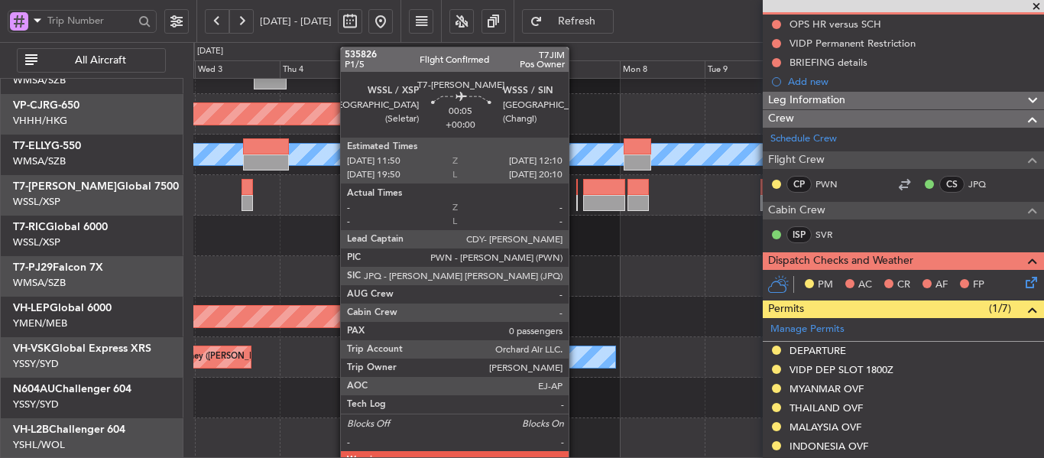
click at [576, 205] on div at bounding box center [577, 203] width 2 height 16
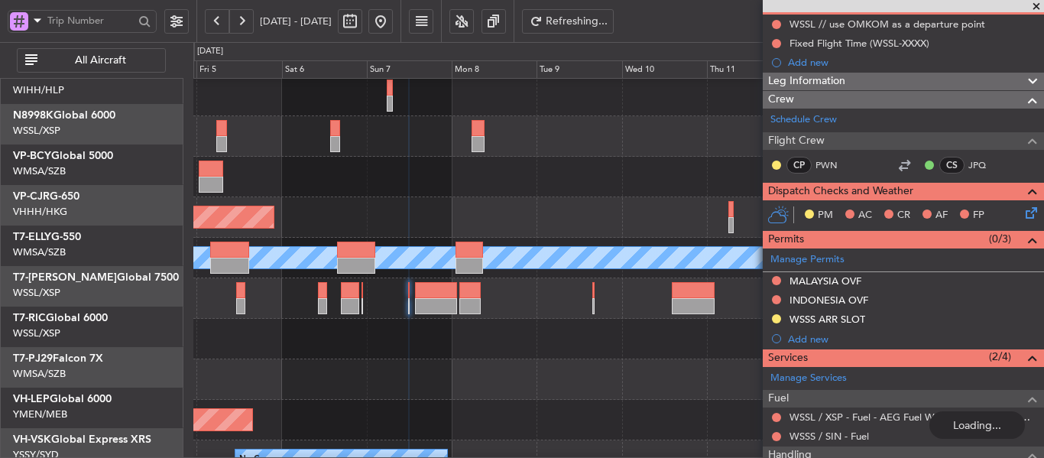
scroll to position [34, 0]
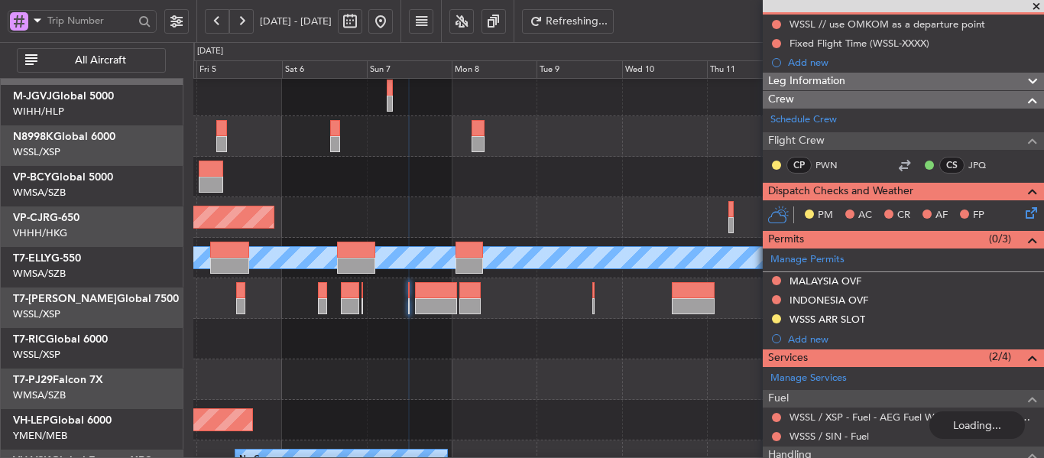
click at [481, 359] on div at bounding box center [618, 339] width 850 height 41
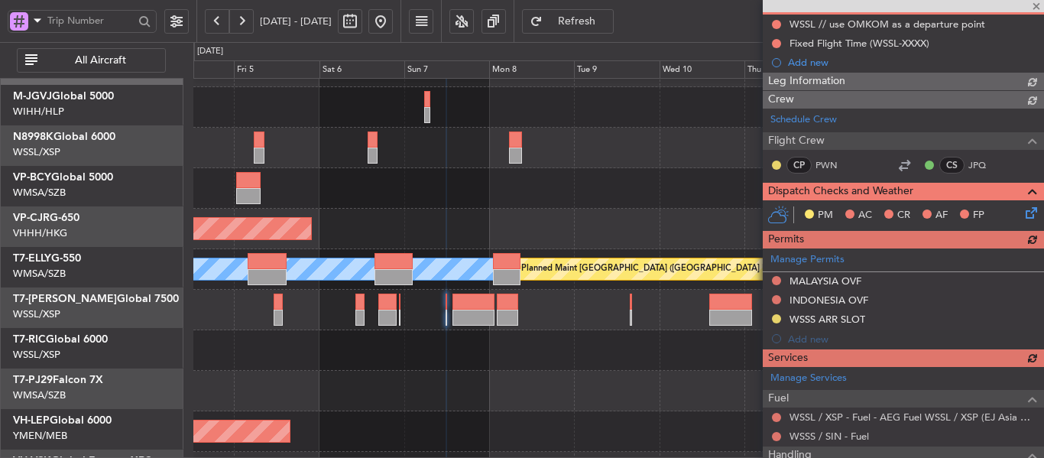
scroll to position [16, 0]
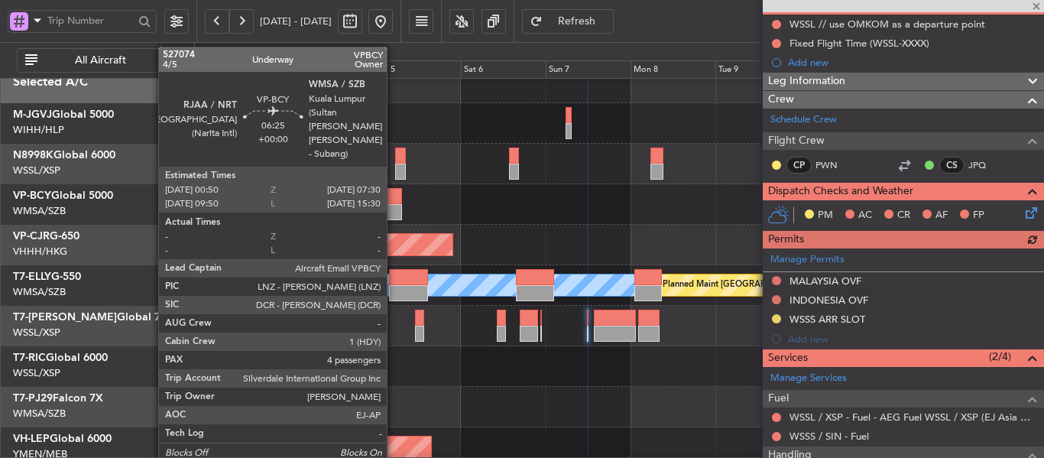
click at [394, 207] on div at bounding box center [390, 212] width 24 height 16
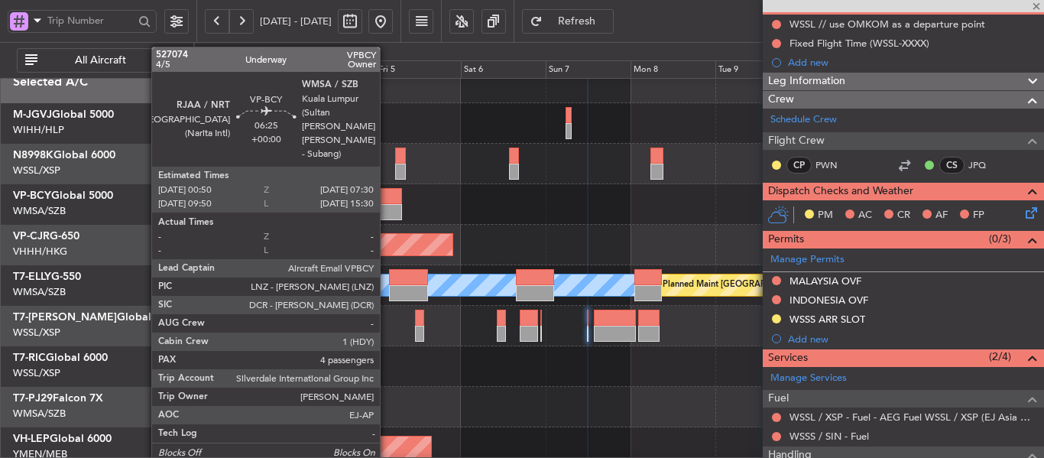
type input "4"
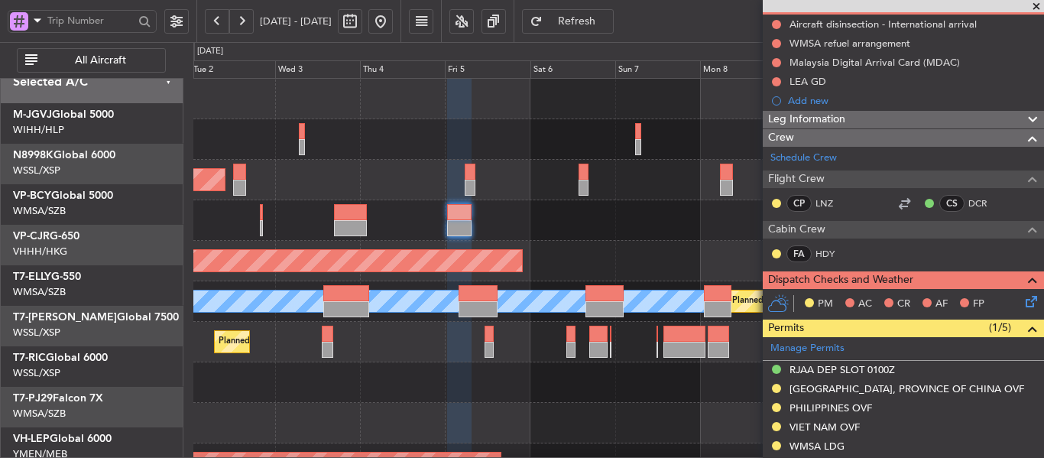
scroll to position [0, 0]
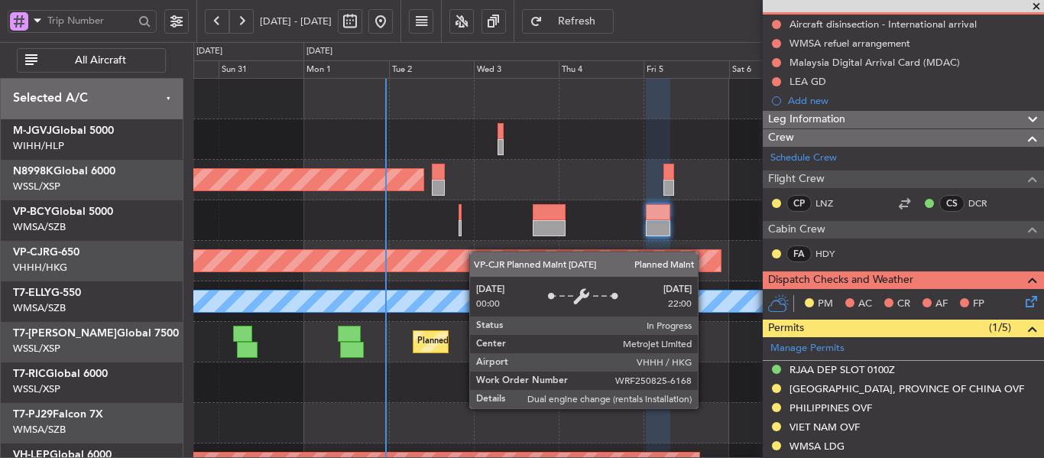
click at [570, 265] on div "Planned Maint [GEOGRAPHIC_DATA] (Seletar) Planned Maint [GEOGRAPHIC_DATA] ([GEO…" at bounding box center [618, 342] width 850 height 527
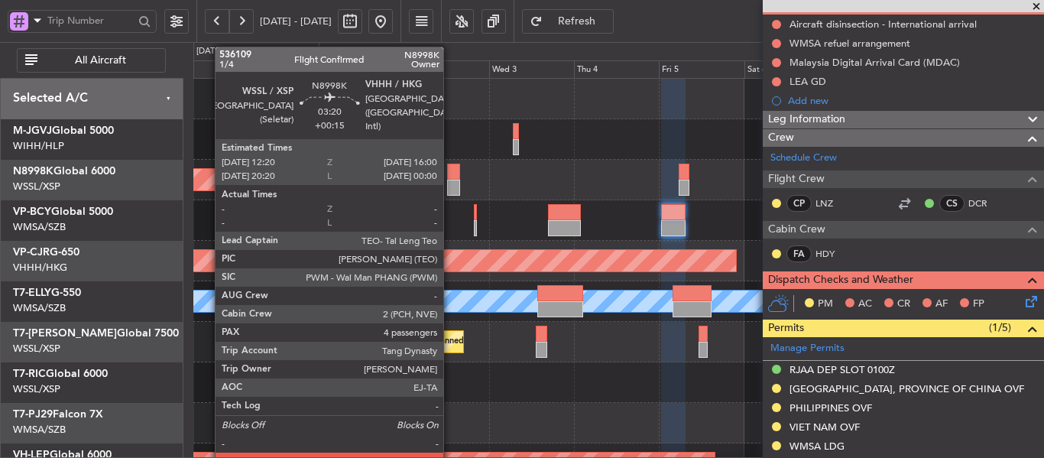
click at [450, 179] on div at bounding box center [453, 172] width 13 height 16
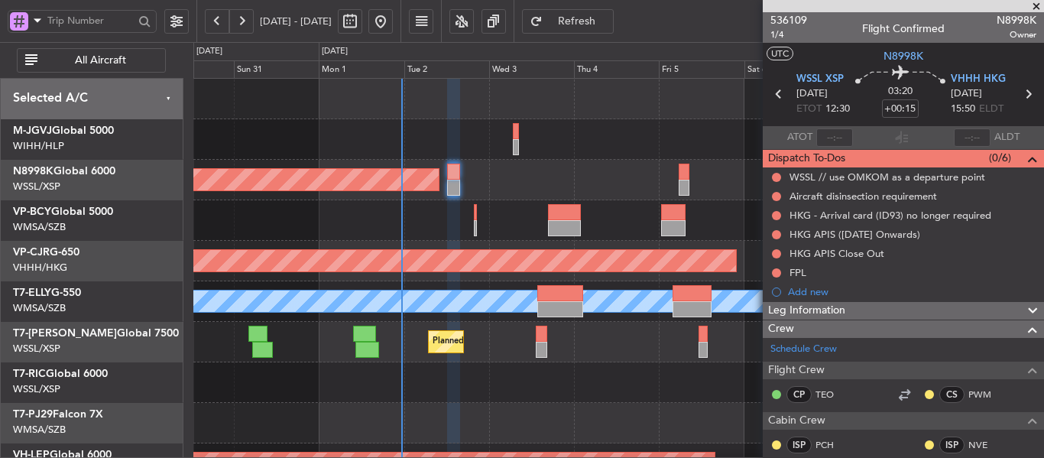
click at [436, 224] on div "Planned Maint [GEOGRAPHIC_DATA] ([GEOGRAPHIC_DATA] Intl)" at bounding box center [618, 220] width 850 height 41
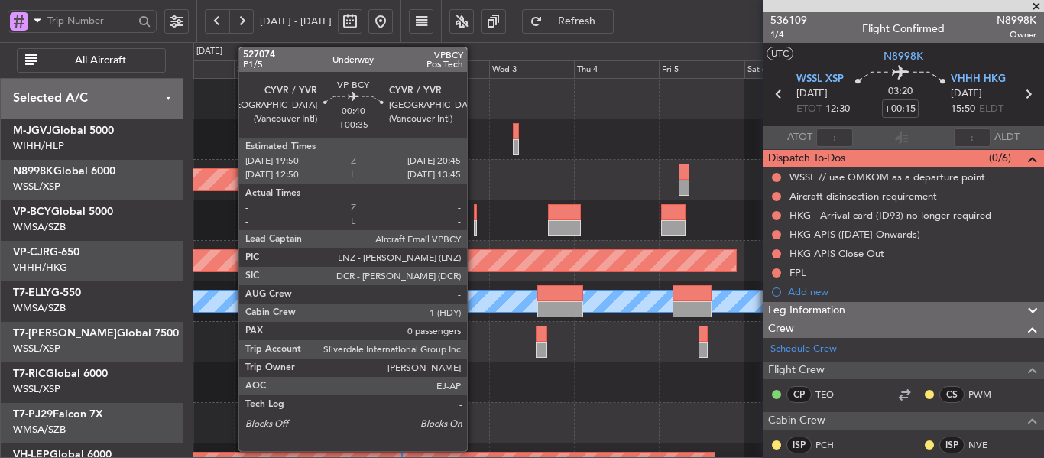
click at [474, 224] on div at bounding box center [476, 228] width 4 height 16
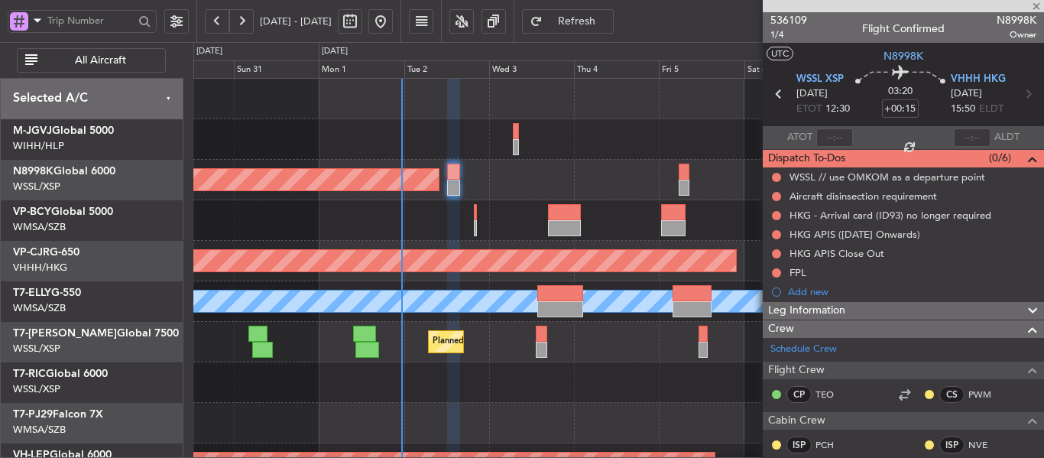
type input "+00:35"
type input "0"
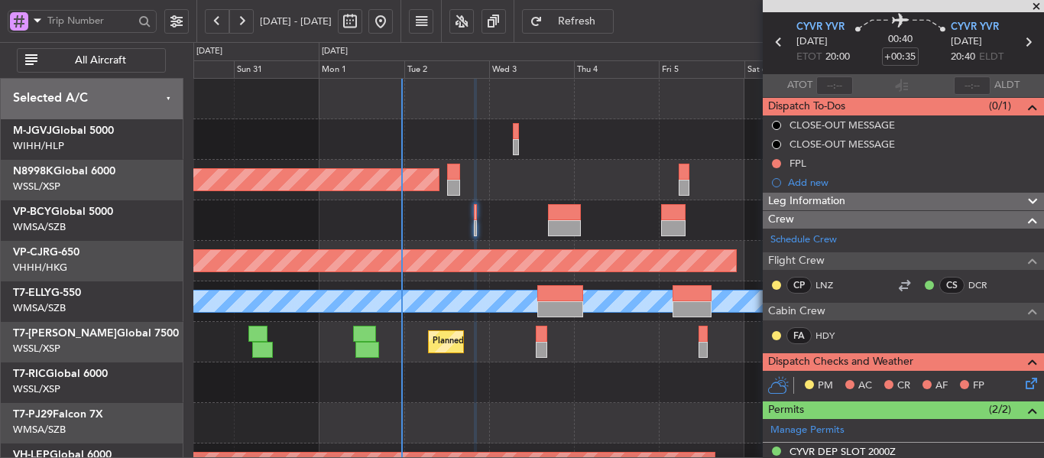
scroll to position [76, 0]
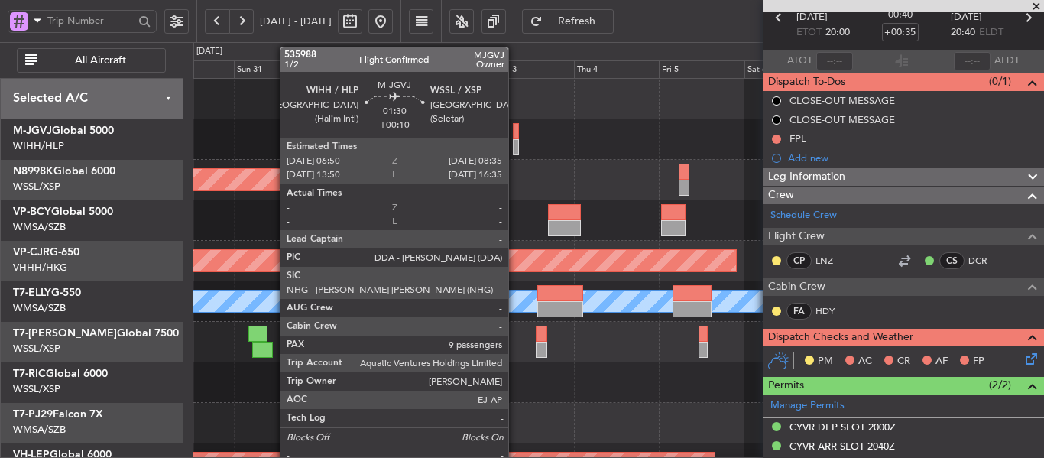
click at [515, 143] on div at bounding box center [516, 147] width 7 height 16
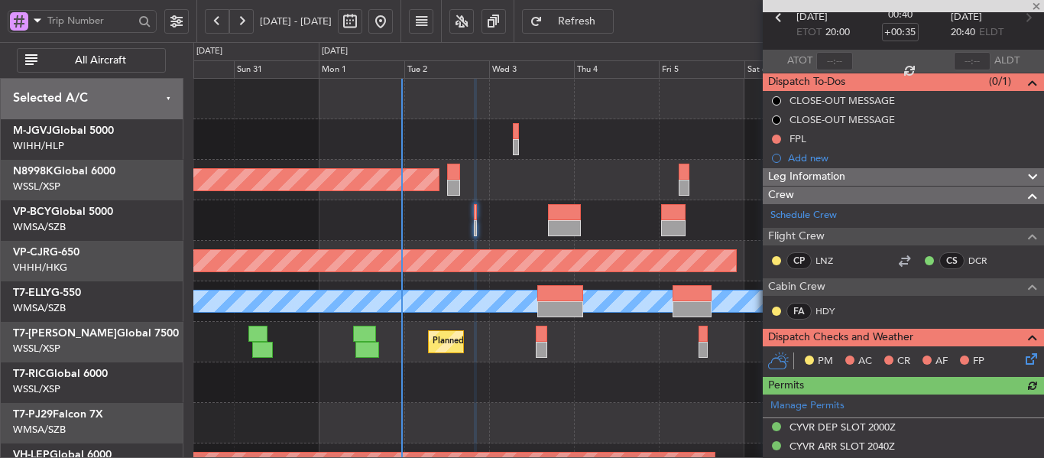
type input "+00:10"
type input "9"
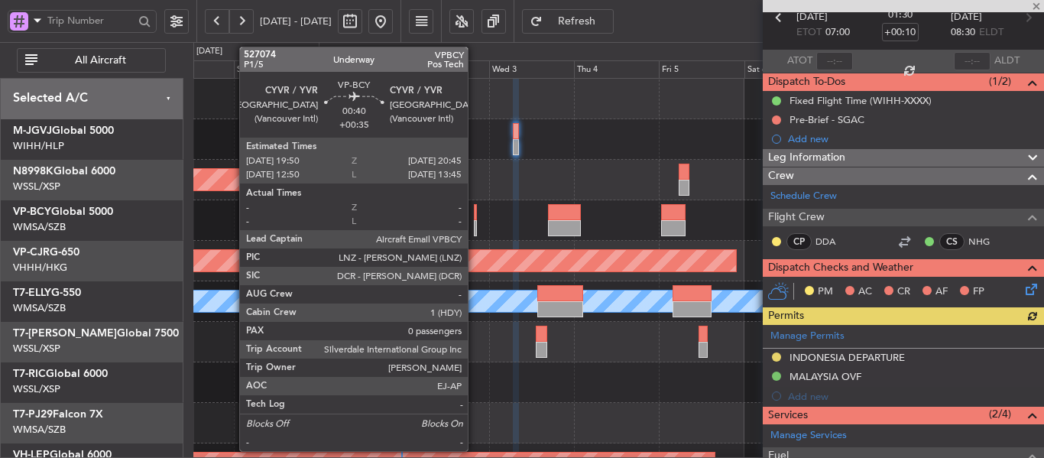
click at [475, 227] on div at bounding box center [476, 228] width 4 height 16
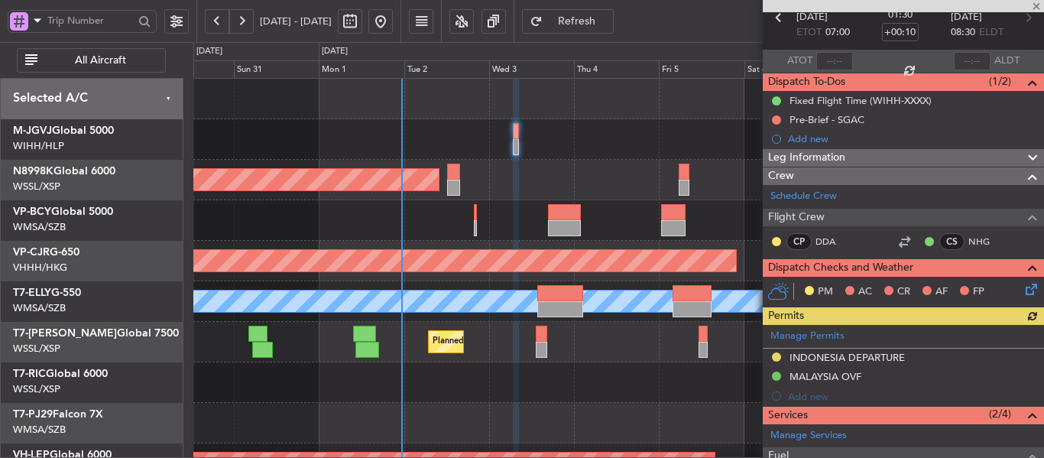
click at [500, 206] on div "Planned Maint [GEOGRAPHIC_DATA] ([GEOGRAPHIC_DATA] Intl)" at bounding box center [618, 220] width 850 height 41
type input "+00:35"
type input "0"
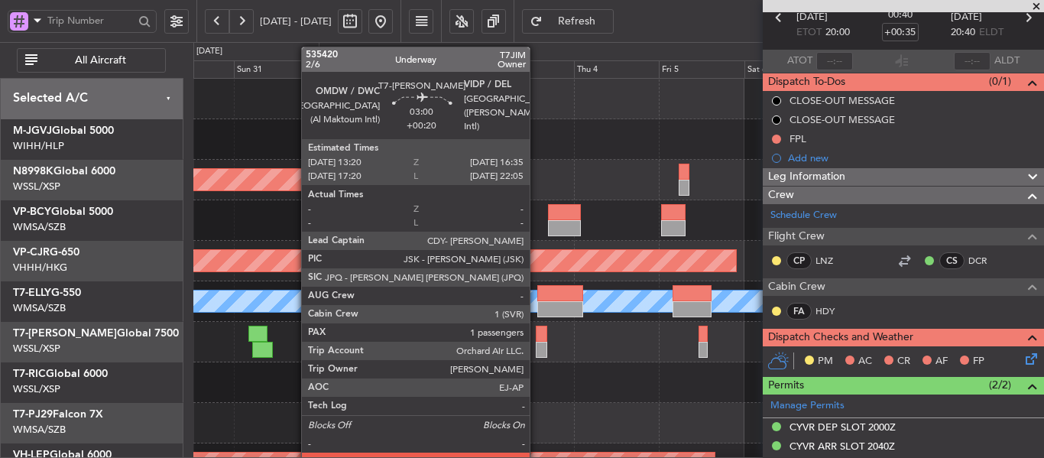
click at [537, 347] on div at bounding box center [542, 350] width 12 height 16
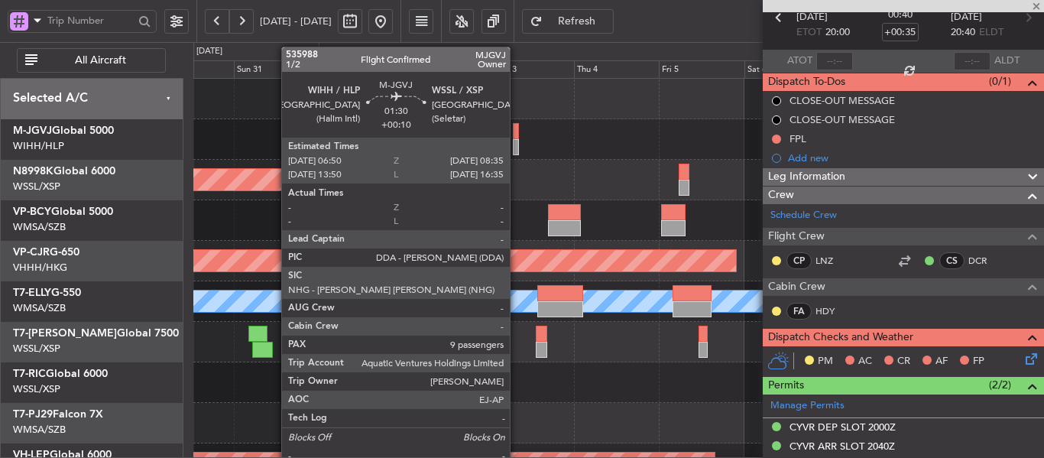
click at [517, 146] on div at bounding box center [516, 147] width 7 height 16
type input "+00:20"
type input "1"
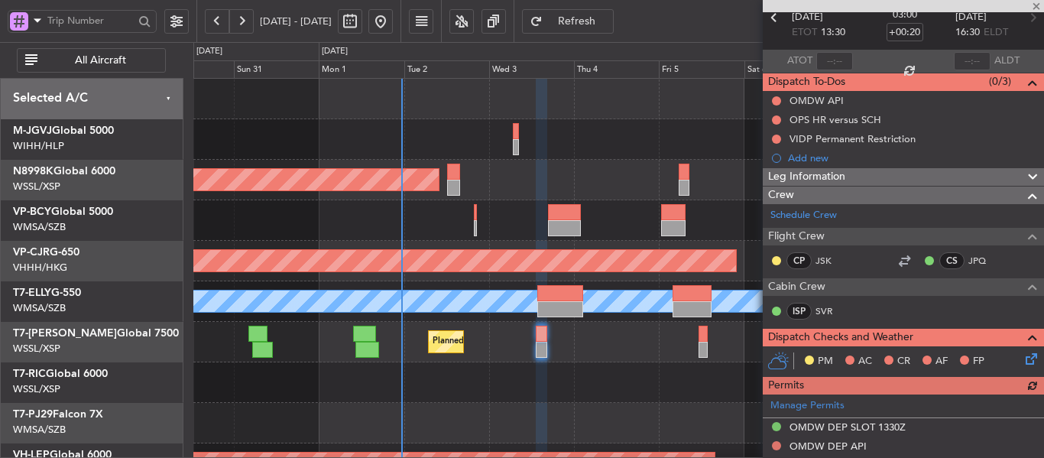
type input "+00:10"
type input "9"
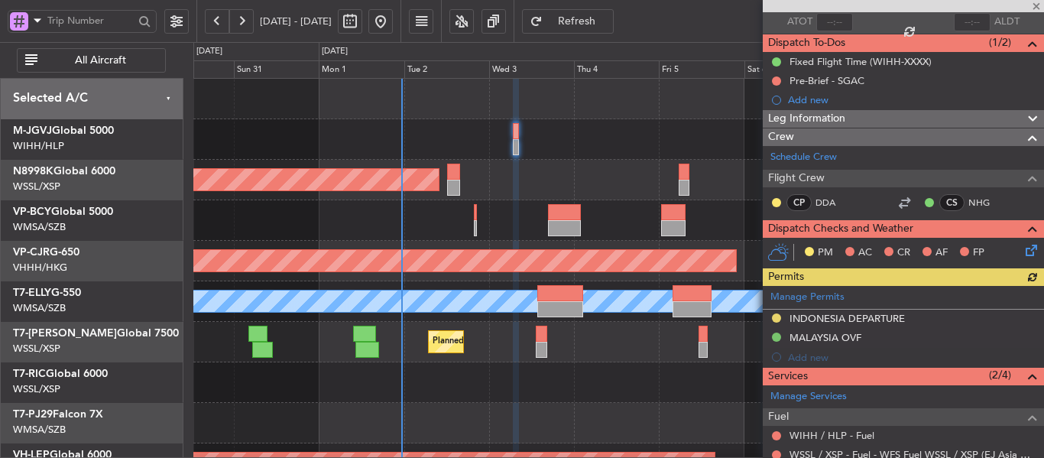
scroll to position [153, 0]
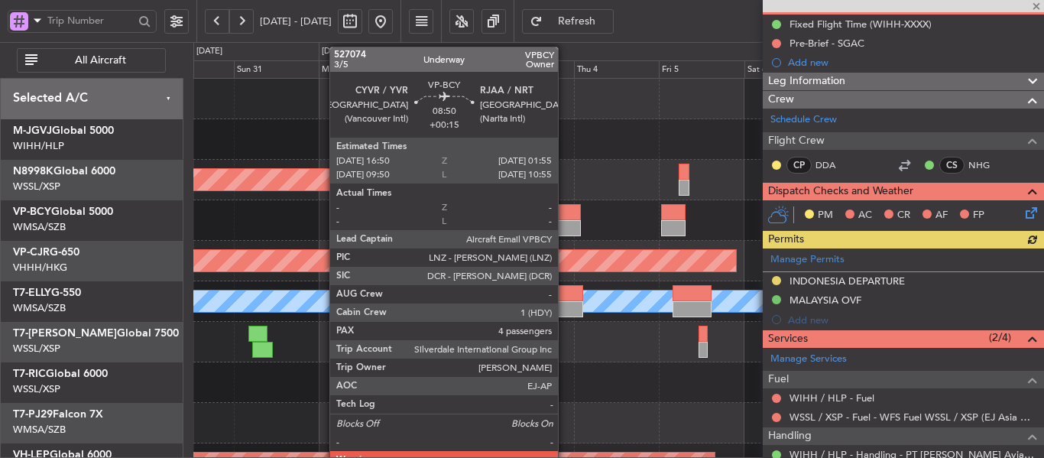
click at [565, 217] on div at bounding box center [564, 212] width 33 height 16
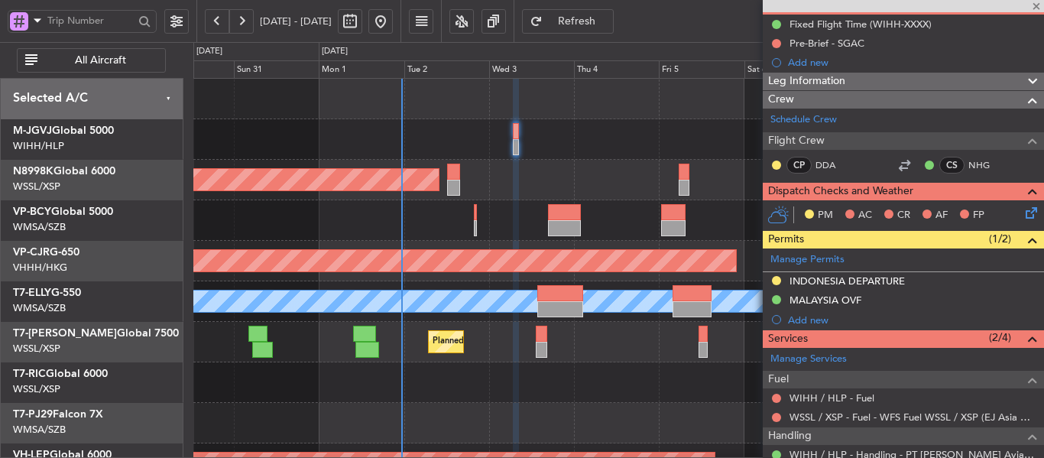
type input "+00:15"
type input "4"
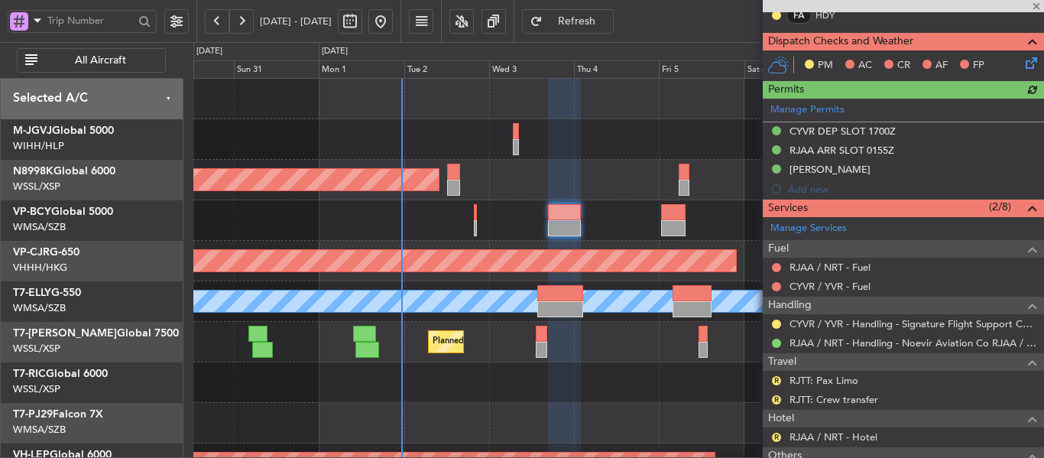
scroll to position [382, 0]
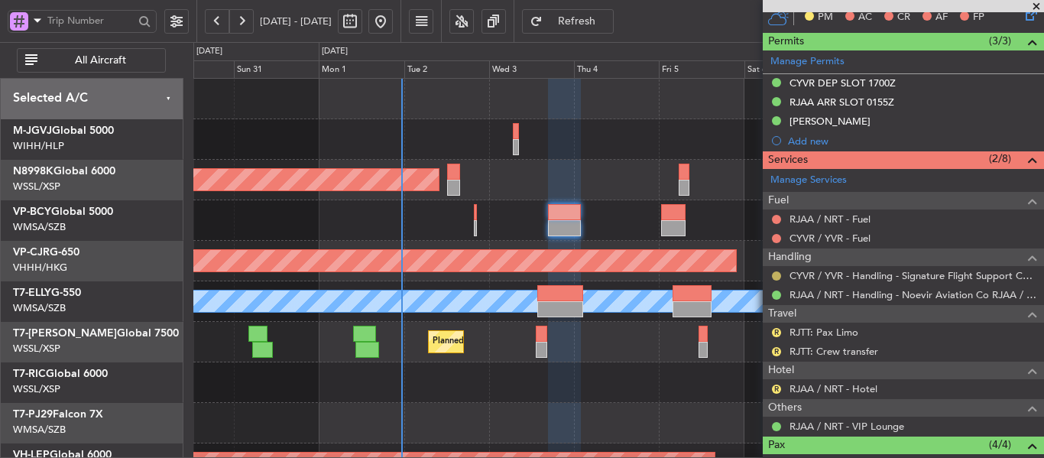
click at [774, 275] on button at bounding box center [776, 275] width 9 height 9
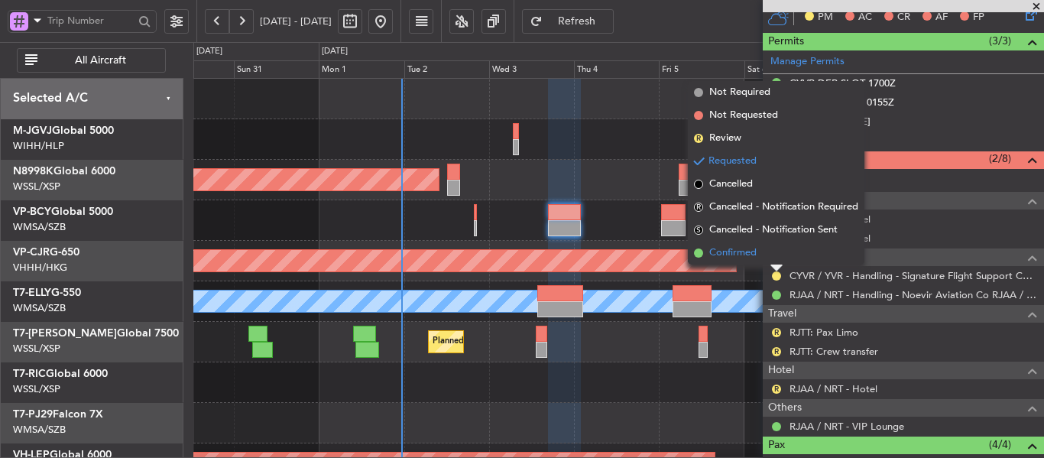
click at [694, 252] on span at bounding box center [698, 252] width 9 height 9
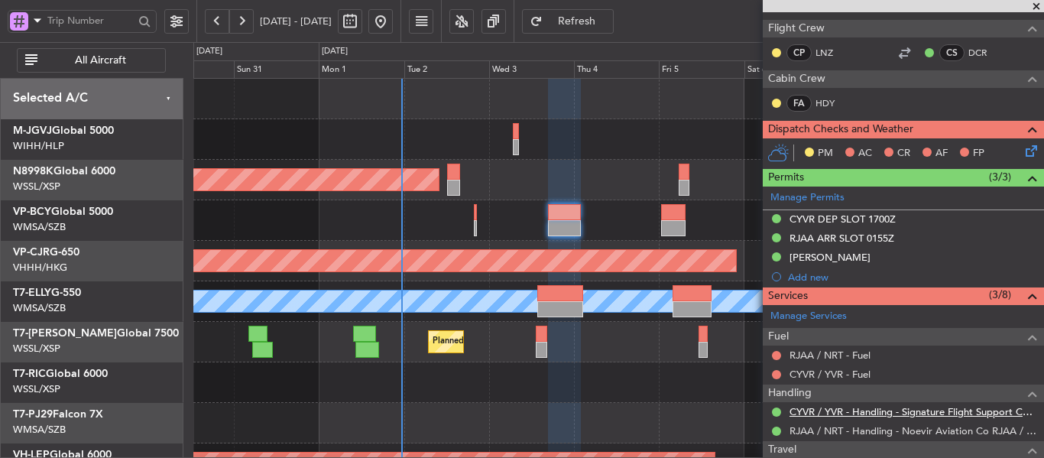
scroll to position [306, 0]
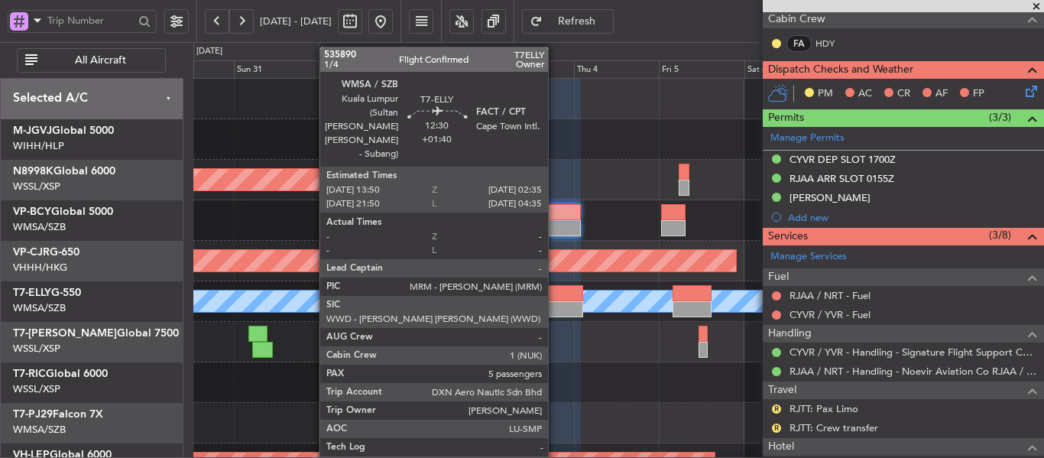
click at [555, 302] on div at bounding box center [560, 309] width 46 height 16
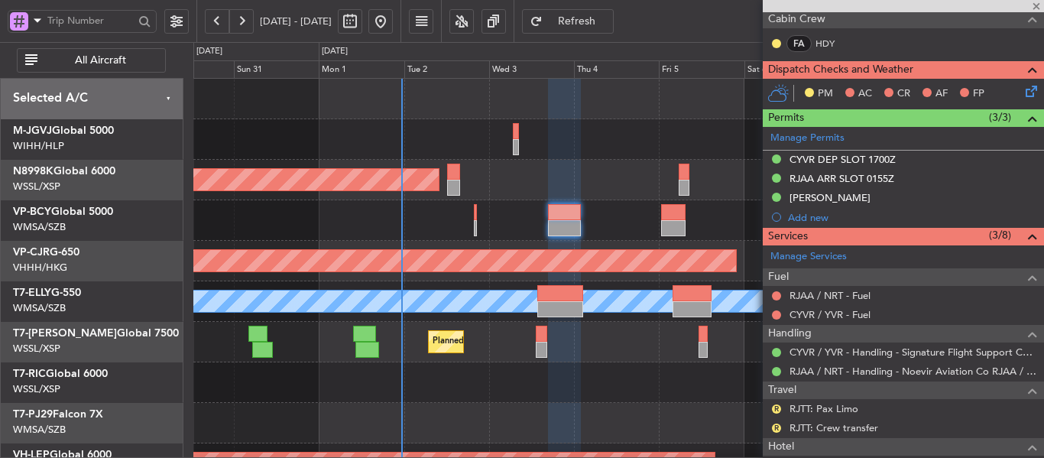
type input "+01:40"
type input "5"
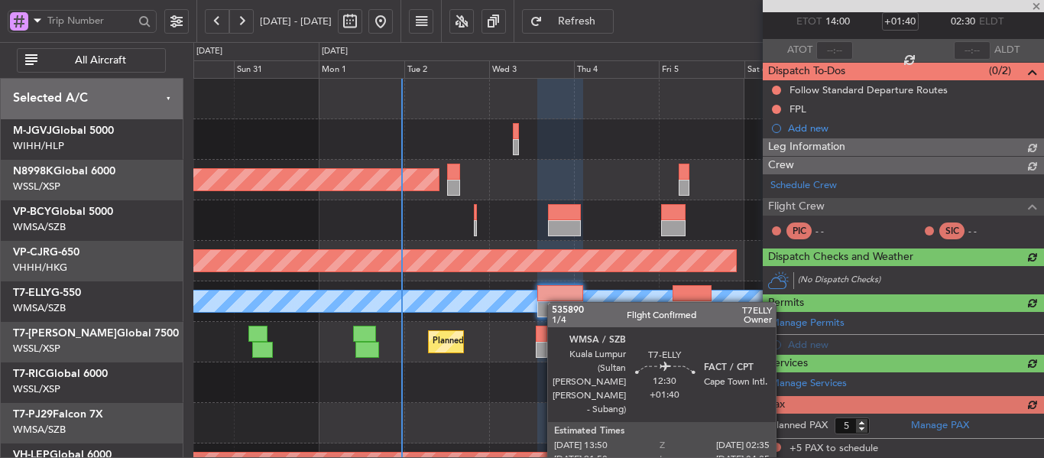
scroll to position [325, 0]
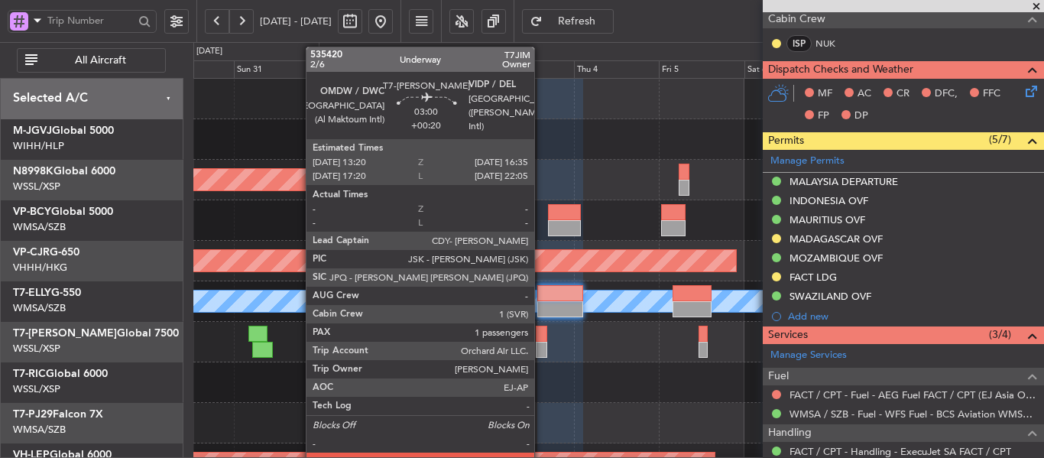
click at [541, 351] on div at bounding box center [542, 350] width 12 height 16
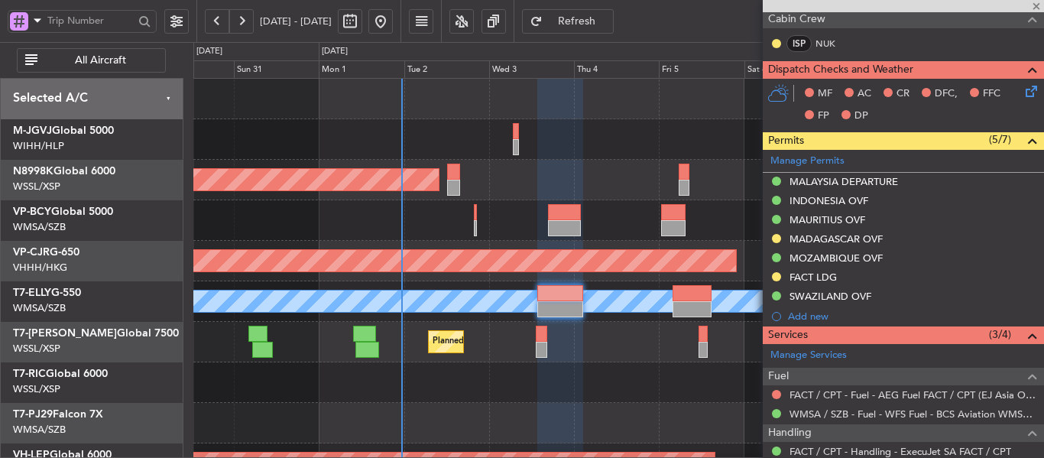
type input "+00:20"
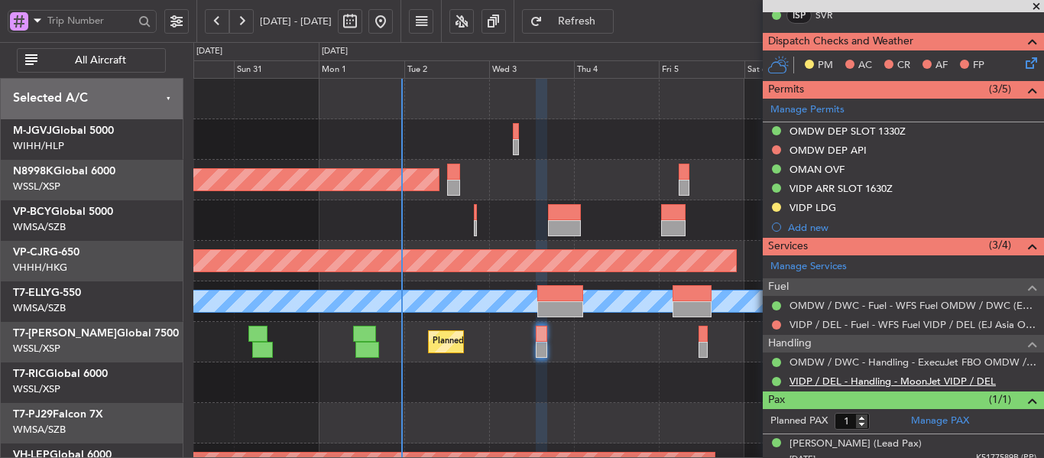
scroll to position [382, 0]
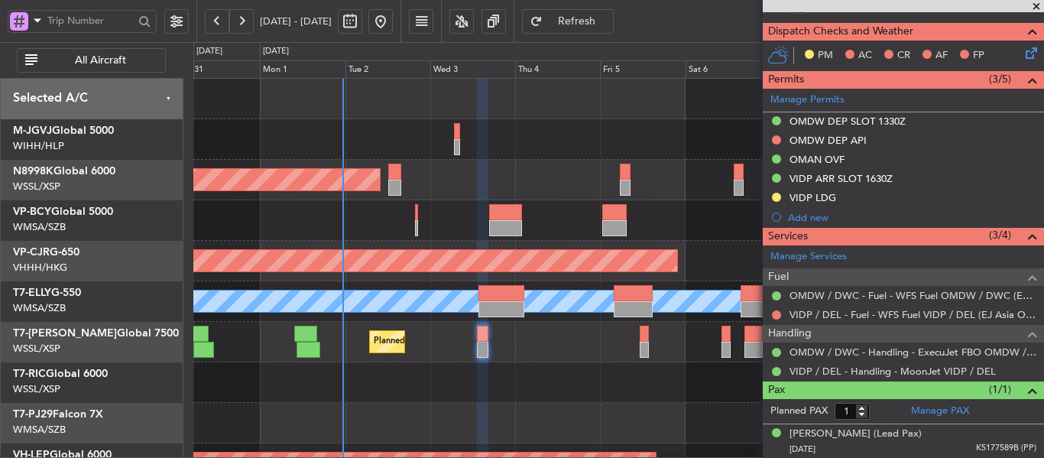
click at [597, 375] on div at bounding box center [618, 382] width 850 height 41
click at [1037, 9] on span at bounding box center [1036, 7] width 15 height 14
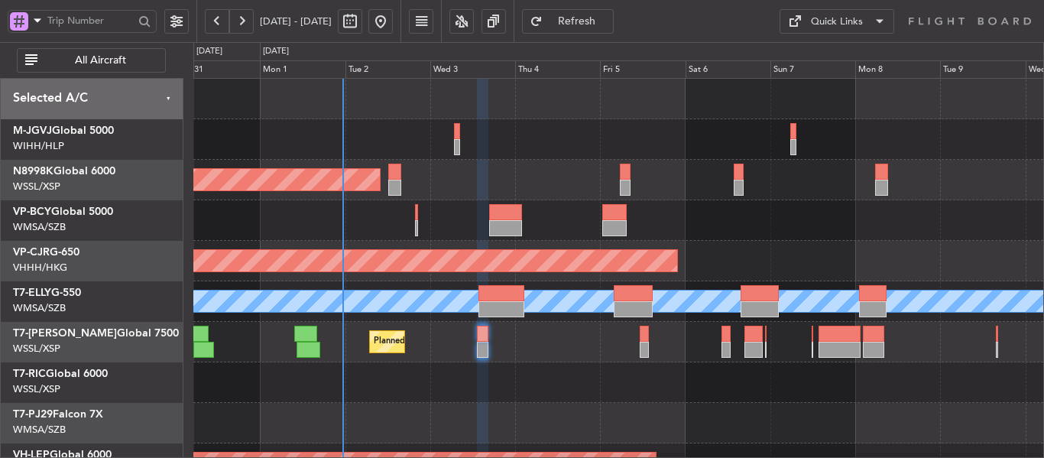
type input "0"
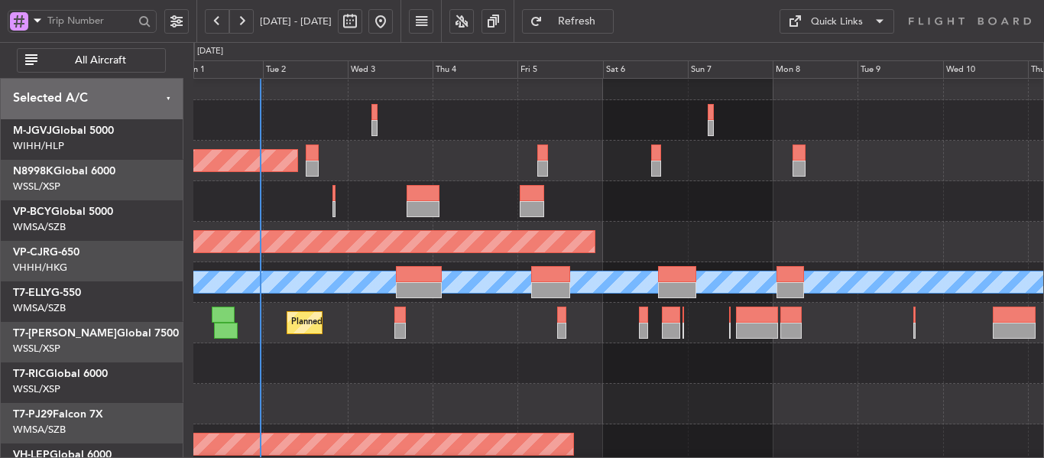
scroll to position [22, 0]
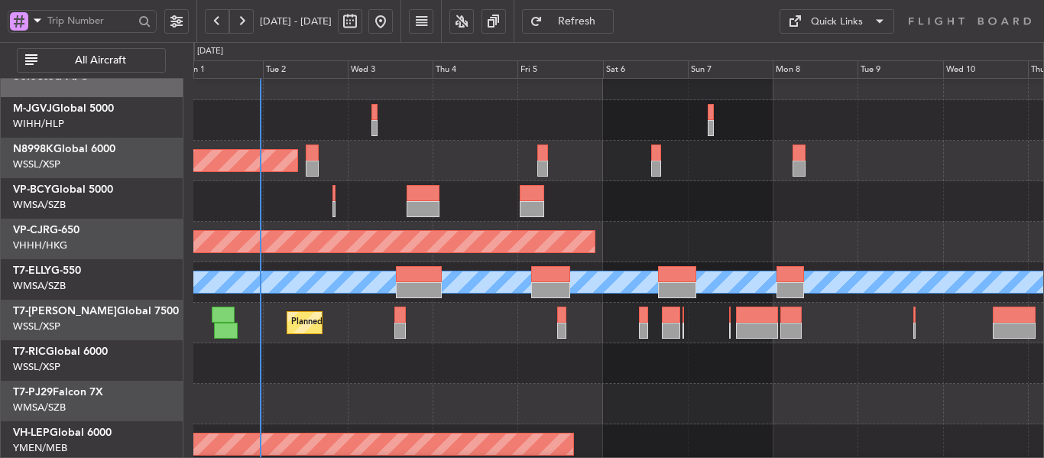
click at [612, 235] on div "Planned Maint [GEOGRAPHIC_DATA] ([GEOGRAPHIC_DATA] Intl)" at bounding box center [618, 242] width 850 height 41
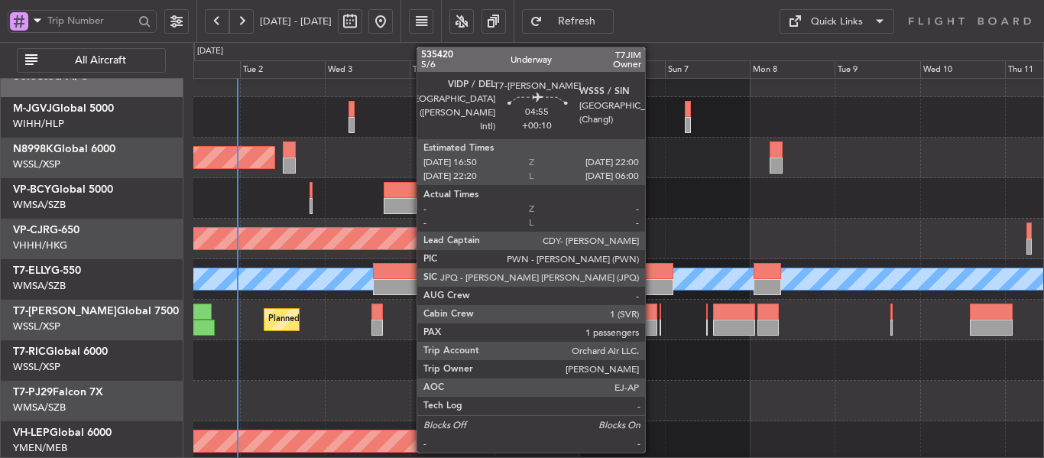
click at [652, 314] on div at bounding box center [648, 311] width 18 height 16
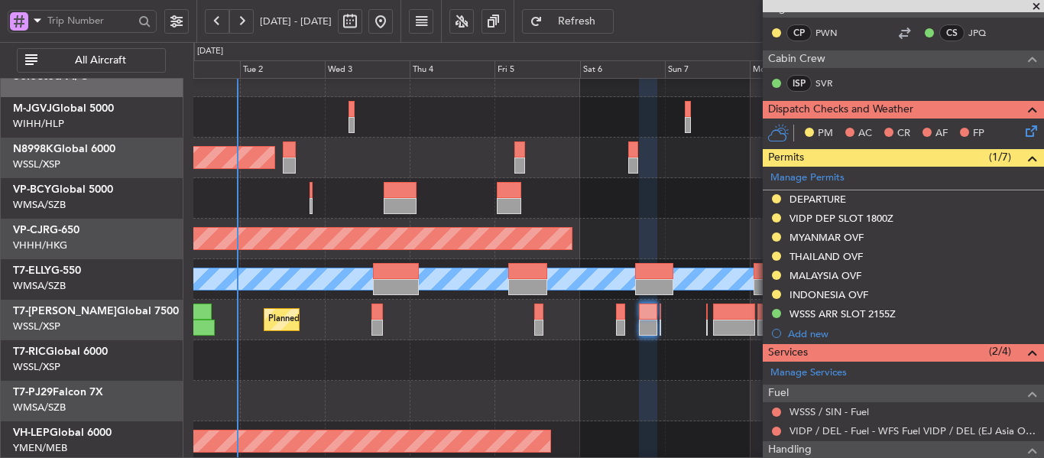
scroll to position [306, 0]
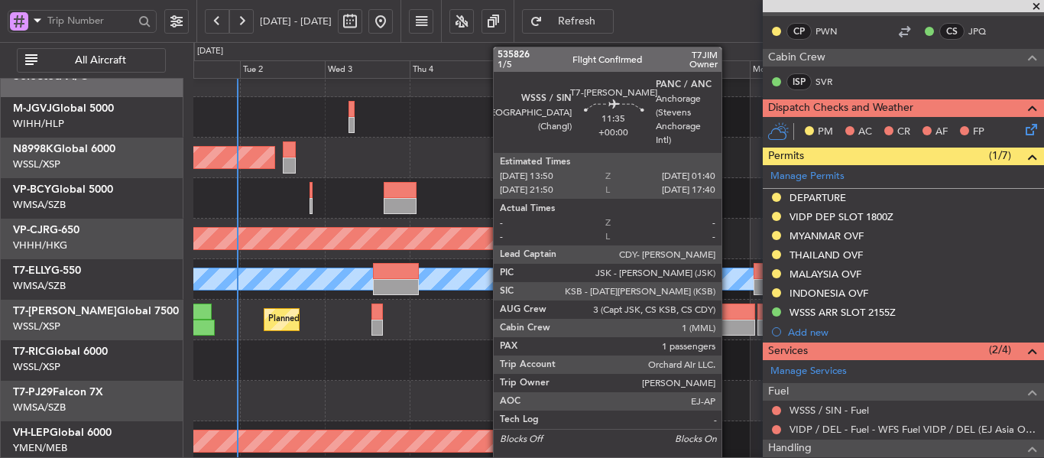
click at [728, 316] on div at bounding box center [734, 311] width 42 height 16
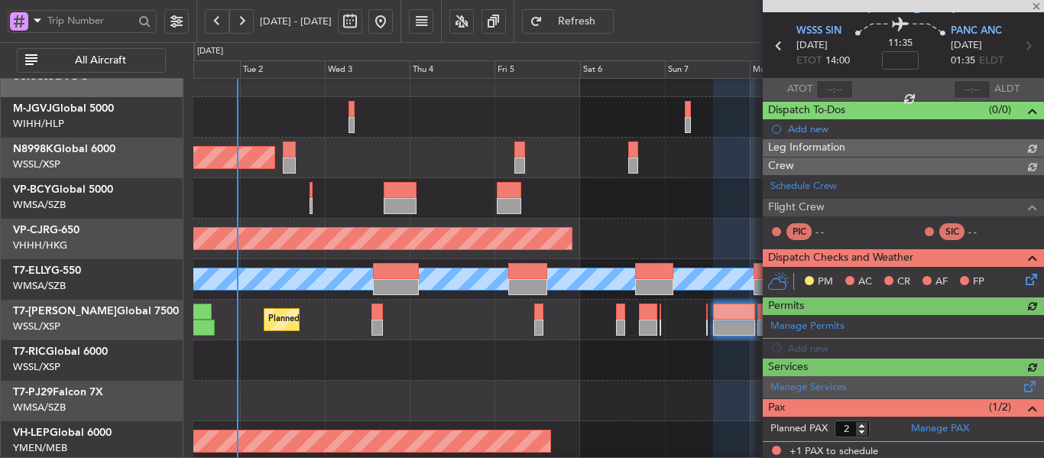
scroll to position [248, 0]
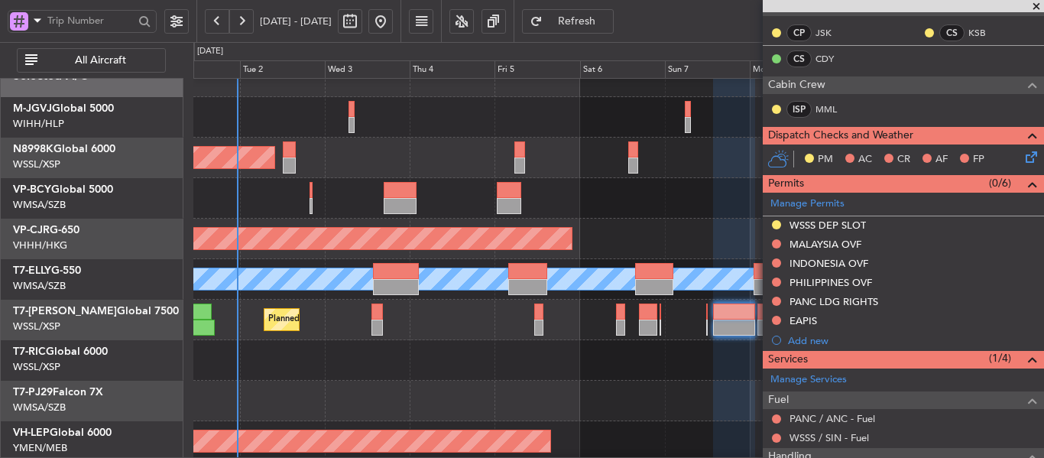
click at [1038, 5] on span at bounding box center [1036, 7] width 15 height 14
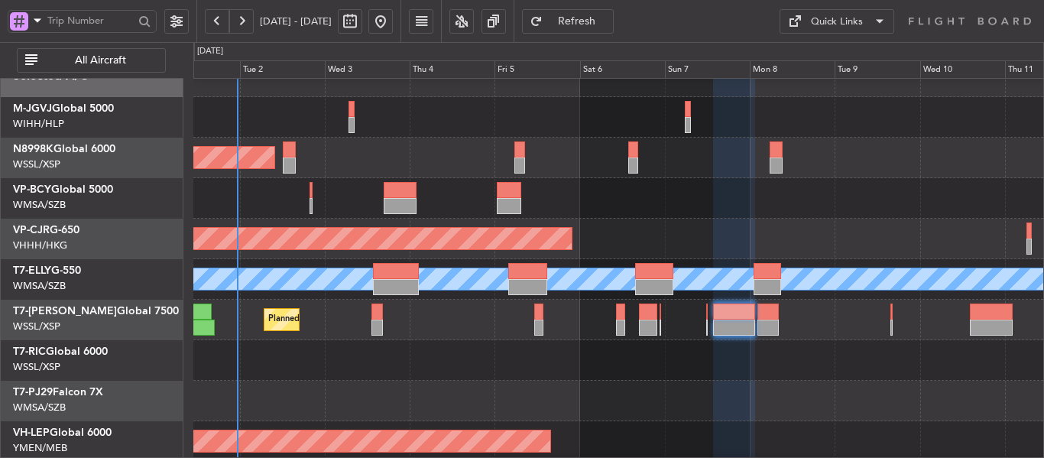
type input "0"
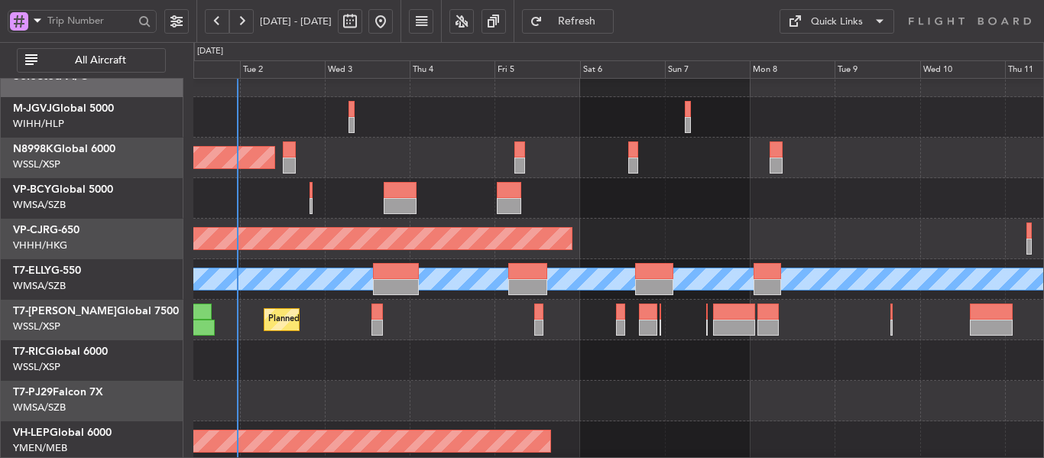
scroll to position [0, 0]
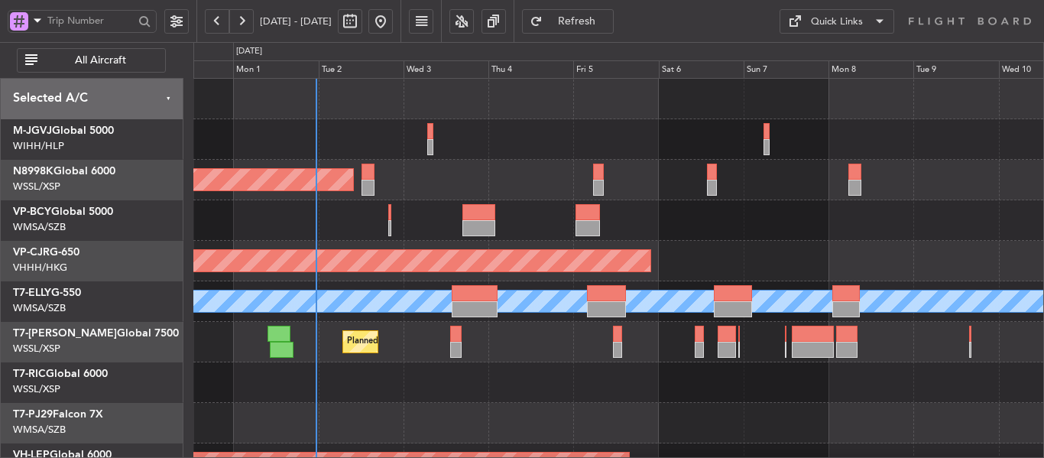
click at [440, 297] on div "Planned Maint [GEOGRAPHIC_DATA] (Seletar) Planned Maint [GEOGRAPHIC_DATA] ([GEO…" at bounding box center [618, 342] width 850 height 527
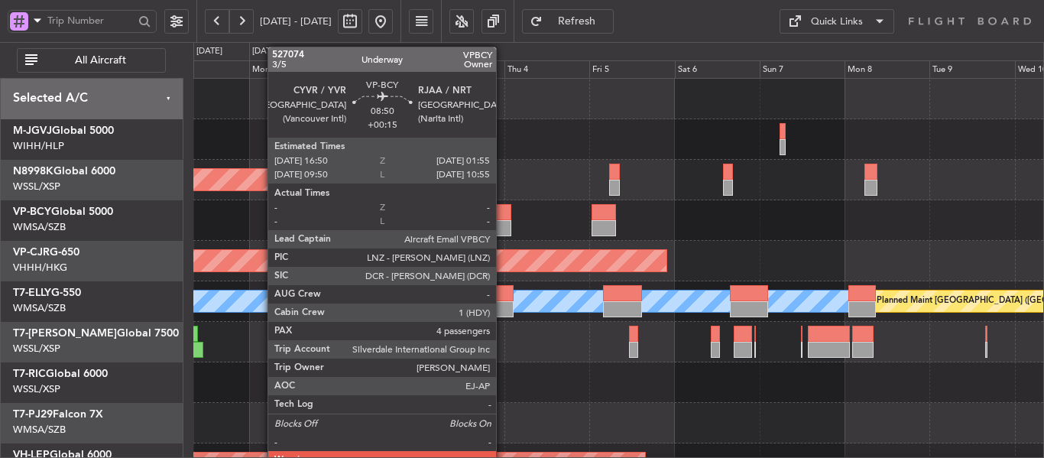
click at [495, 222] on div at bounding box center [495, 228] width 33 height 16
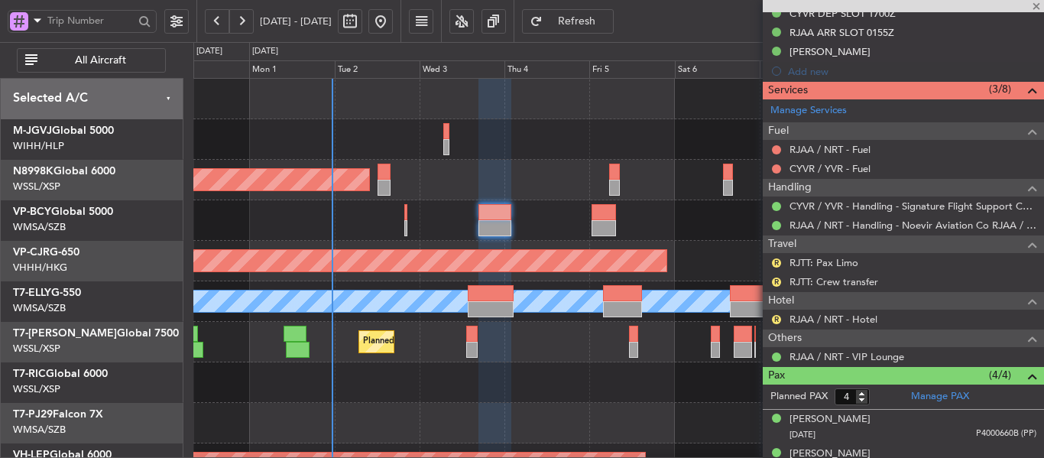
scroll to position [459, 0]
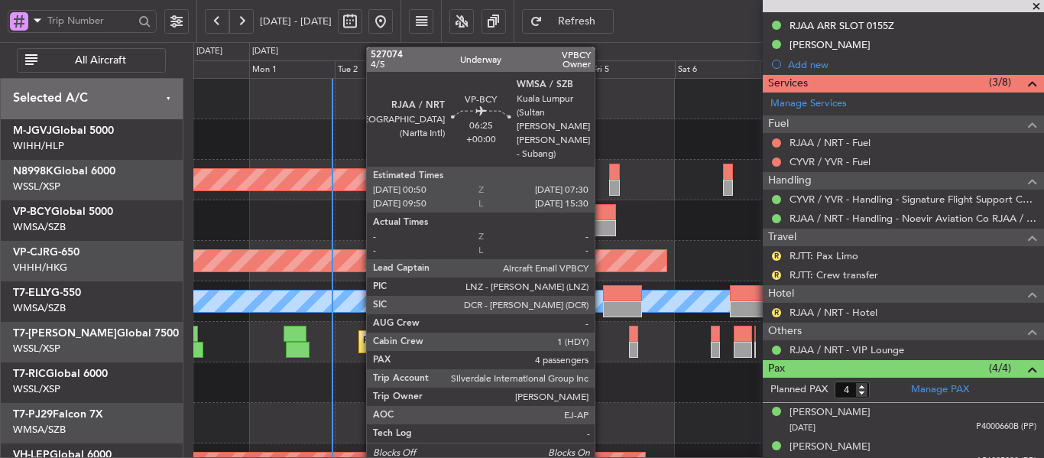
click at [602, 215] on div at bounding box center [604, 212] width 24 height 16
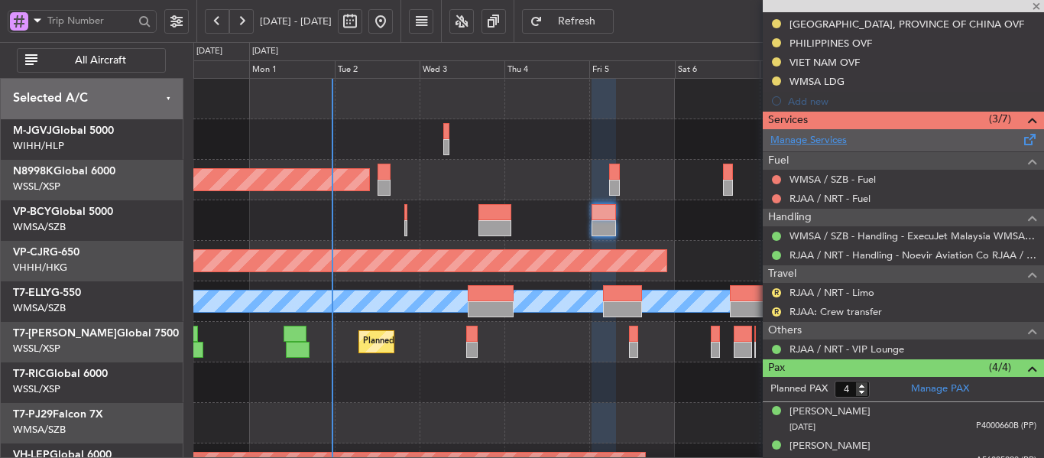
scroll to position [478, 0]
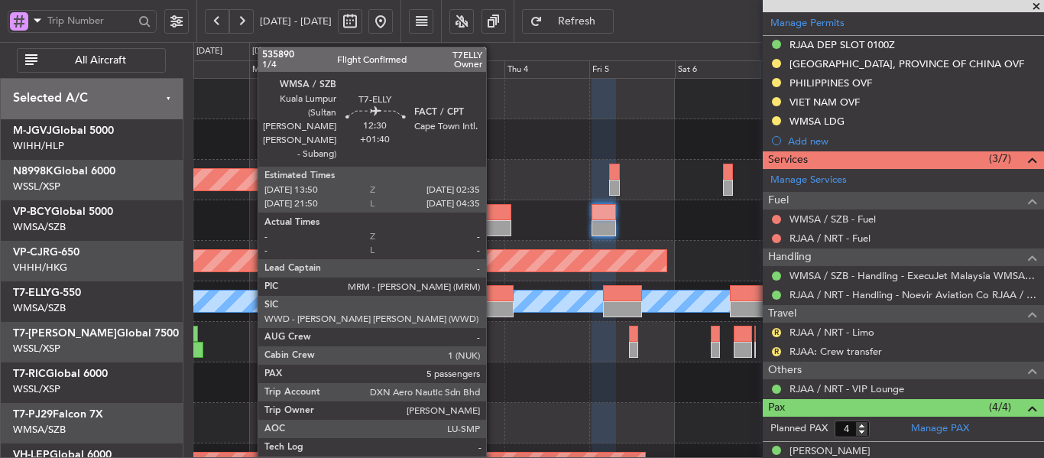
click at [493, 294] on div at bounding box center [491, 293] width 46 height 16
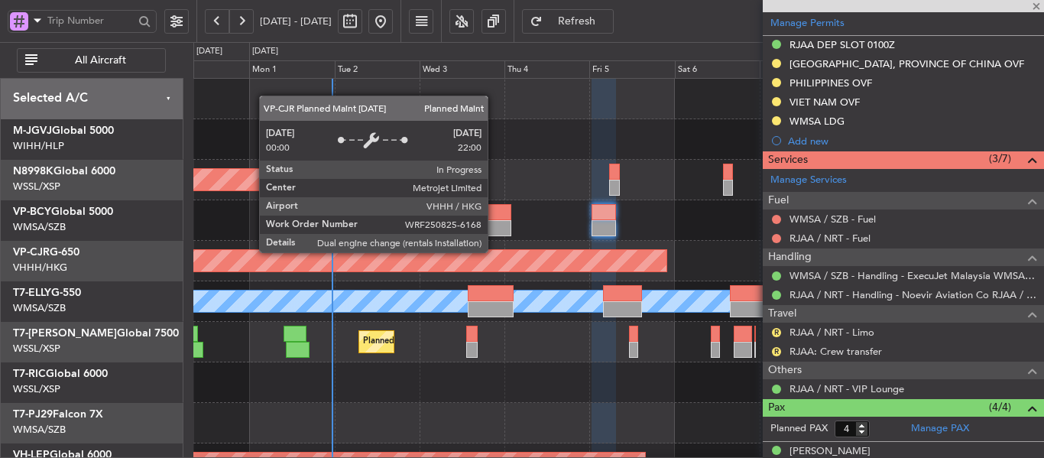
type input "+01:40"
type input "5"
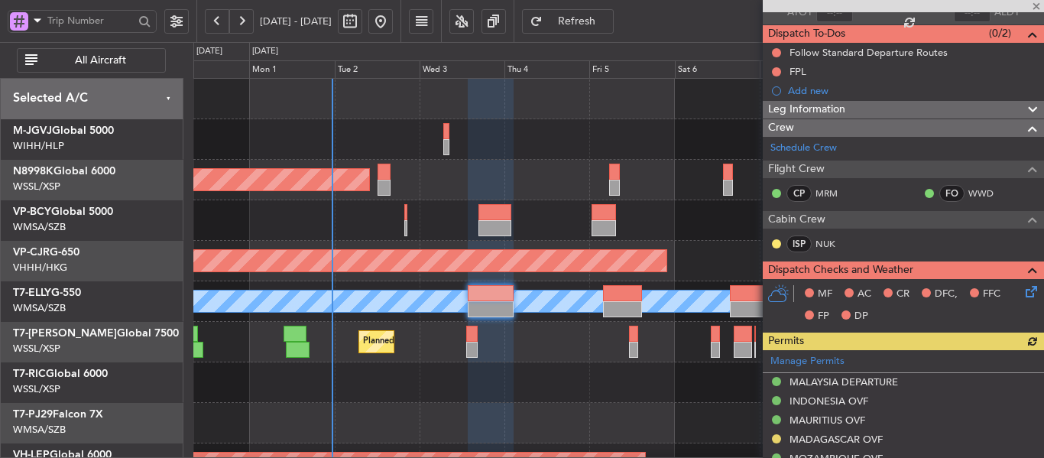
scroll to position [354, 0]
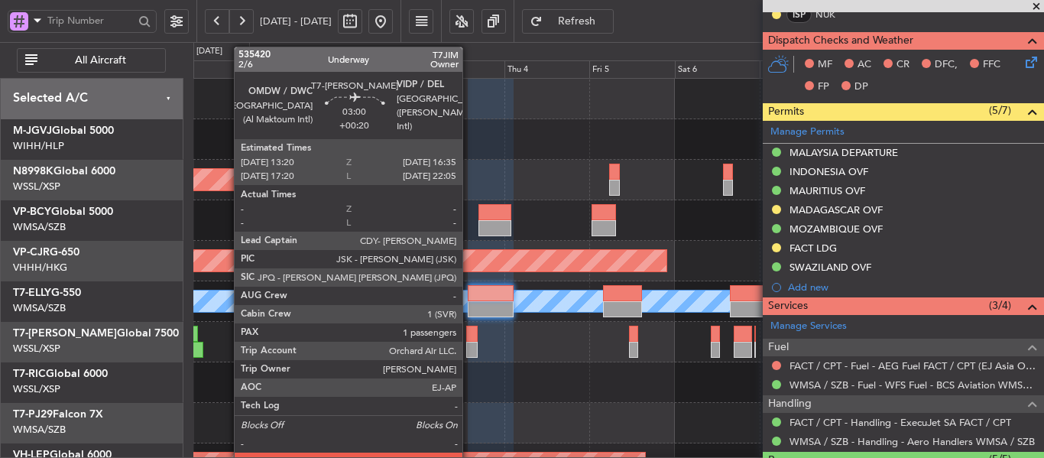
click at [469, 339] on div at bounding box center [472, 334] width 12 height 16
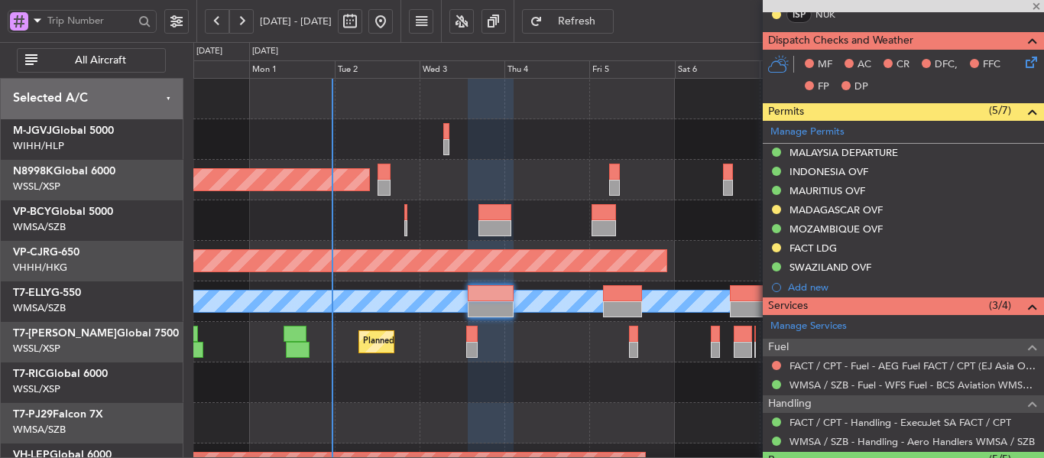
type input "+00:20"
type input "1"
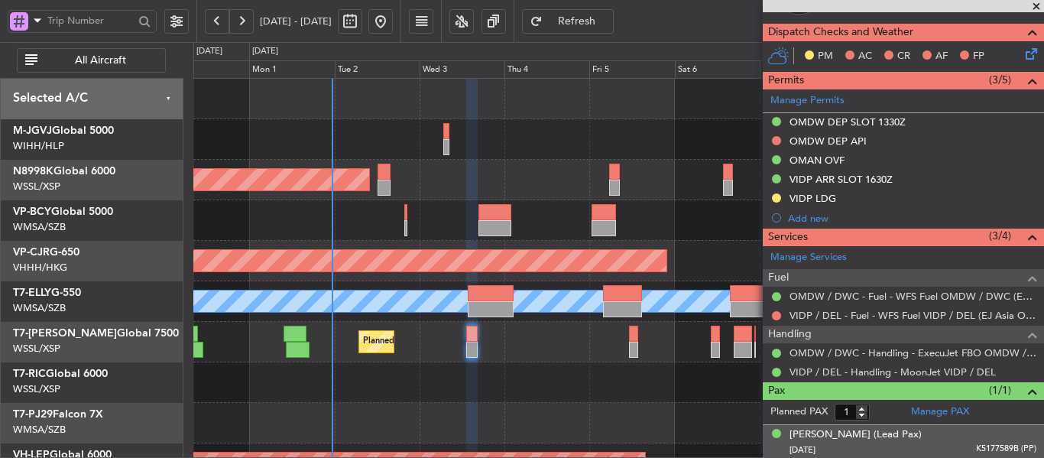
scroll to position [382, 0]
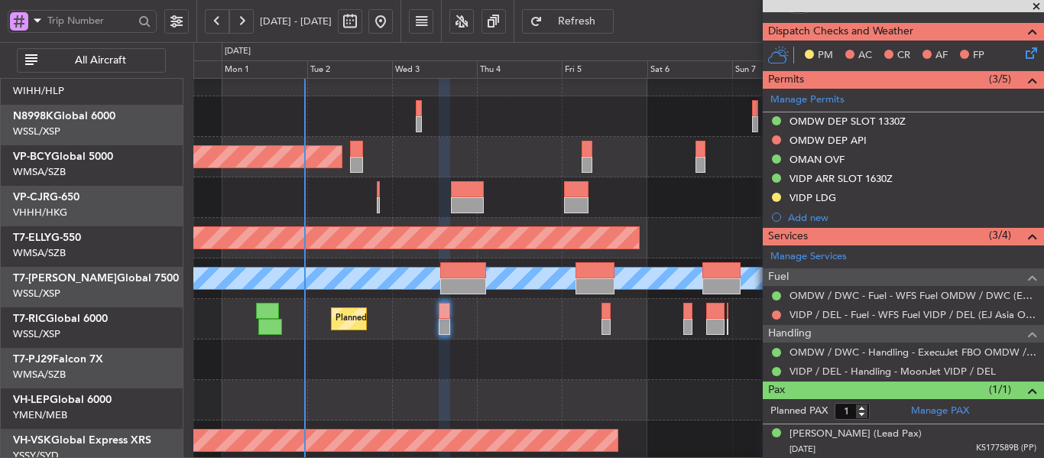
click at [484, 339] on div at bounding box center [618, 359] width 850 height 41
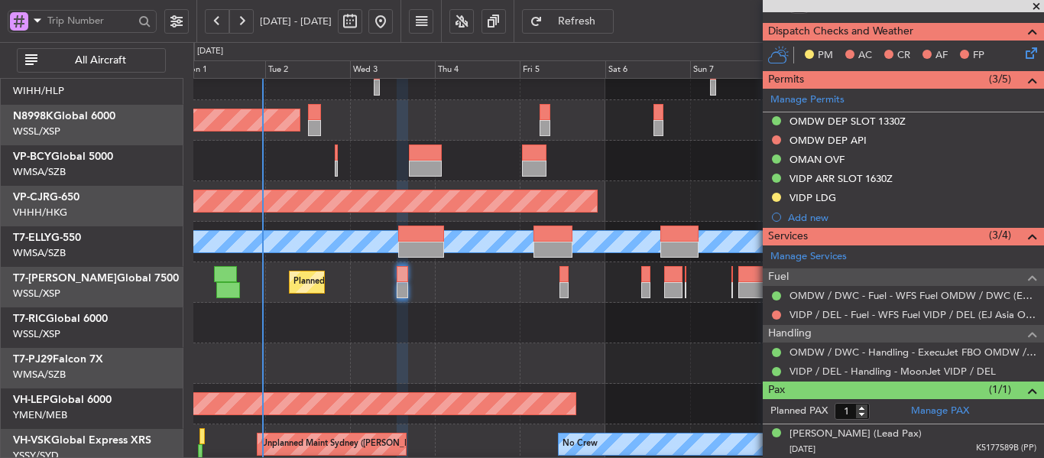
scroll to position [60, 0]
